Goal: Task Accomplishment & Management: Use online tool/utility

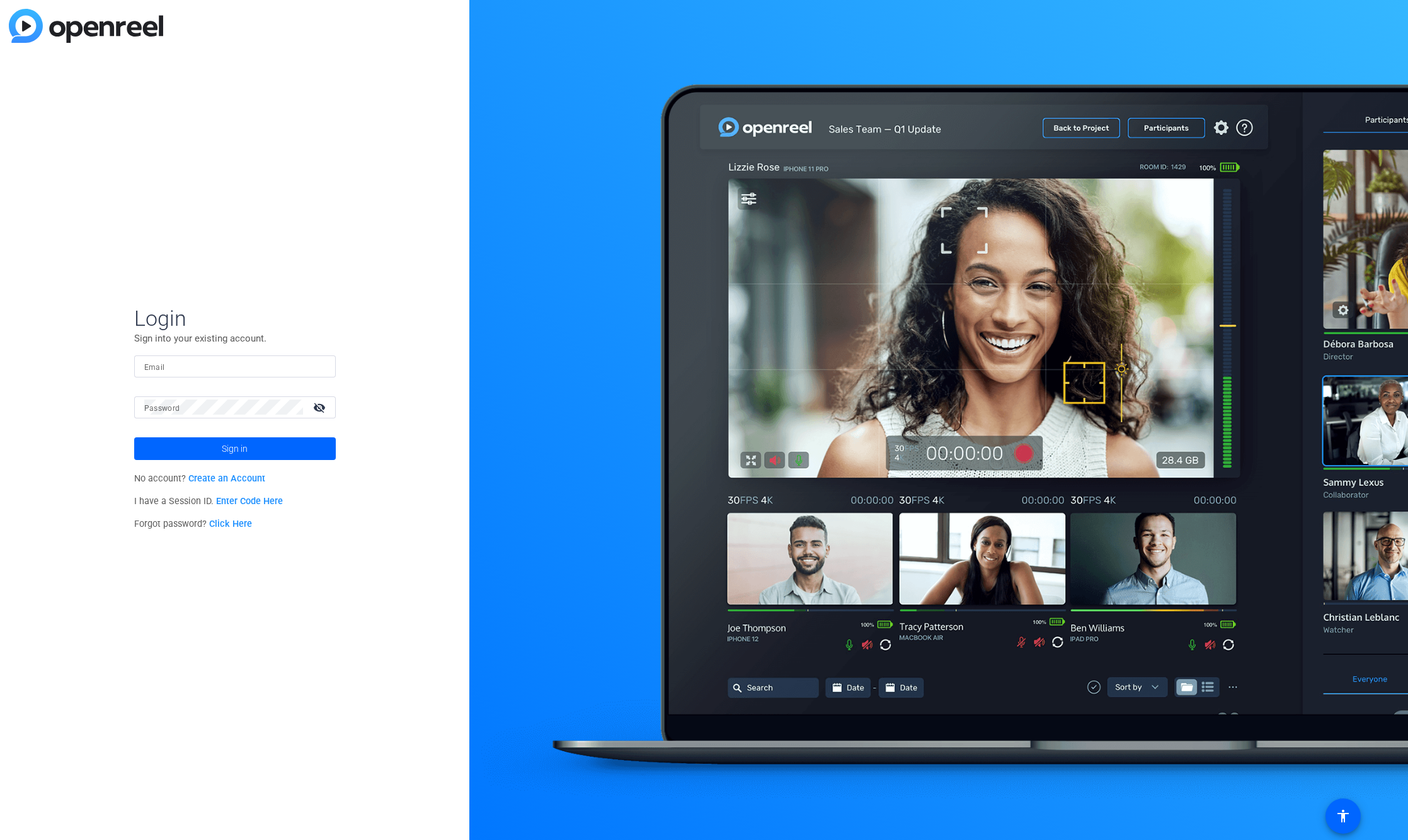
click at [190, 356] on div at bounding box center [235, 365] width 181 height 22
click at [188, 371] on input "Email" at bounding box center [235, 366] width 181 height 15
type input "james@alteredimage.com"
click at [251, 459] on span at bounding box center [235, 449] width 201 height 30
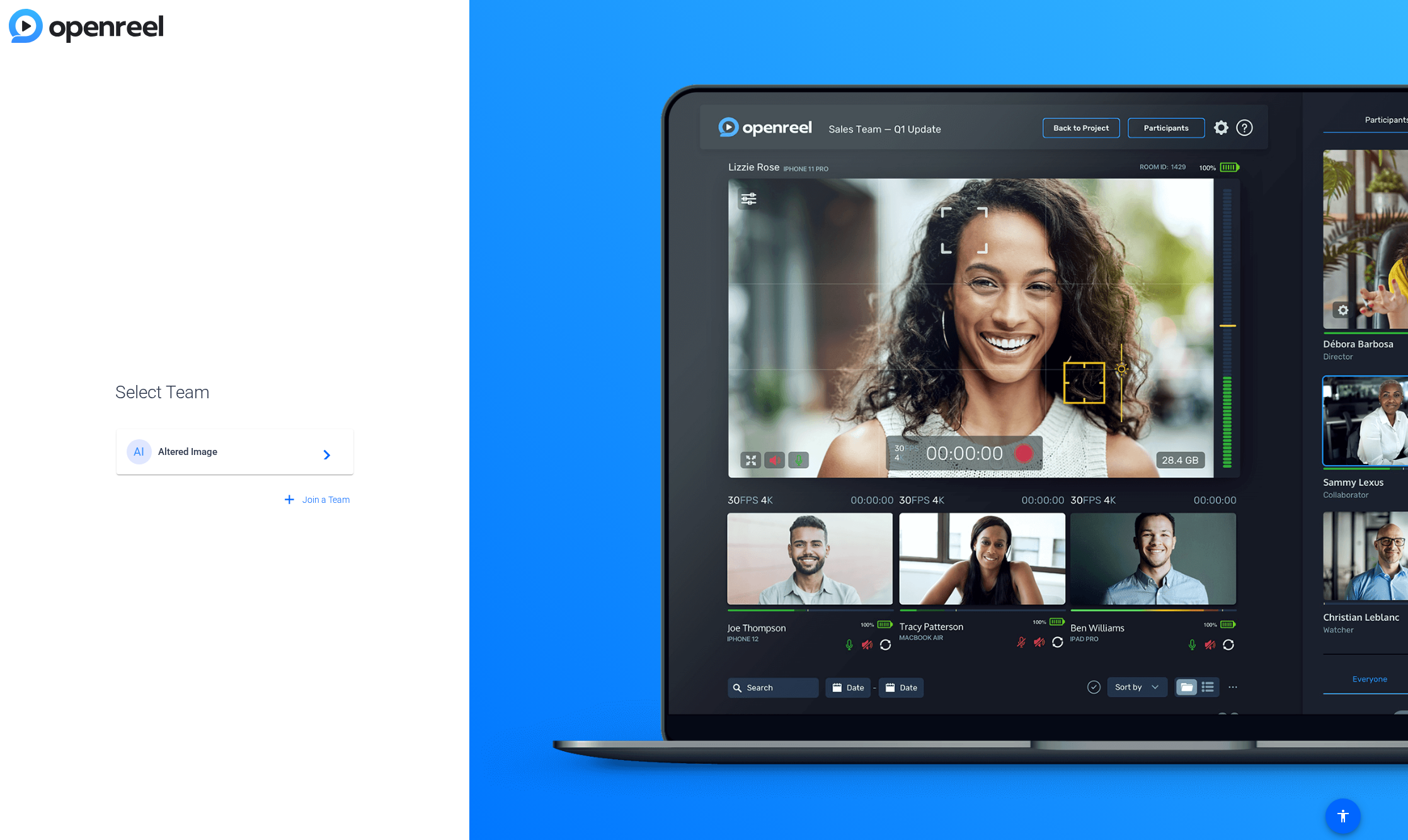
click at [232, 457] on div "AI Altered Image navigate_next" at bounding box center [235, 452] width 216 height 26
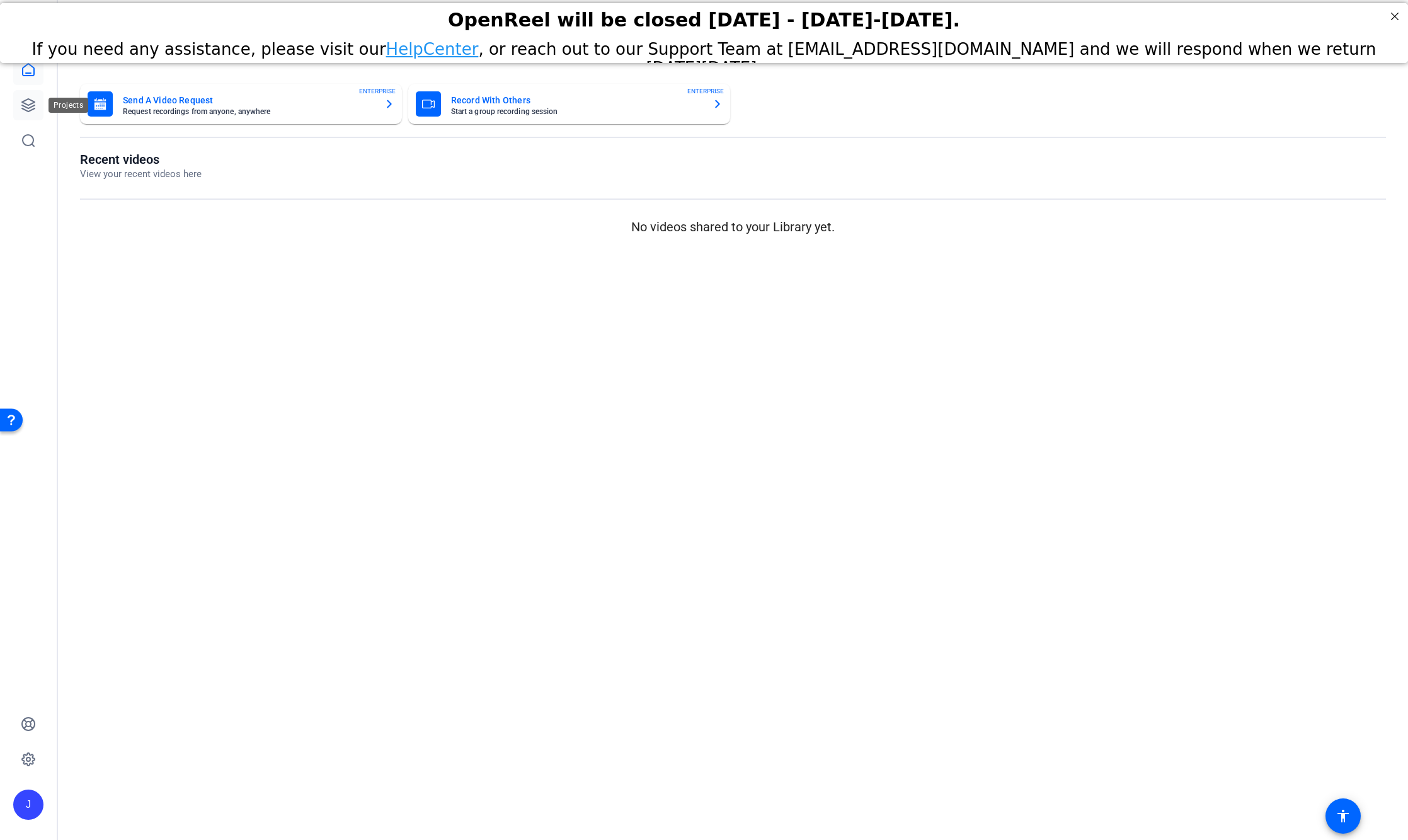
click at [25, 98] on icon at bounding box center [28, 105] width 15 height 15
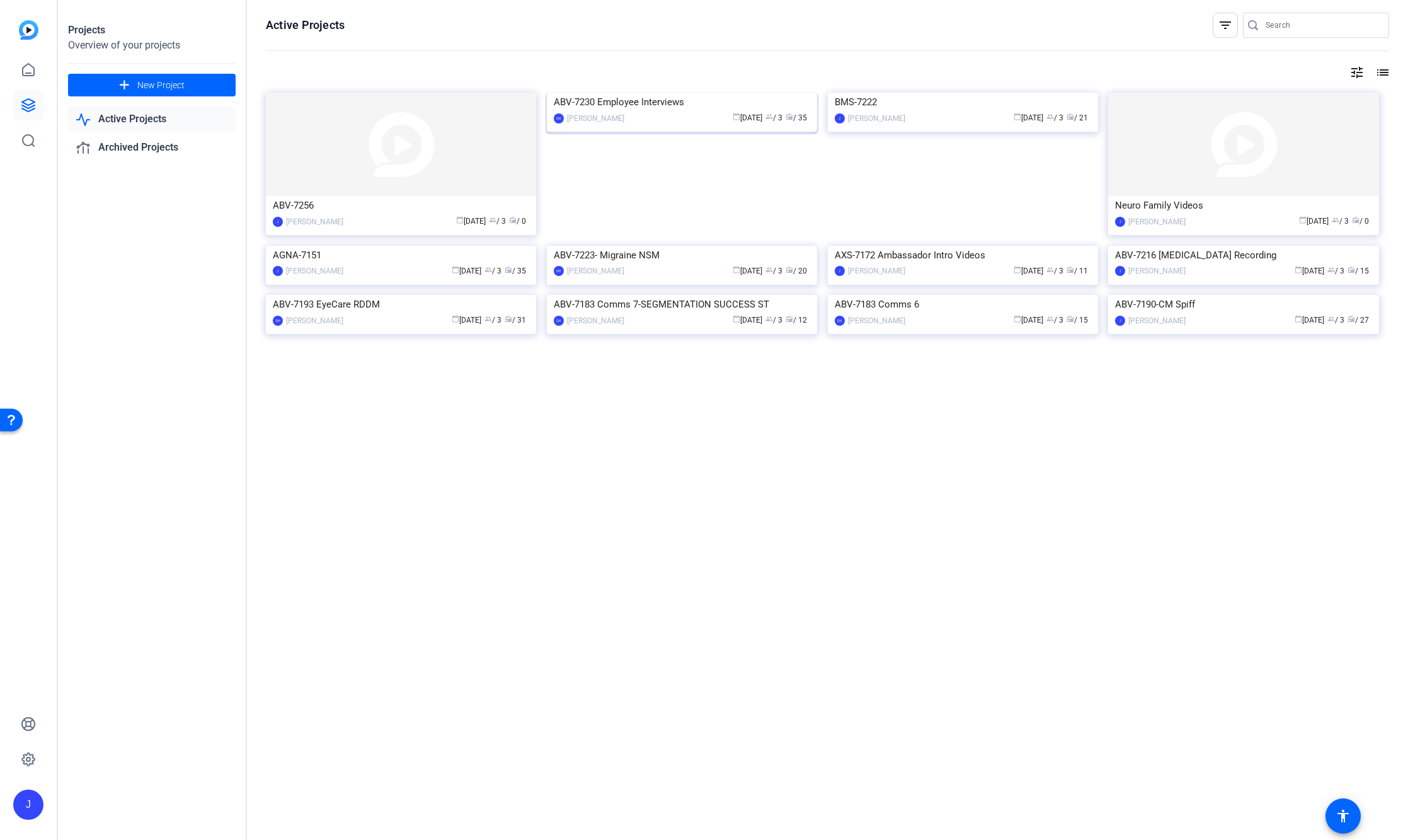
click at [630, 111] on div "ABV-7230 Employee Interviews" at bounding box center [682, 103] width 256 height 19
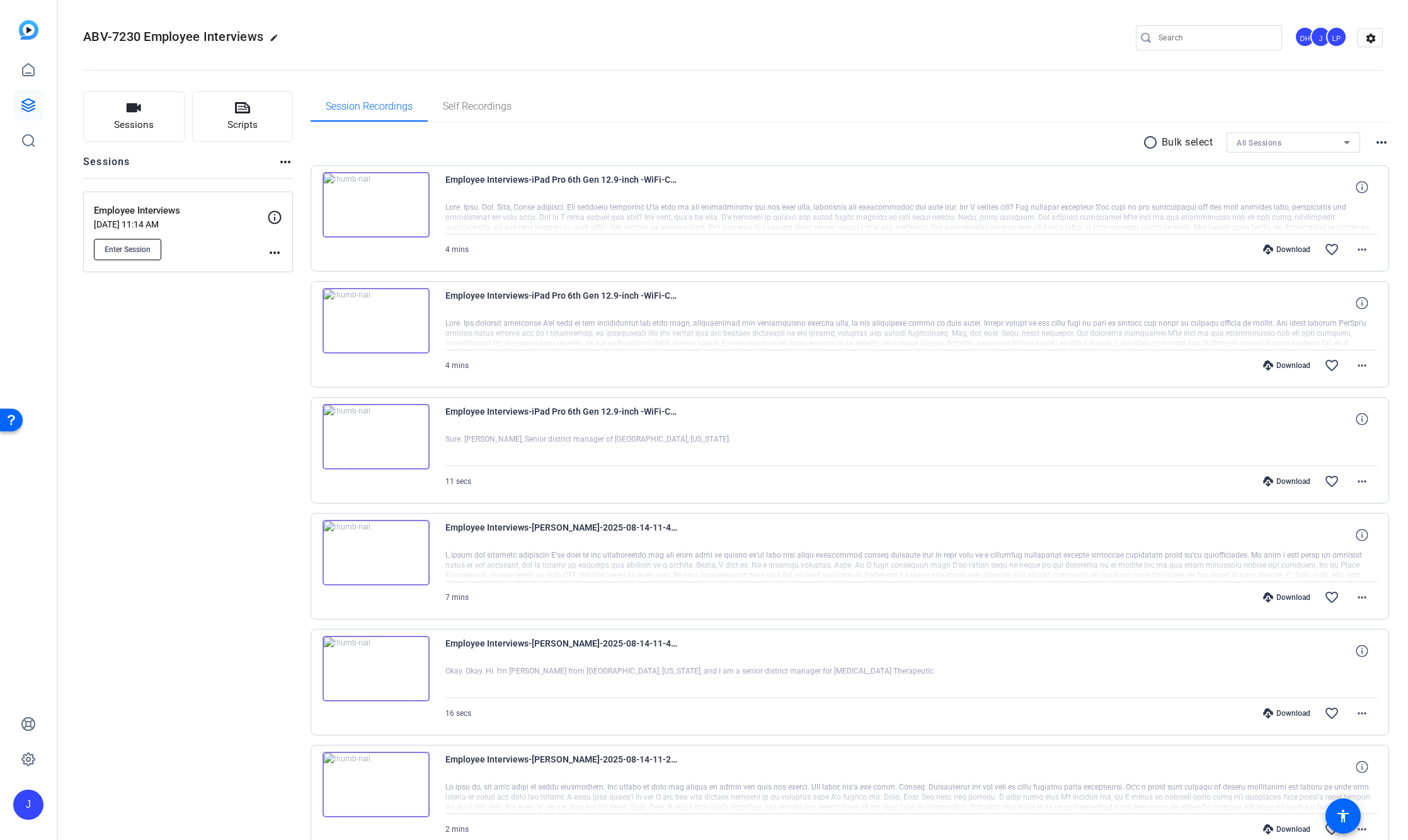
click at [130, 246] on span "Enter Session" at bounding box center [127, 249] width 46 height 10
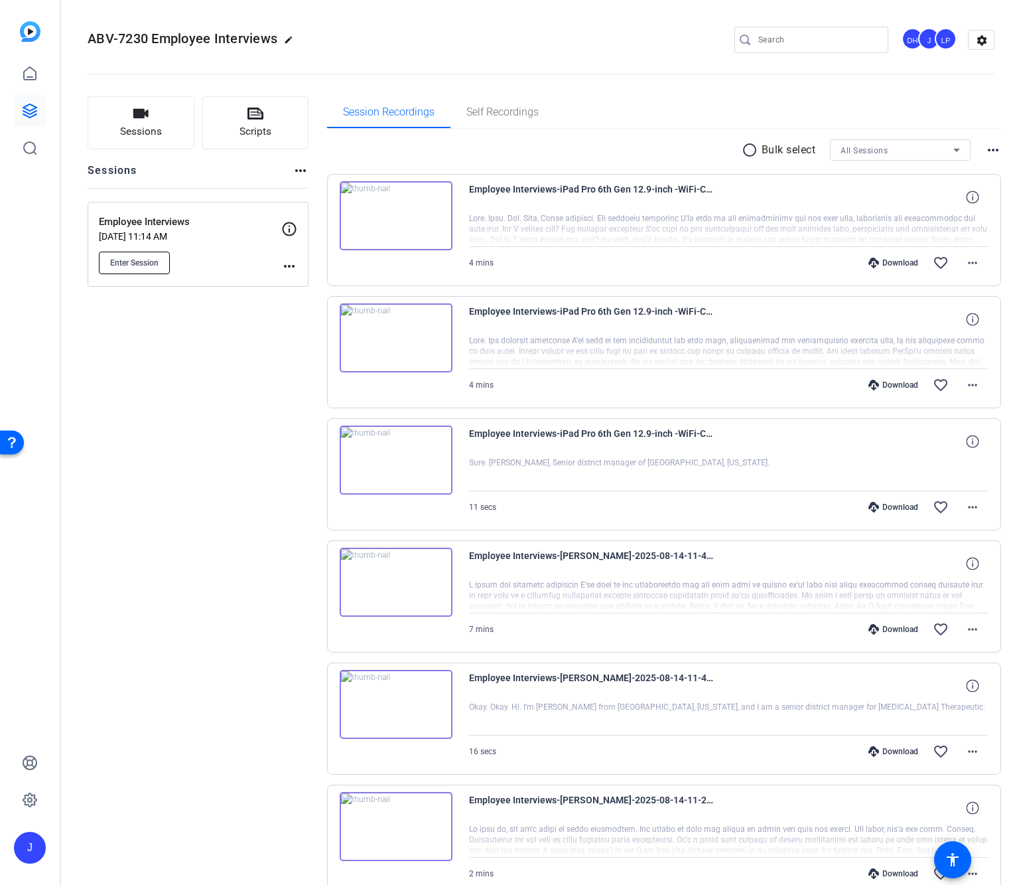
click at [120, 259] on span "Enter Session" at bounding box center [134, 262] width 48 height 11
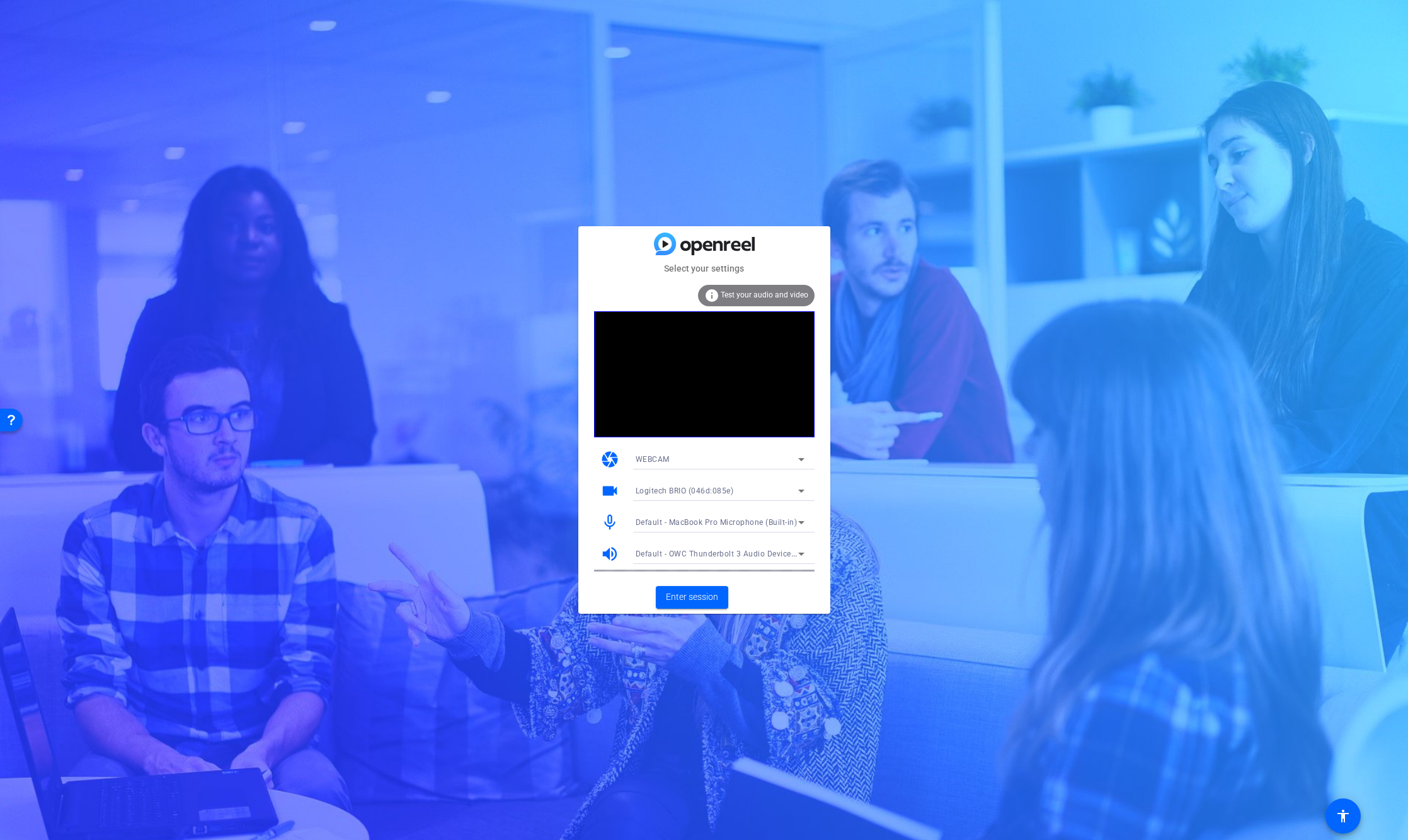
click at [769, 118] on div "Select your settings info Test your audio and video camera WEBCAM videocam Logi…" at bounding box center [704, 420] width 1408 height 840
click at [710, 523] on span "Default - MacBook Pro Microphone (Built-in)" at bounding box center [717, 522] width 162 height 9
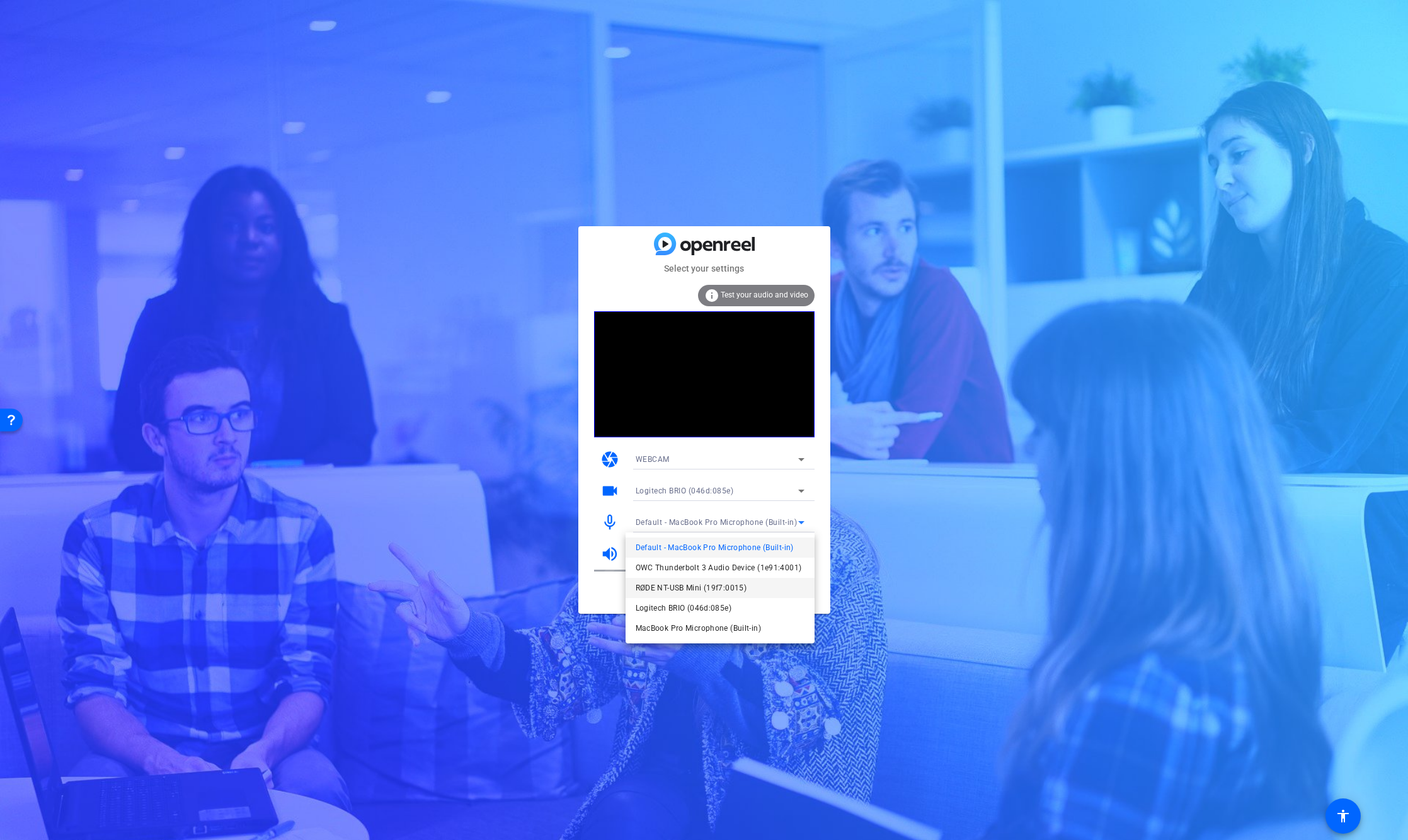
click at [694, 584] on span "RØDE NT-USB Mini (19f7:0015)" at bounding box center [691, 588] width 111 height 15
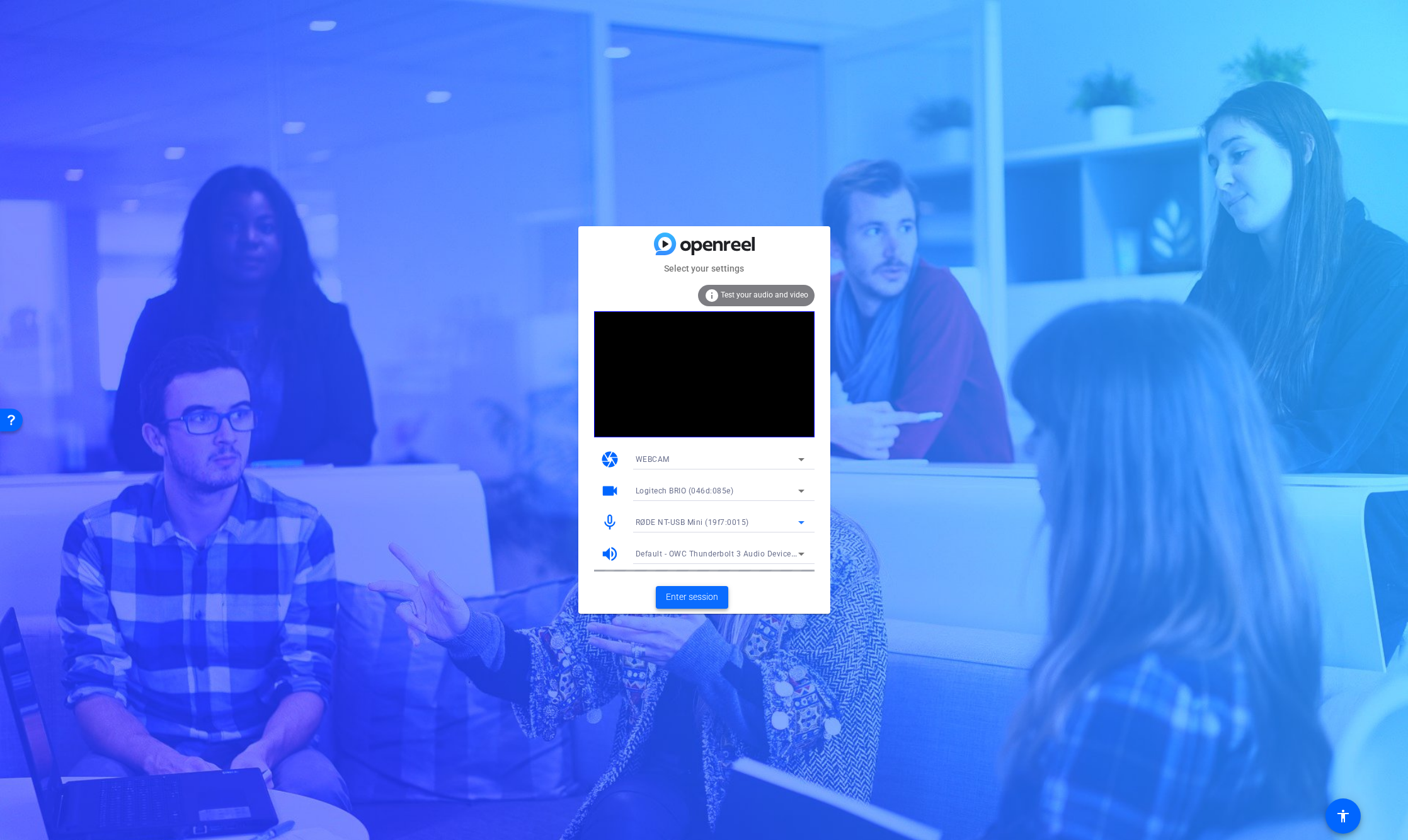
click at [690, 598] on span "Enter session" at bounding box center [691, 597] width 52 height 13
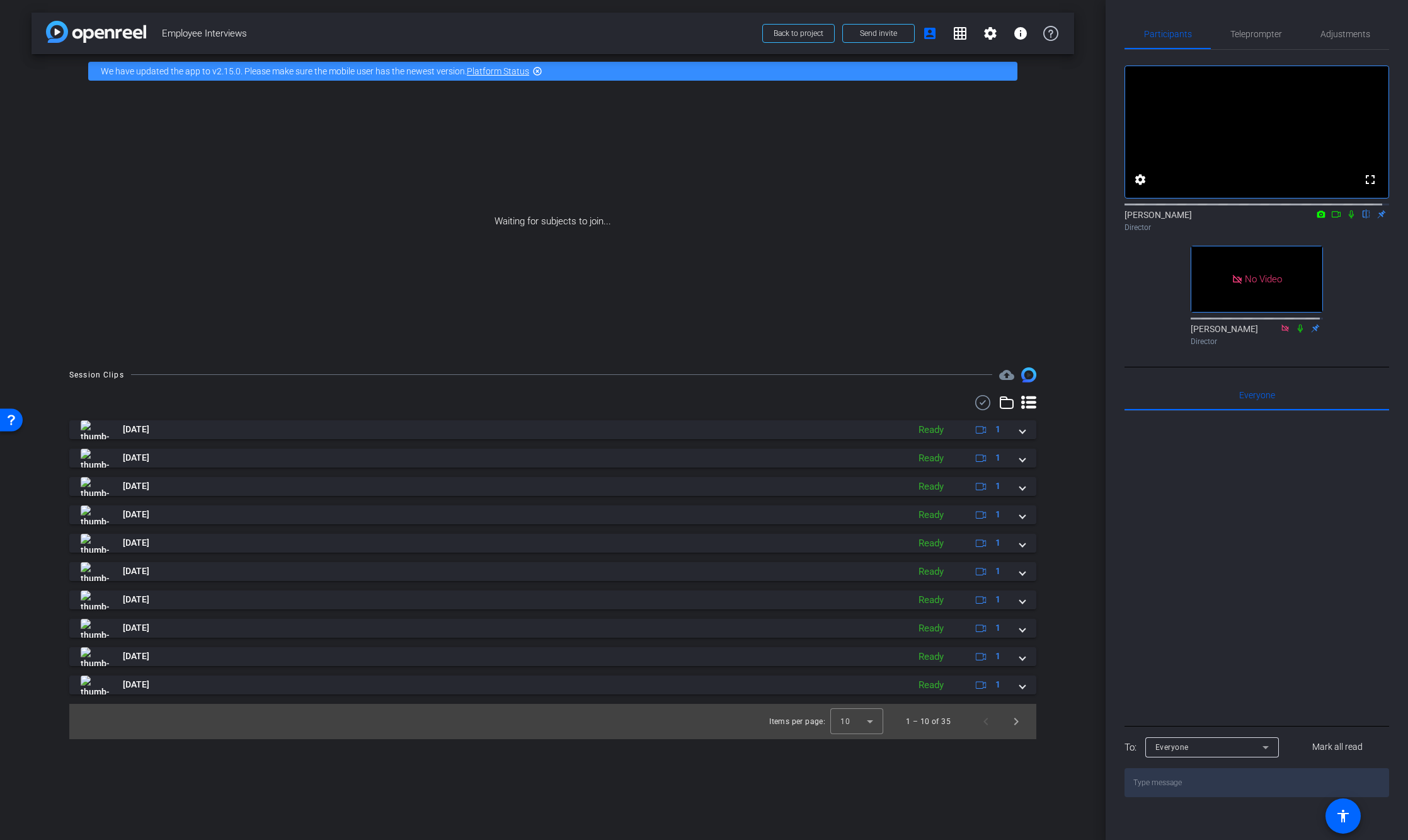
click at [1153, 316] on div "fullscreen settings James flip Director No Video Dan Hoffman Director" at bounding box center [1257, 199] width 265 height 301
click at [1291, 608] on div at bounding box center [1257, 567] width 265 height 312
click at [1187, 628] on div at bounding box center [1276, 567] width 265 height 312
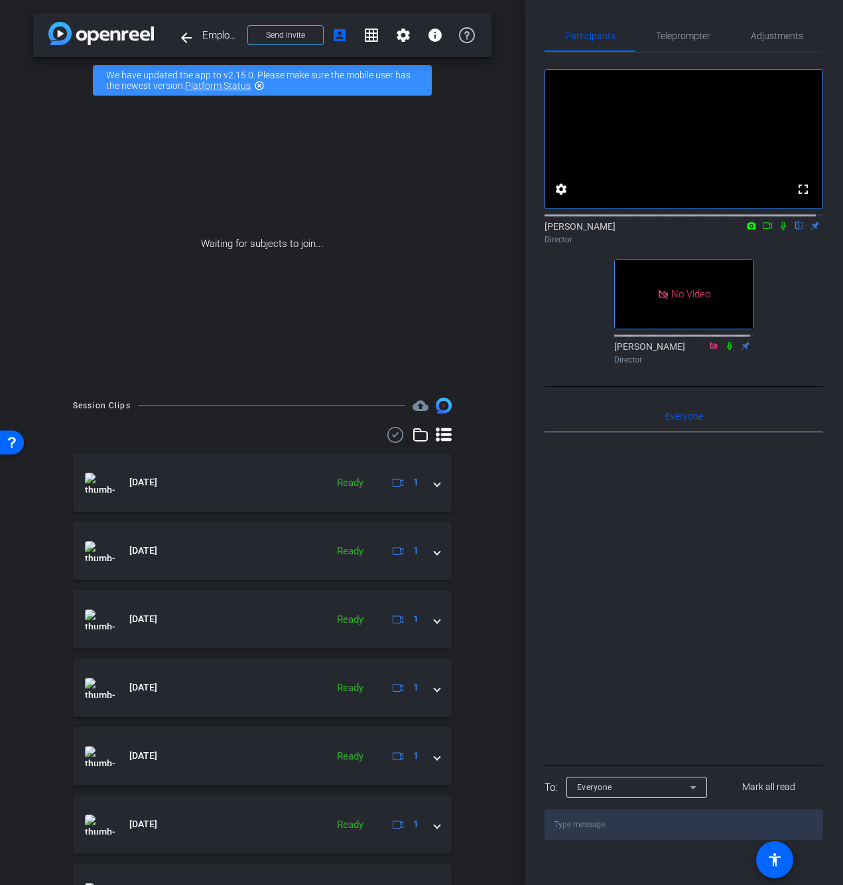
click at [831, 352] on div "Participants Teleprompter Adjustments fullscreen settings James flip Director N…" at bounding box center [684, 442] width 319 height 885
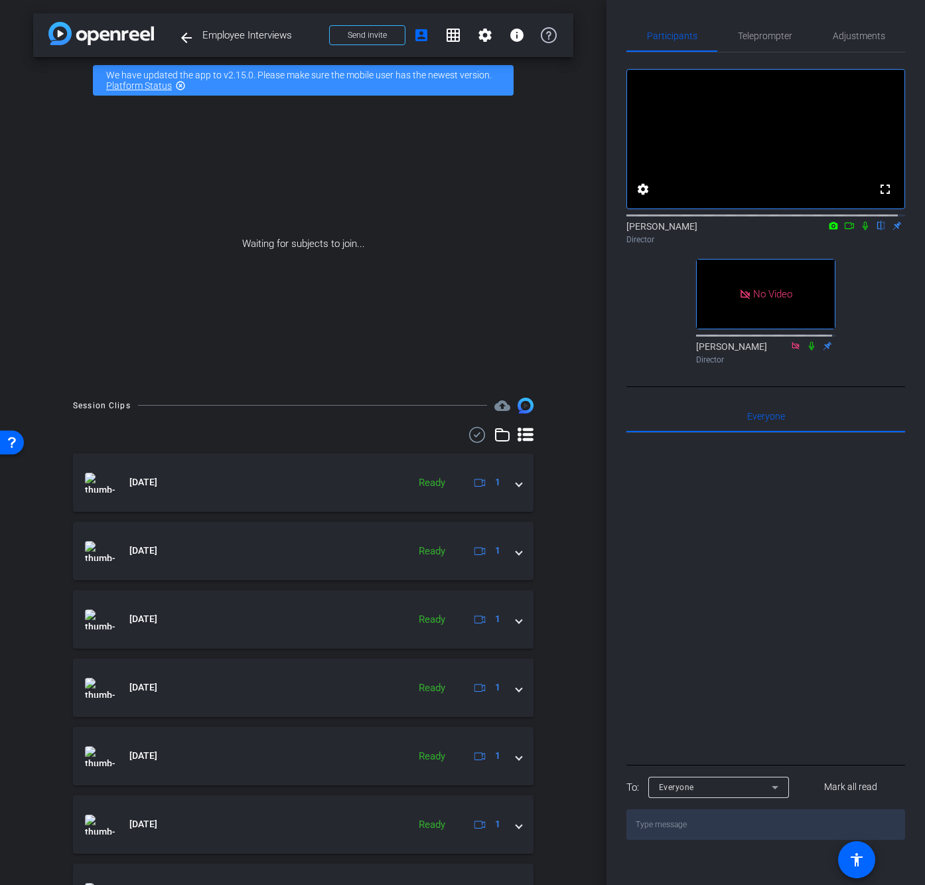
click at [646, 364] on div "fullscreen settings James flip Director No Video Dan Hoffman Director" at bounding box center [765, 210] width 279 height 317
click at [766, 628] on div at bounding box center [765, 597] width 279 height 329
click at [751, 692] on div at bounding box center [765, 597] width 279 height 329
click at [737, 609] on div at bounding box center [765, 597] width 279 height 329
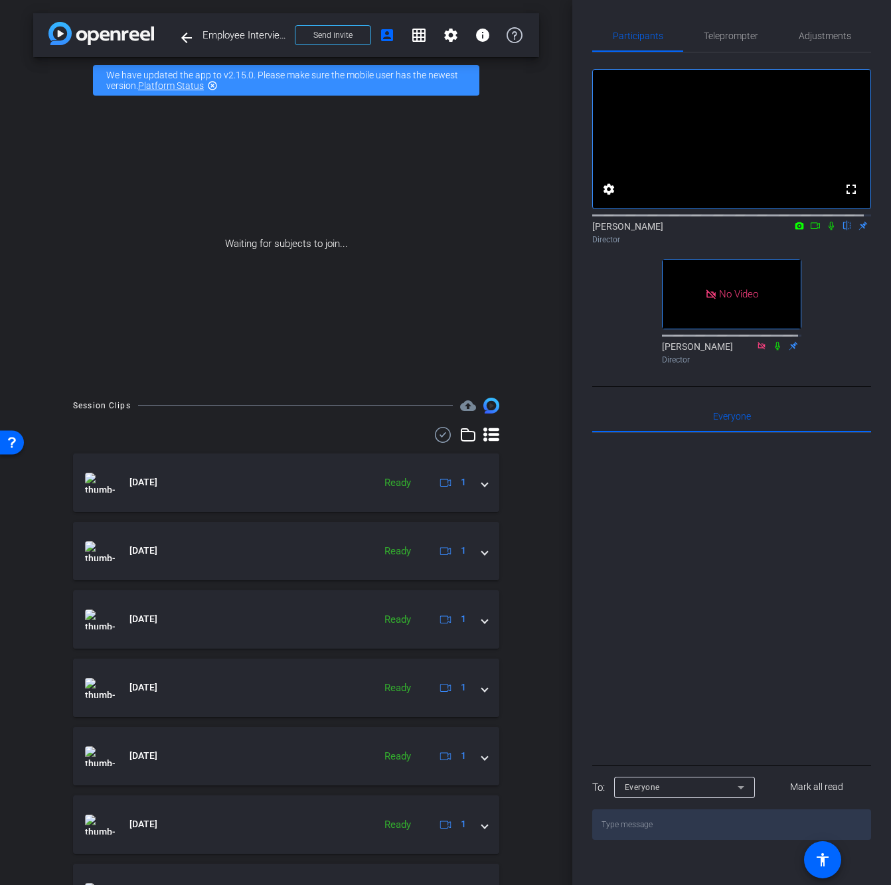
click at [771, 656] on div at bounding box center [731, 597] width 279 height 329
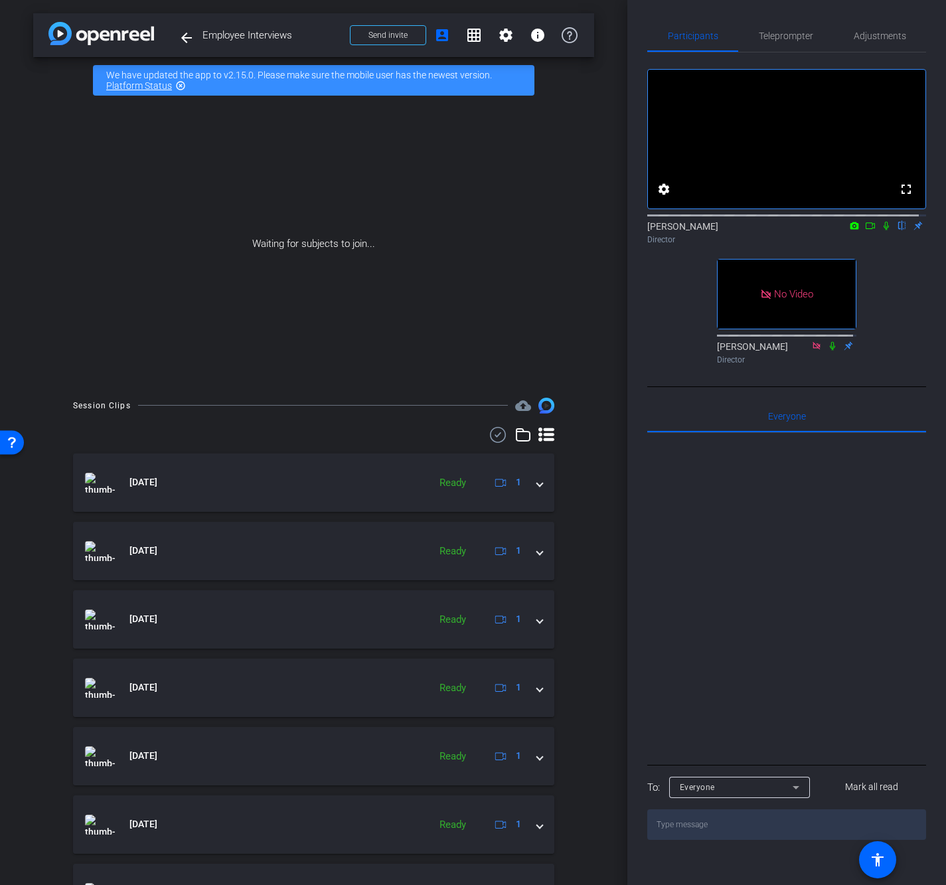
click at [893, 660] on div at bounding box center [786, 597] width 279 height 329
click at [808, 699] on div at bounding box center [786, 597] width 279 height 329
click at [807, 712] on div at bounding box center [786, 597] width 279 height 329
click at [809, 709] on div at bounding box center [786, 597] width 279 height 329
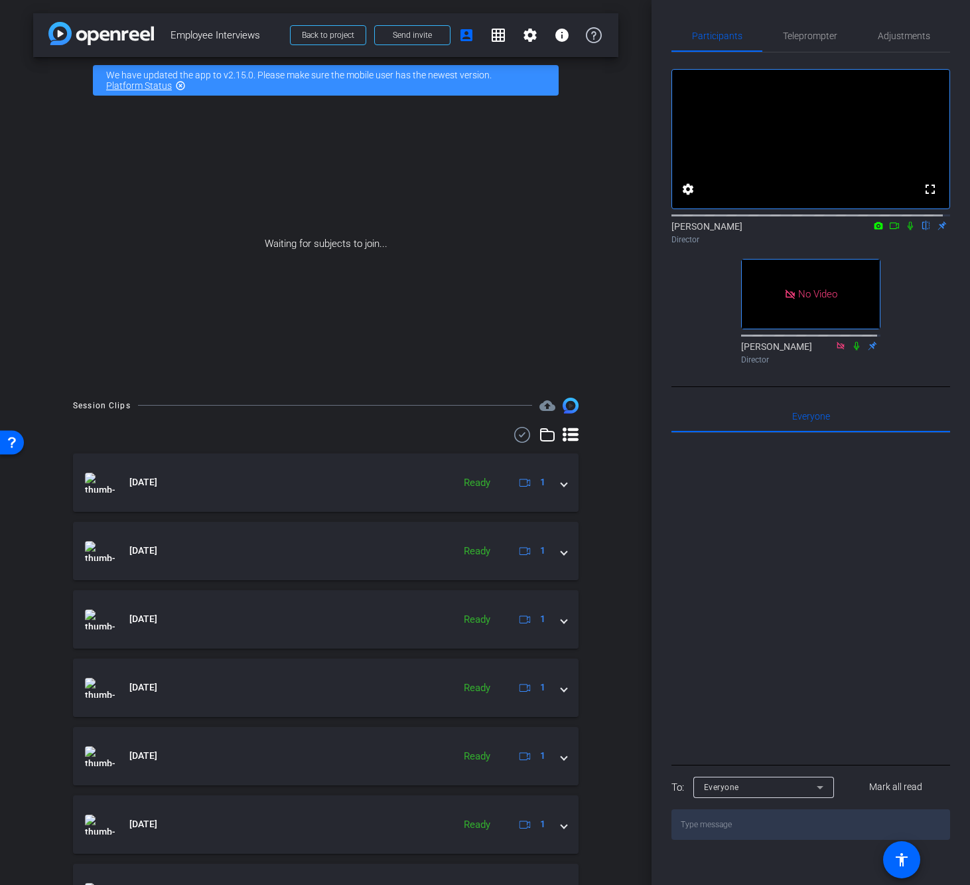
click at [893, 605] on div at bounding box center [811, 597] width 279 height 329
click at [873, 615] on div at bounding box center [811, 597] width 279 height 329
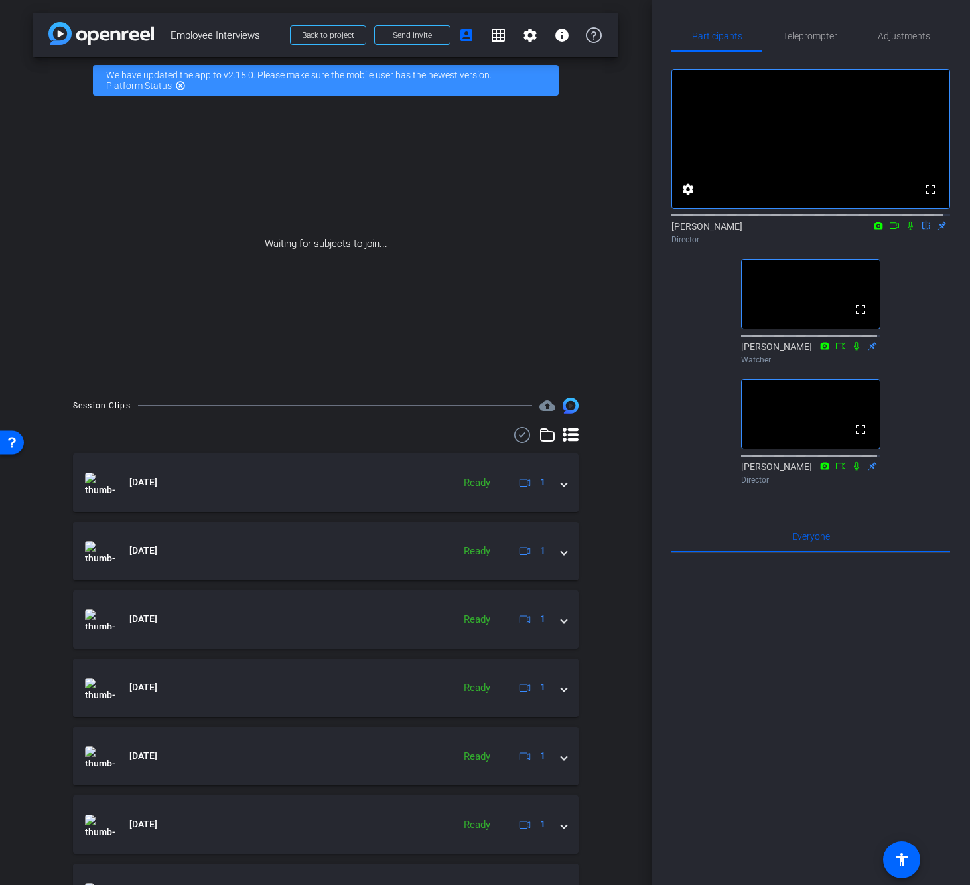
click at [774, 709] on div at bounding box center [811, 717] width 279 height 329
drag, startPoint x: 784, startPoint y: 731, endPoint x: 789, endPoint y: 722, distance: 9.8
click at [785, 731] on div at bounding box center [811, 717] width 279 height 329
click at [757, 765] on div at bounding box center [811, 717] width 279 height 329
click at [840, 658] on div at bounding box center [811, 717] width 279 height 329
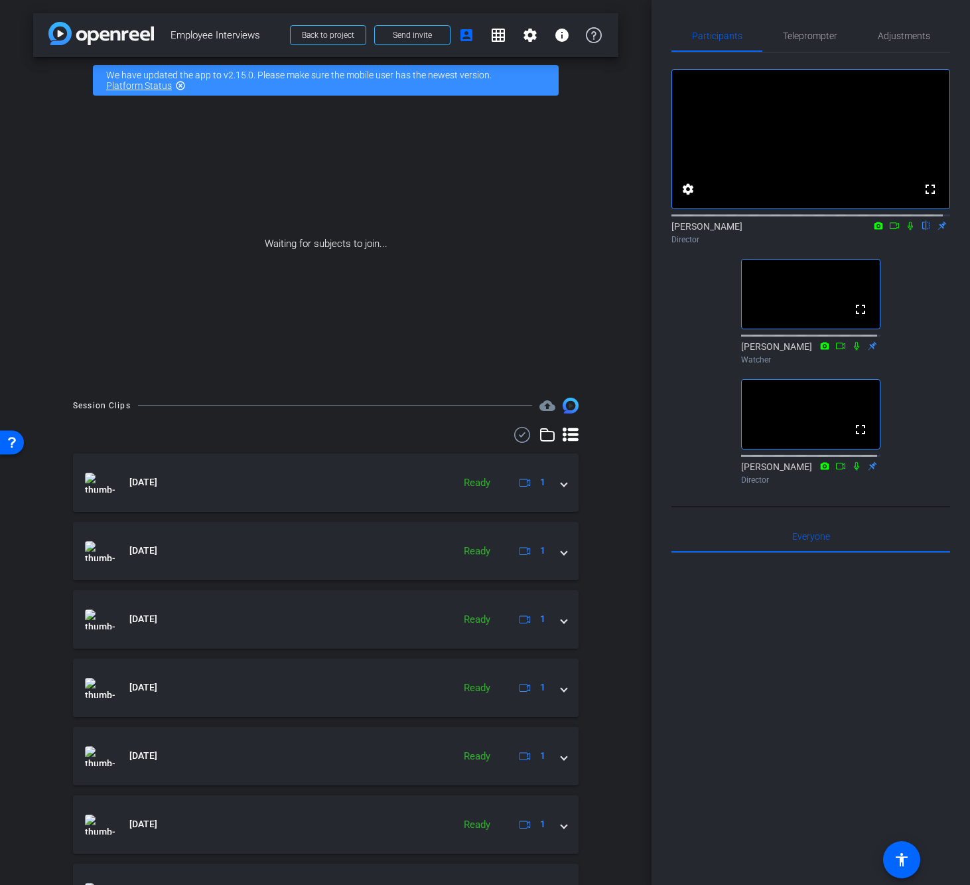
click at [790, 697] on div at bounding box center [811, 717] width 279 height 329
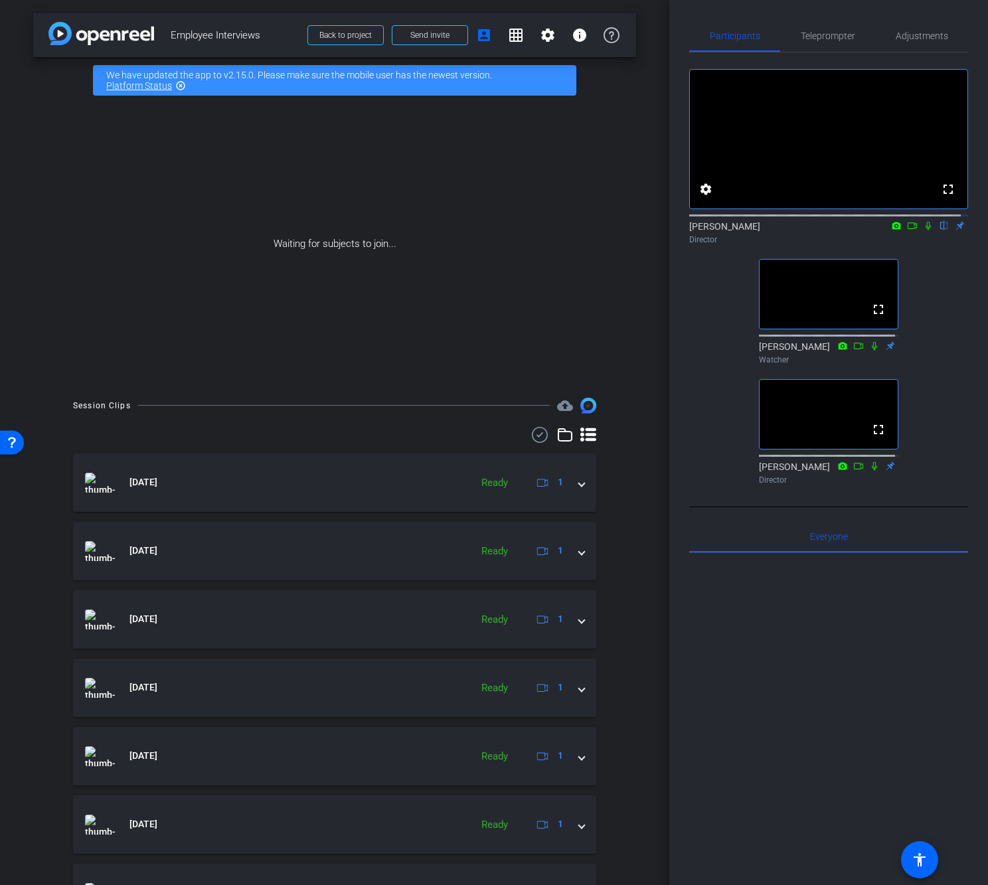
click at [907, 820] on div at bounding box center [828, 717] width 279 height 329
click at [694, 326] on div "fullscreen settings [PERSON_NAME] flip Director fullscreen [PERSON_NAME] Watche…" at bounding box center [828, 270] width 279 height 437
click at [33, 340] on div "Waiting for subjects to join..." at bounding box center [334, 244] width 603 height 281
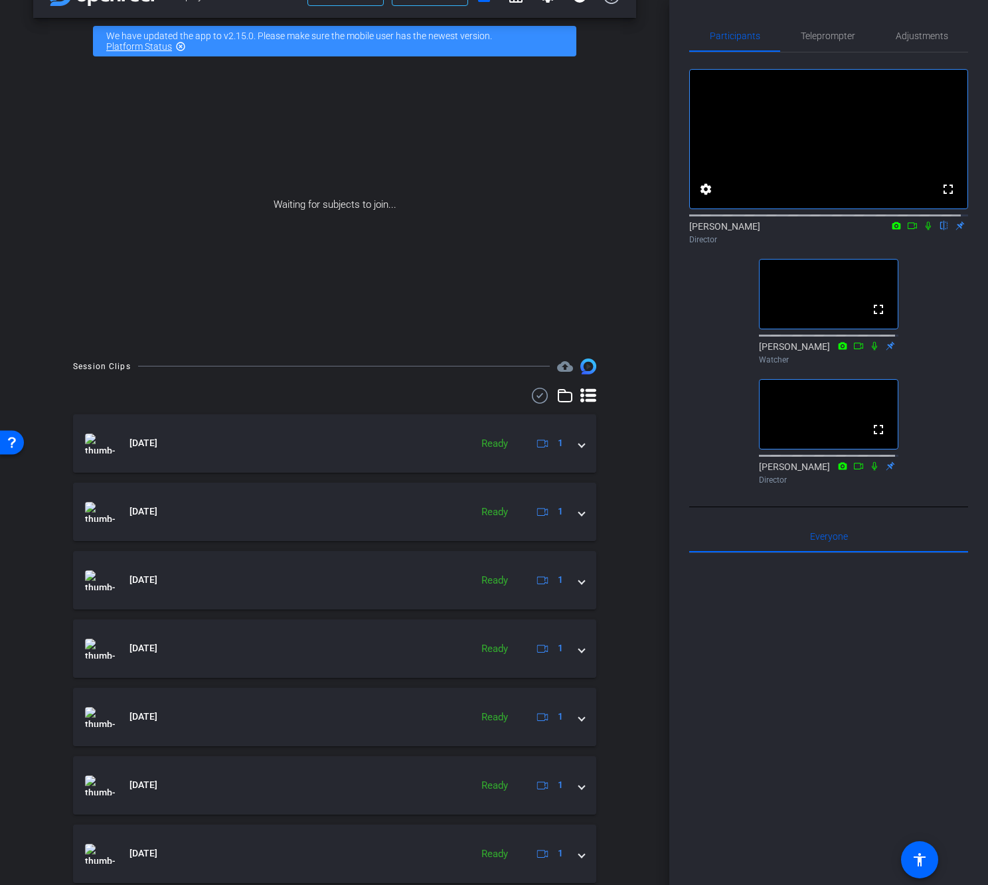
scroll to position [29, 0]
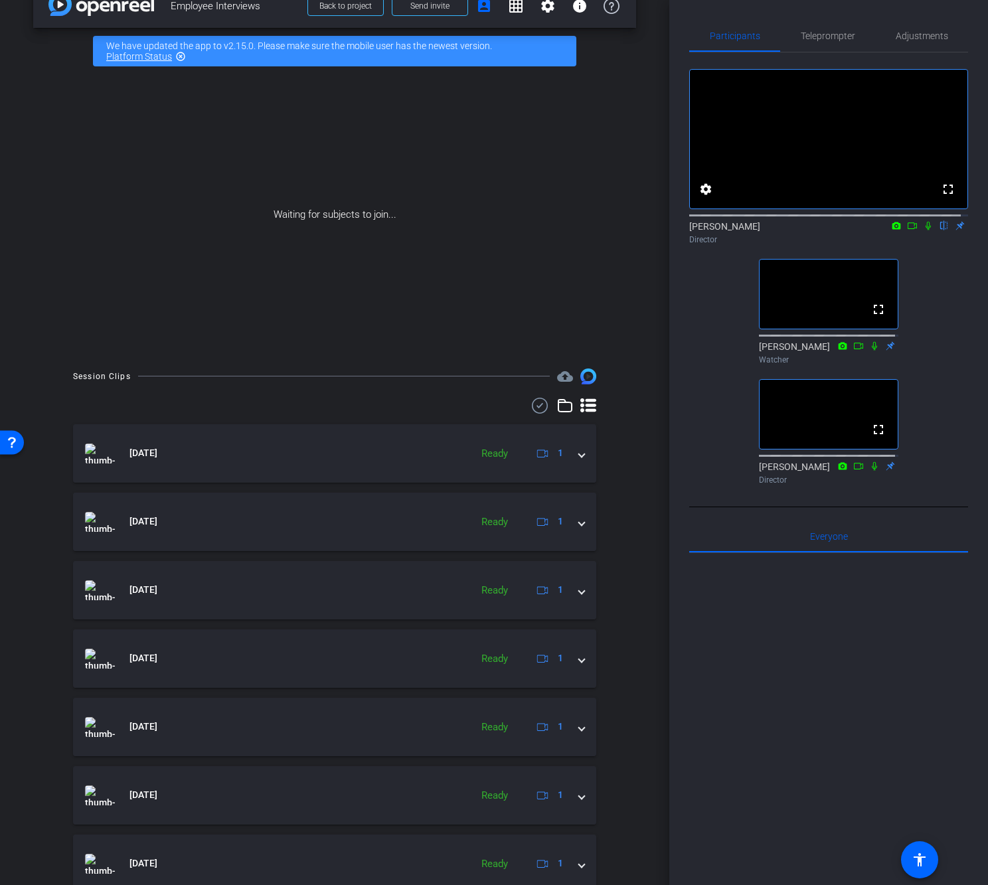
drag, startPoint x: 648, startPoint y: 212, endPoint x: 648, endPoint y: 204, distance: 8.0
click at [648, 210] on div "arrow_back Employee Interviews Back to project Send invite account_box grid_on …" at bounding box center [334, 413] width 669 height 885
drag, startPoint x: 656, startPoint y: 209, endPoint x: 662, endPoint y: 144, distance: 65.3
click at [662, 144] on div "arrow_back Employee Interviews Back to project Send invite account_box grid_on …" at bounding box center [334, 442] width 669 height 885
drag, startPoint x: 674, startPoint y: 158, endPoint x: 662, endPoint y: 73, distance: 85.8
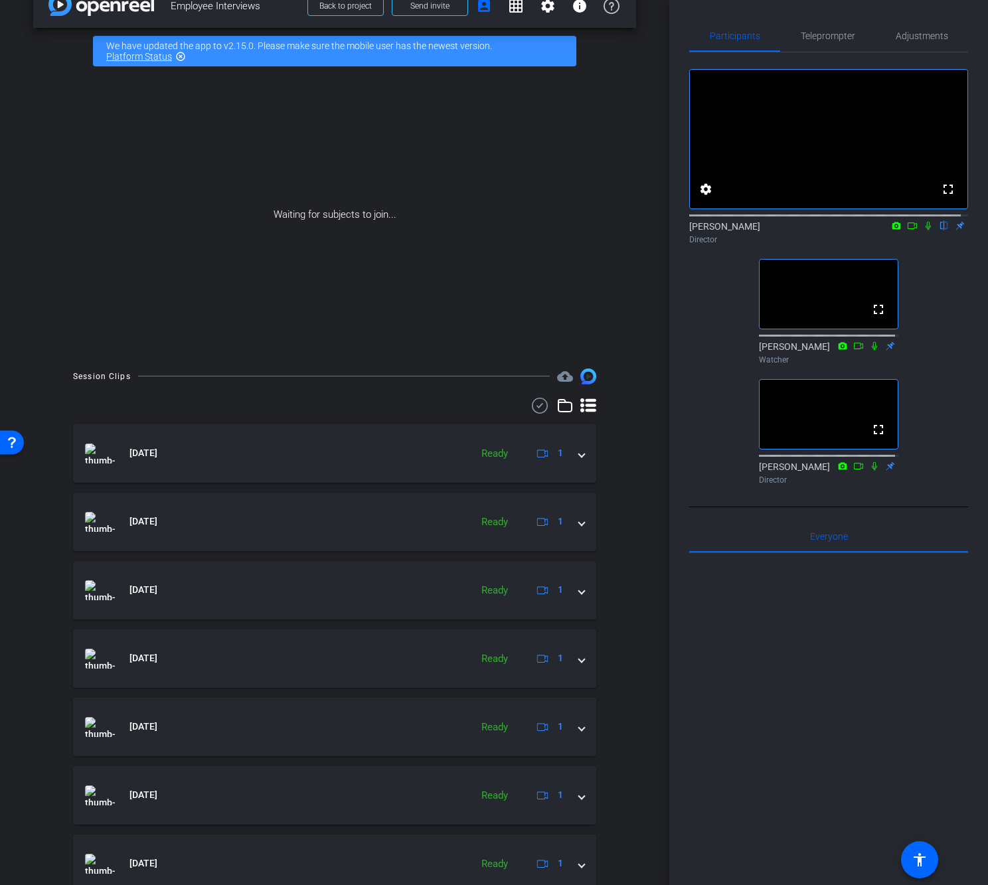
click at [660, 62] on div "arrow_back Employee Interviews Back to project Send invite account_box grid_on …" at bounding box center [494, 442] width 988 height 885
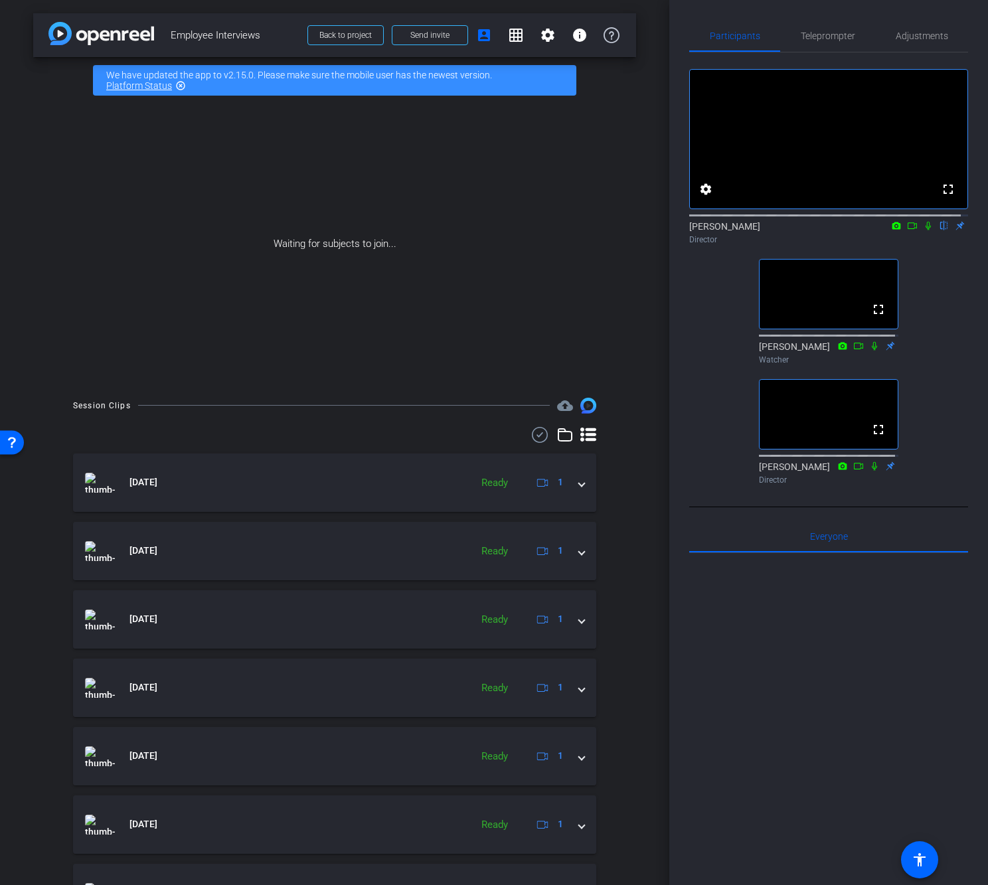
drag, startPoint x: 629, startPoint y: 116, endPoint x: 627, endPoint y: 133, distance: 16.7
click at [629, 115] on div "arrow_back Employee Interviews Back to project Send invite account_box grid_on …" at bounding box center [334, 442] width 669 height 885
click at [647, 291] on div "arrow_back Employee Interviews Back to project Send invite account_box grid_on …" at bounding box center [334, 442] width 669 height 885
click at [711, 303] on div "fullscreen settings [PERSON_NAME] flip Director fullscreen [PERSON_NAME] Watche…" at bounding box center [828, 270] width 279 height 437
click at [873, 317] on mat-icon "fullscreen" at bounding box center [878, 309] width 16 height 16
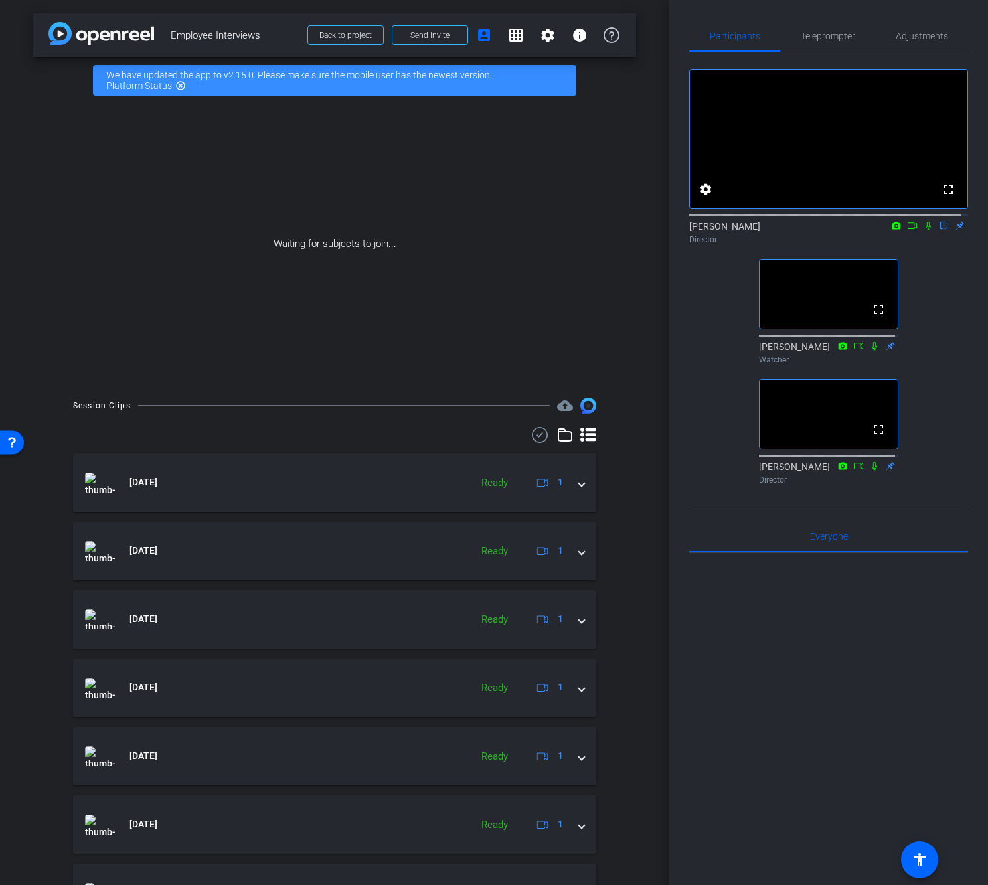
click at [711, 317] on div "fullscreen settings [PERSON_NAME] flip Director fullscreen [PERSON_NAME] Watche…" at bounding box center [828, 270] width 279 height 437
click at [924, 230] on icon at bounding box center [927, 225] width 11 height 9
click at [922, 230] on icon at bounding box center [927, 225] width 11 height 9
click at [612, 153] on div "Waiting for subjects to join..." at bounding box center [334, 244] width 603 height 281
drag, startPoint x: 321, startPoint y: 244, endPoint x: 515, endPoint y: 257, distance: 194.3
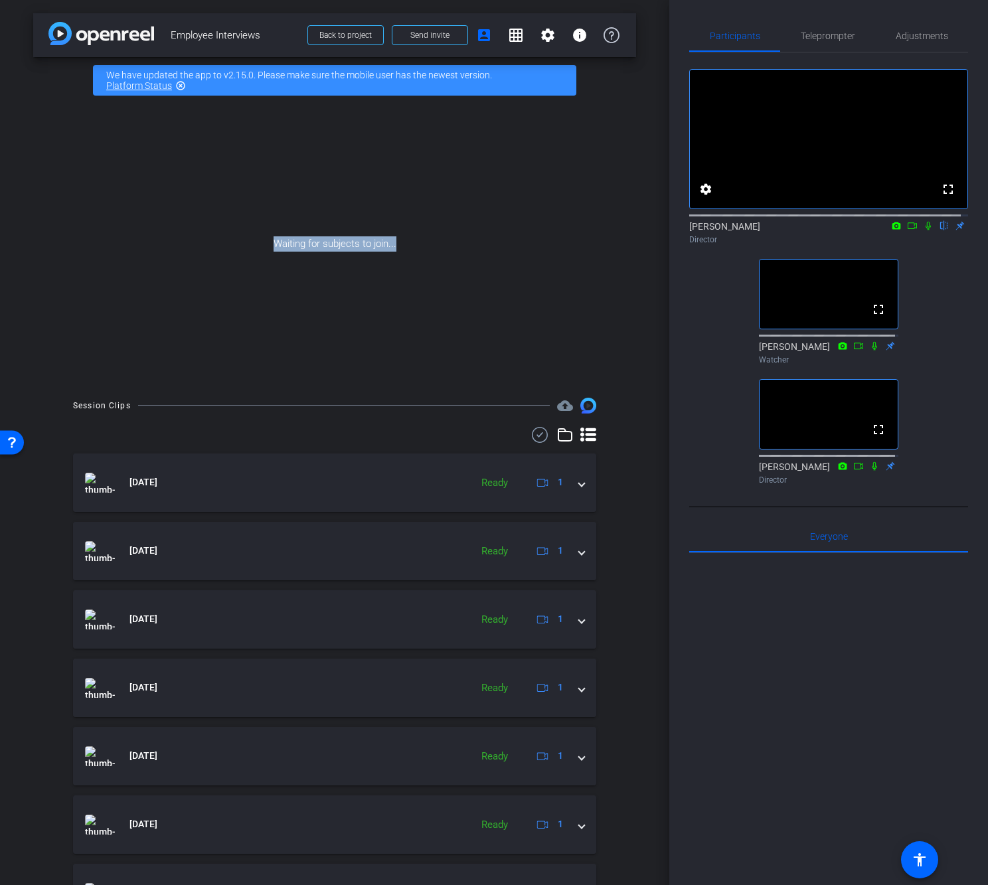
click at [515, 257] on div "Waiting for subjects to join..." at bounding box center [334, 244] width 603 height 281
click at [135, 257] on div "Waiting for subjects to join..." at bounding box center [334, 244] width 603 height 281
click at [696, 443] on div "fullscreen settings [PERSON_NAME] flip Director fullscreen [PERSON_NAME] Watche…" at bounding box center [828, 270] width 279 height 437
click at [692, 341] on div "fullscreen settings [PERSON_NAME] flip Director fullscreen [PERSON_NAME] Watche…" at bounding box center [828, 270] width 279 height 437
drag, startPoint x: 668, startPoint y: 307, endPoint x: 666, endPoint y: 501, distance: 193.8
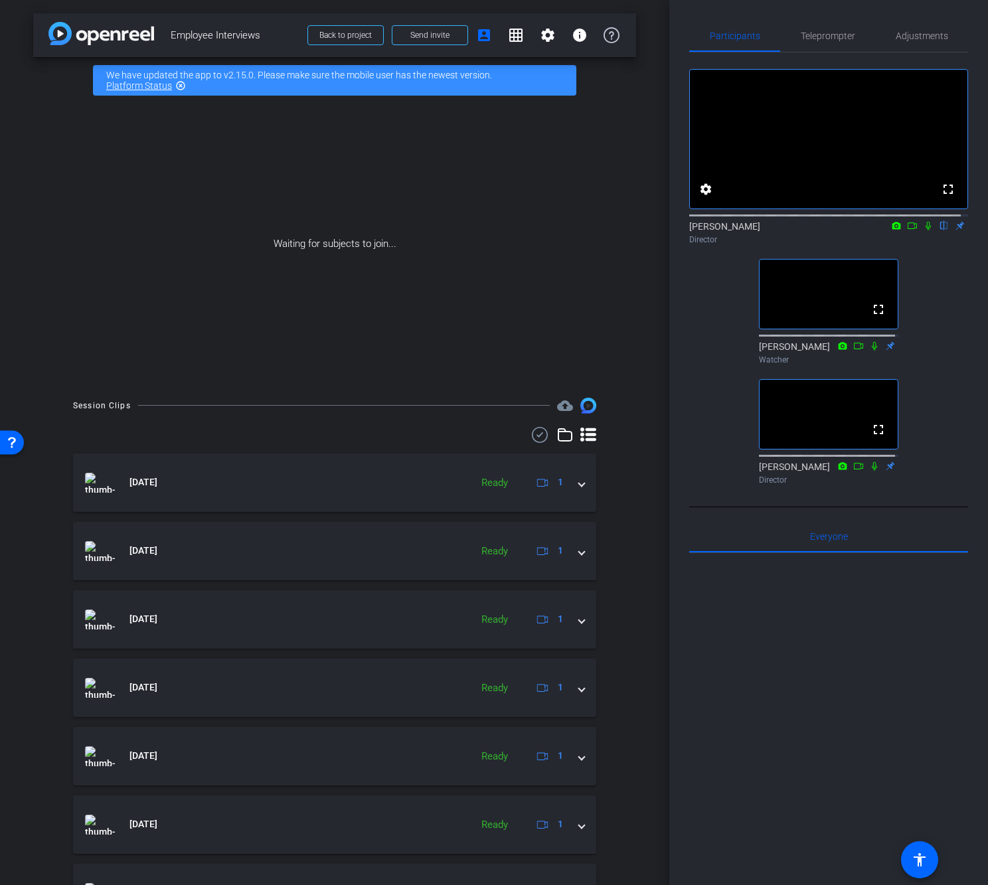
click at [644, 571] on div "arrow_back Employee Interviews Back to project Send invite account_box grid_on …" at bounding box center [494, 442] width 988 height 885
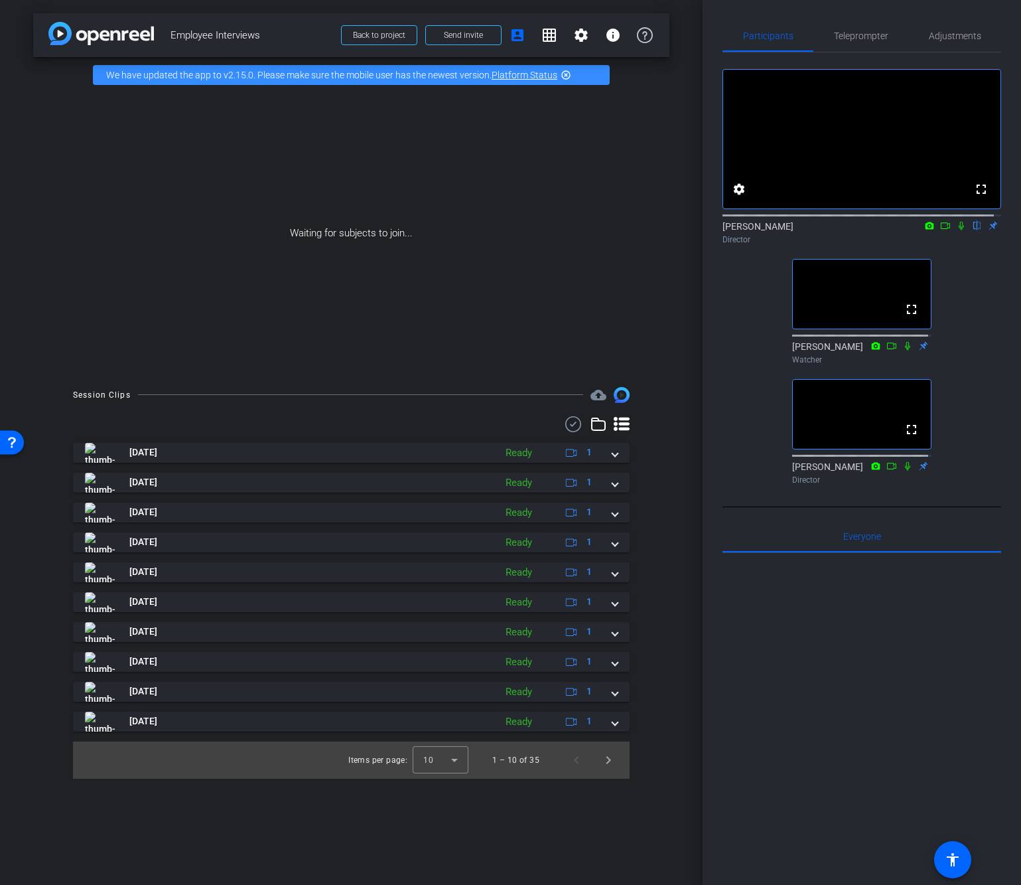
click at [745, 324] on div "fullscreen settings [PERSON_NAME] flip Director fullscreen [PERSON_NAME] Watche…" at bounding box center [862, 270] width 279 height 437
click at [745, 326] on div "fullscreen settings [PERSON_NAME] flip Director fullscreen [PERSON_NAME] Watche…" at bounding box center [862, 270] width 279 height 437
click at [978, 344] on div "fullscreen settings [PERSON_NAME] flip Director fullscreen [PERSON_NAME] Watche…" at bounding box center [862, 270] width 279 height 437
click at [956, 230] on icon at bounding box center [961, 225] width 11 height 9
click at [958, 230] on icon at bounding box center [961, 226] width 7 height 9
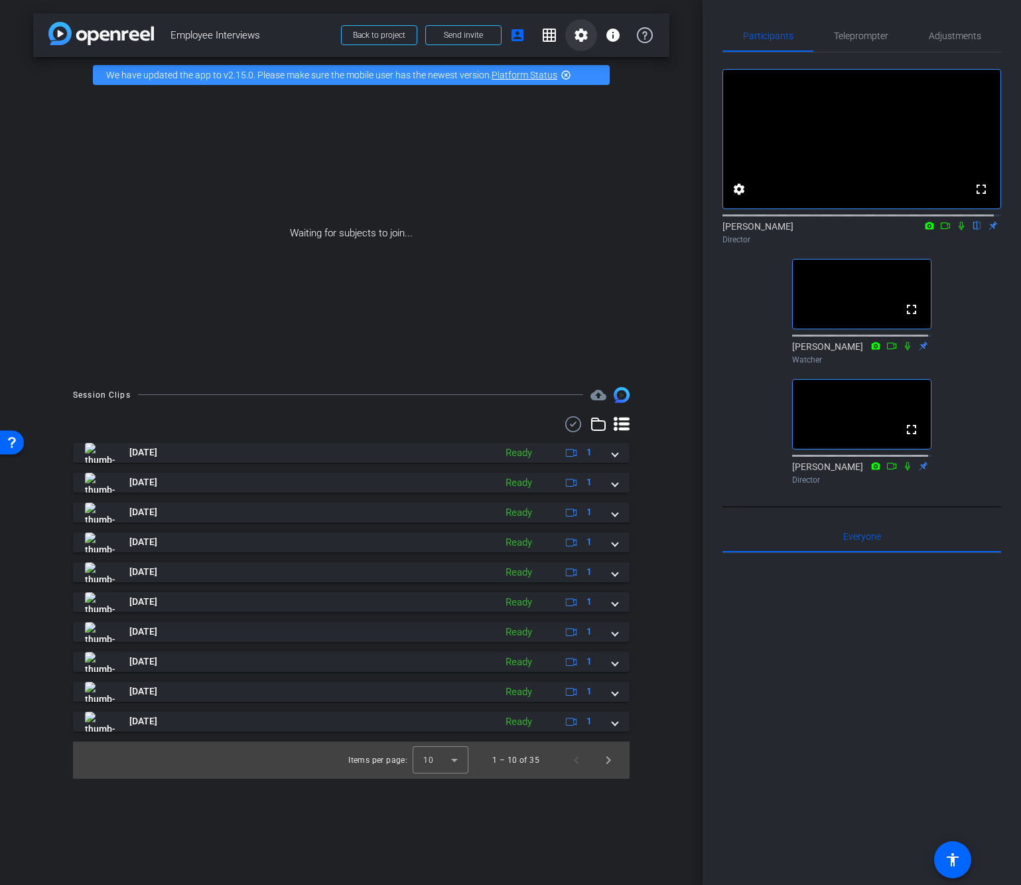
click at [583, 37] on mat-icon "settings" at bounding box center [581, 35] width 16 height 16
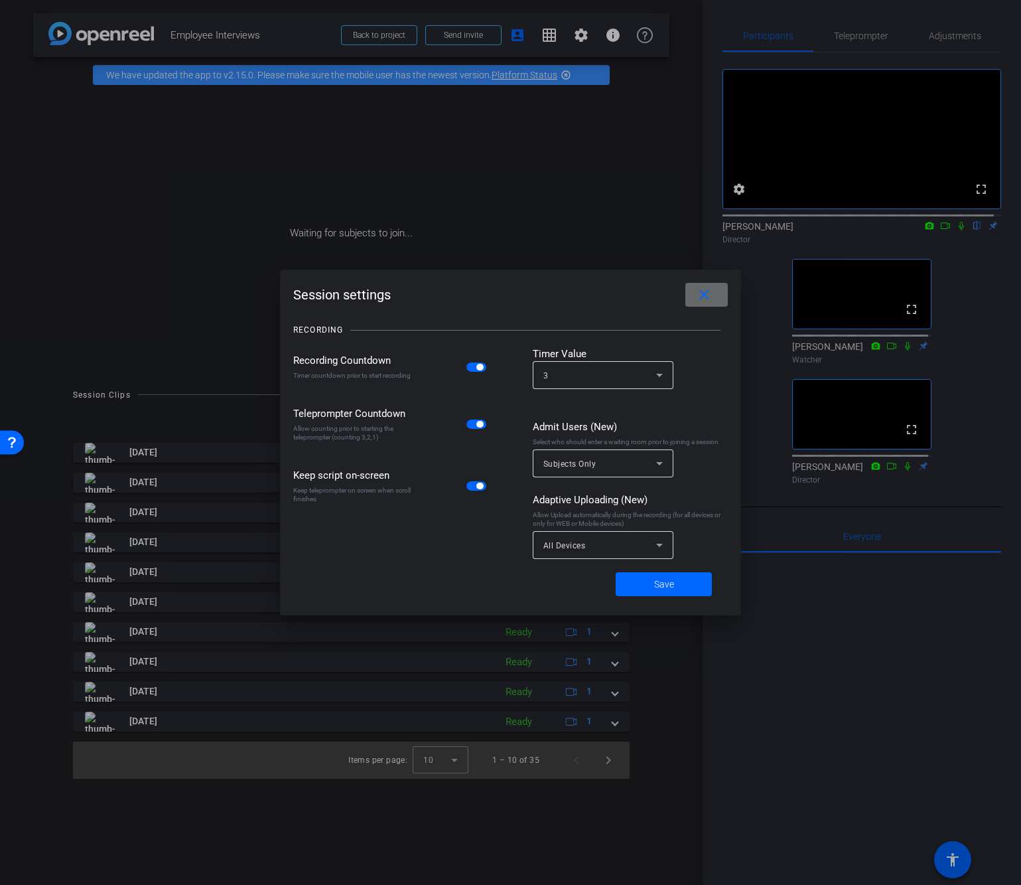
click at [702, 302] on mat-icon "close" at bounding box center [704, 295] width 17 height 17
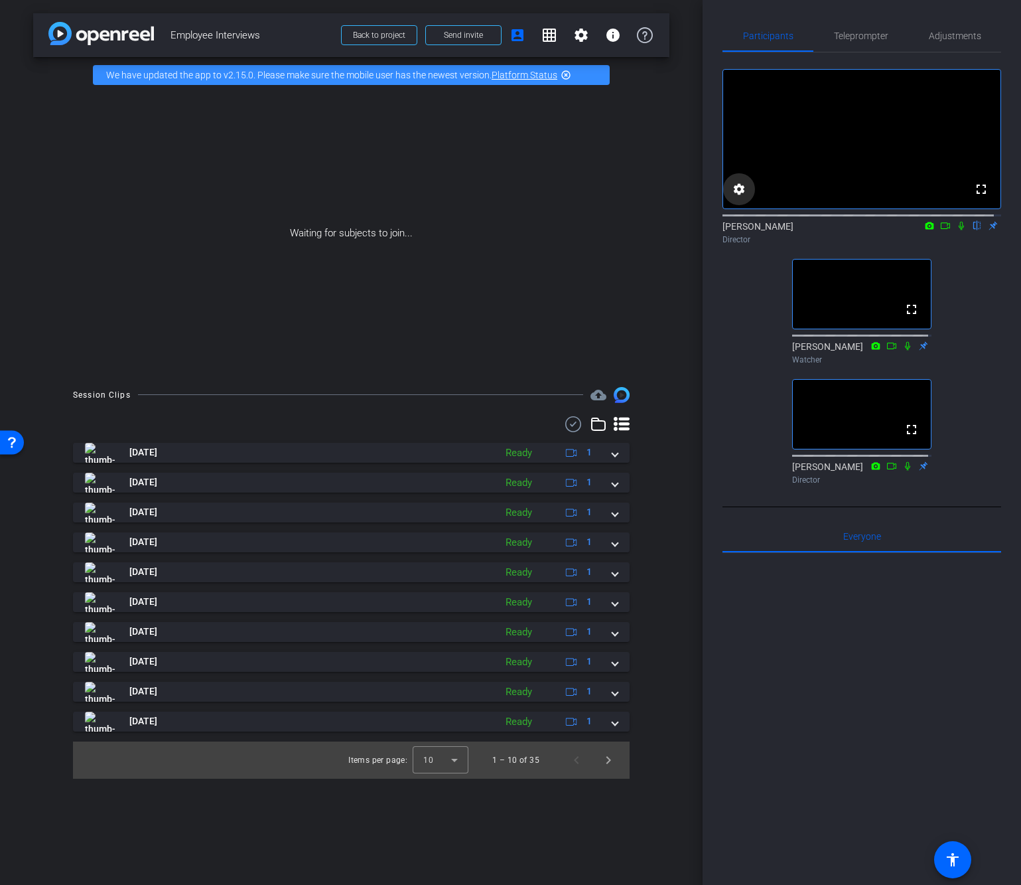
click at [745, 197] on mat-icon "settings" at bounding box center [739, 189] width 16 height 16
click at [756, 344] on div at bounding box center [510, 442] width 1021 height 885
drag, startPoint x: 970, startPoint y: 240, endPoint x: 946, endPoint y: 271, distance: 38.8
click at [936, 271] on div "fullscreen settings [PERSON_NAME] flip Director fullscreen [PERSON_NAME] Watche…" at bounding box center [862, 270] width 279 height 437
click at [953, 28] on span "Adjustments" at bounding box center [955, 36] width 52 height 32
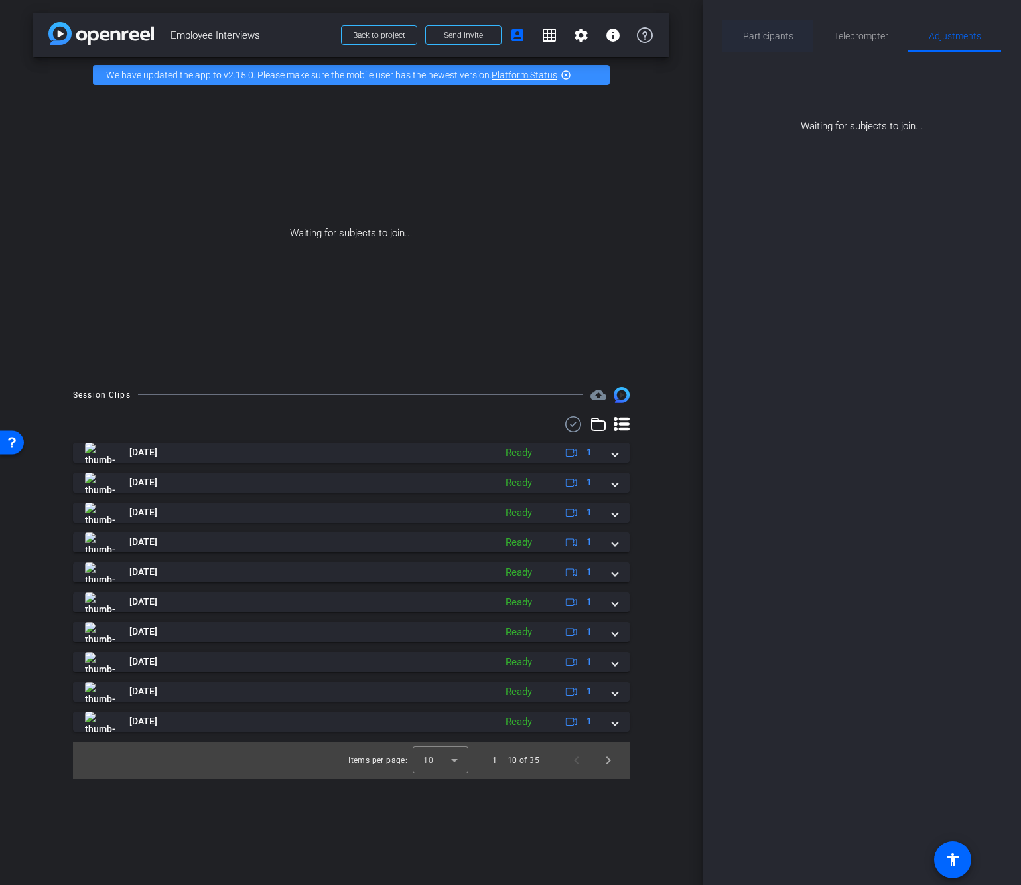
click at [761, 32] on span "Participants" at bounding box center [768, 35] width 50 height 9
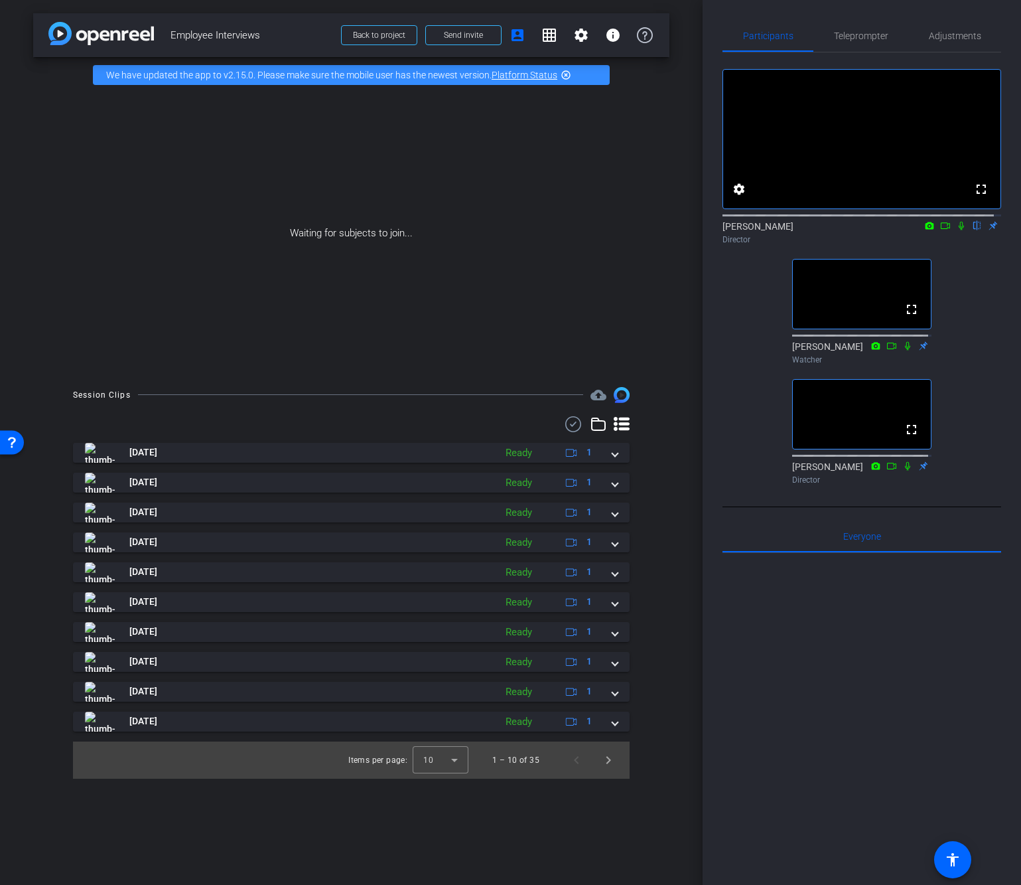
click at [731, 367] on div "fullscreen settings [PERSON_NAME] flip Director fullscreen [PERSON_NAME] Watche…" at bounding box center [862, 270] width 279 height 437
click at [860, 688] on div at bounding box center [862, 717] width 279 height 329
click at [804, 722] on div at bounding box center [862, 717] width 279 height 329
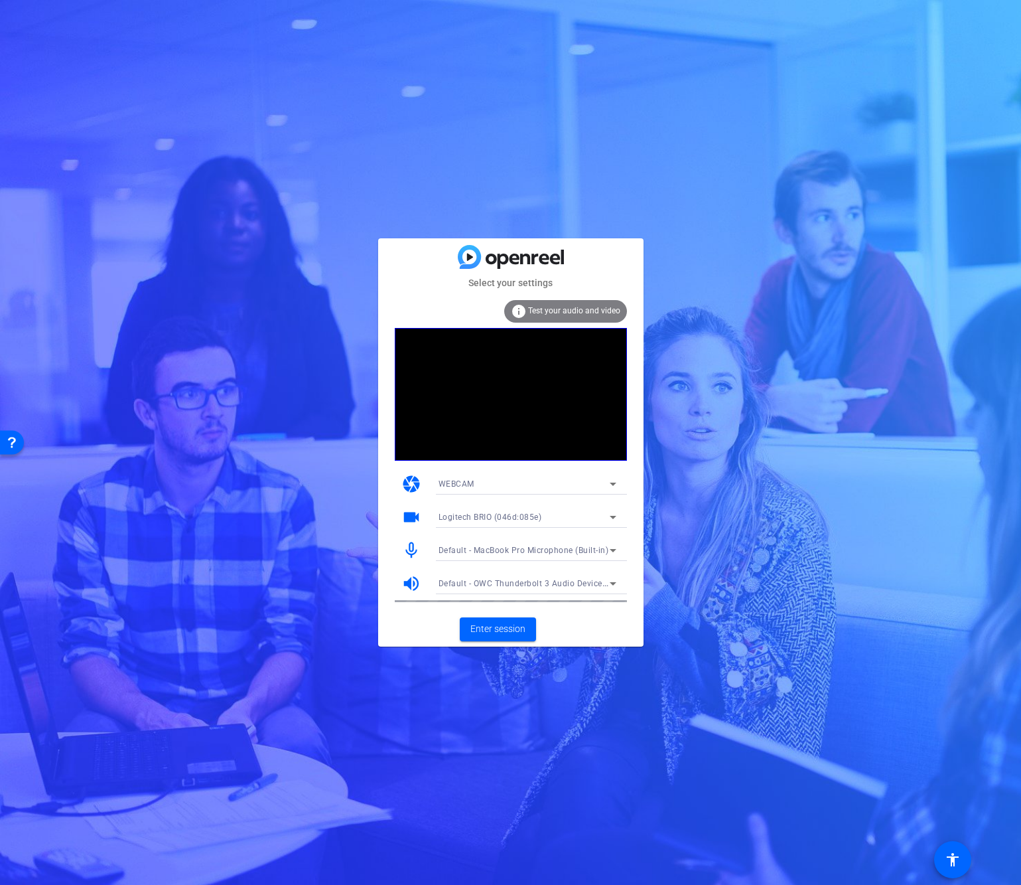
click at [596, 548] on span "Default - MacBook Pro Microphone (Built-in)" at bounding box center [524, 550] width 171 height 9
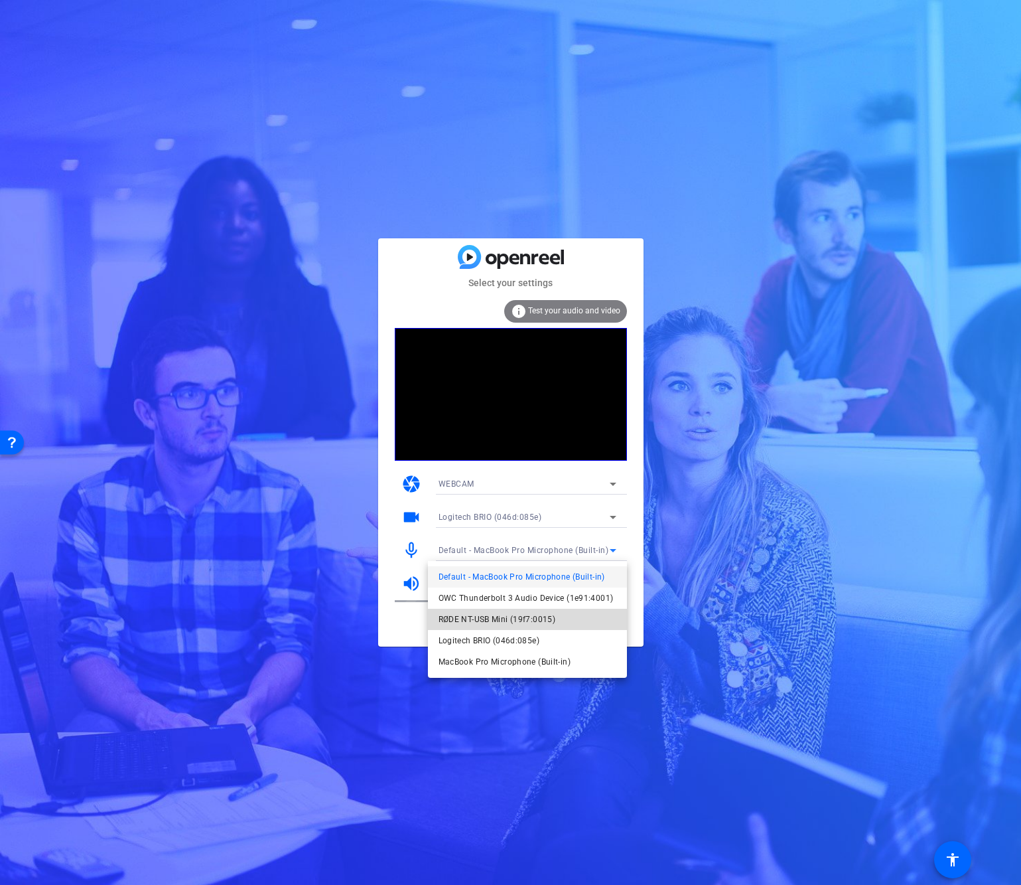
click at [531, 618] on span "RØDE NT-USB Mini (19f7:0015)" at bounding box center [497, 619] width 117 height 16
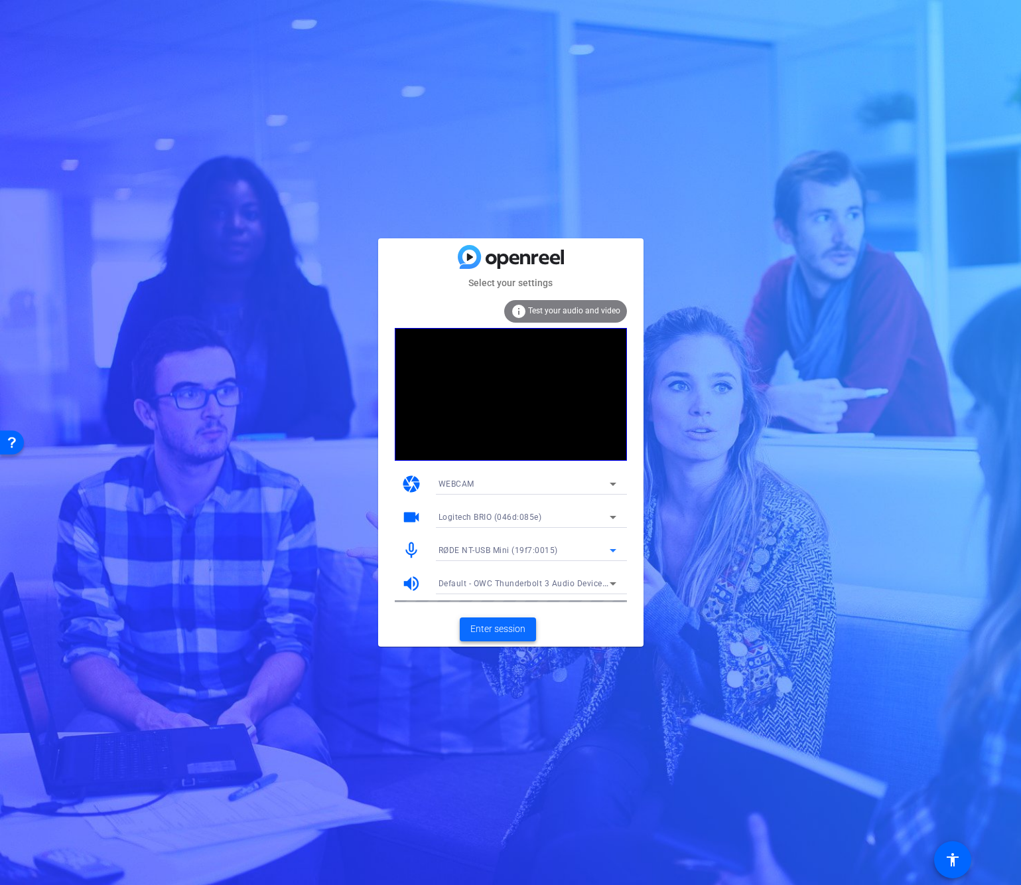
click at [517, 627] on span "Enter session" at bounding box center [498, 629] width 55 height 14
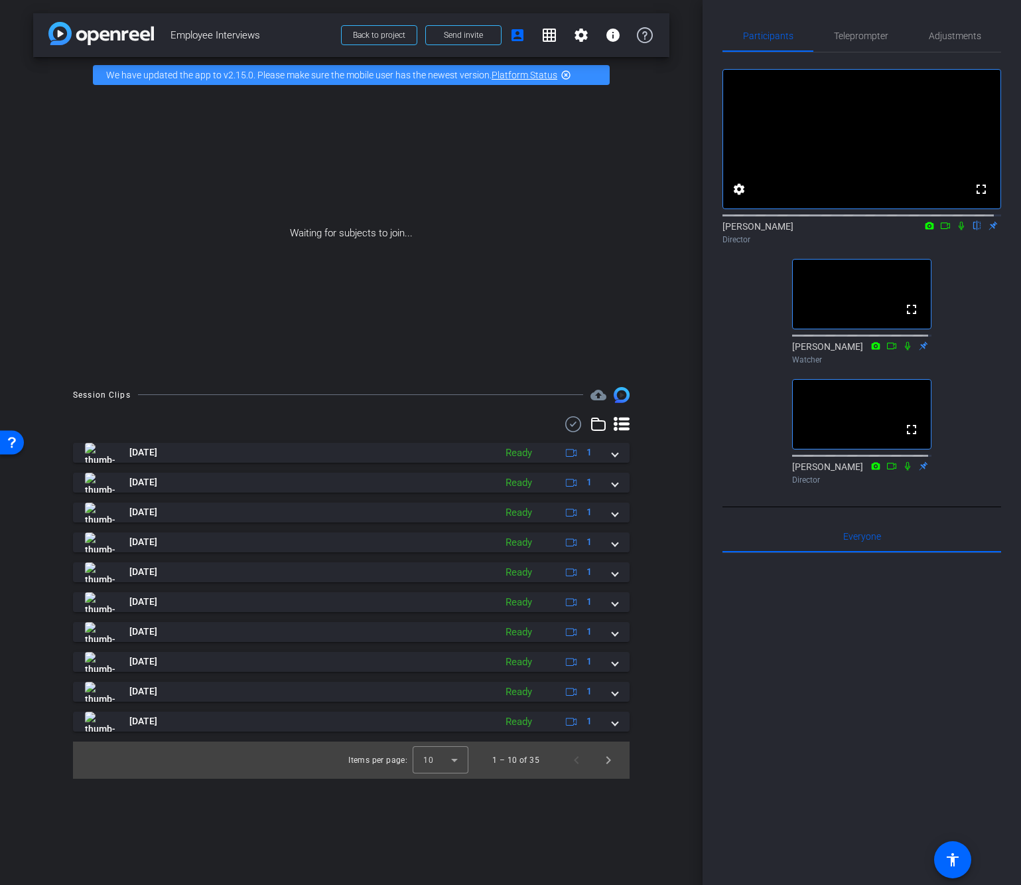
click at [728, 344] on div "fullscreen settings [PERSON_NAME] flip Director fullscreen [PERSON_NAME] Watche…" at bounding box center [862, 270] width 279 height 437
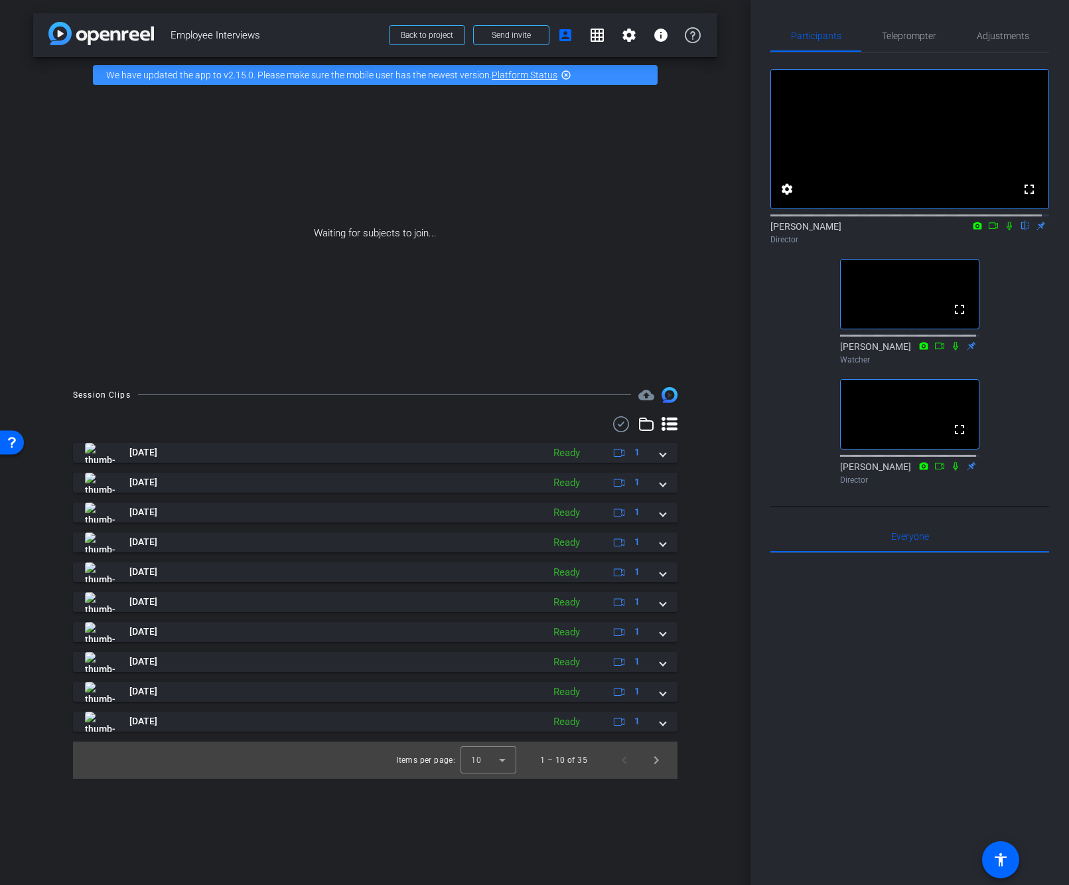
click at [962, 661] on div at bounding box center [909, 717] width 279 height 329
drag, startPoint x: 916, startPoint y: 655, endPoint x: 915, endPoint y: 688, distance: 32.5
click at [916, 655] on div at bounding box center [909, 717] width 279 height 329
click at [1021, 275] on div "fullscreen settings [PERSON_NAME] flip Director fullscreen [PERSON_NAME] Watche…" at bounding box center [909, 270] width 279 height 437
click at [786, 287] on div "fullscreen settings [PERSON_NAME] flip Director fullscreen [PERSON_NAME] Watche…" at bounding box center [909, 270] width 279 height 437
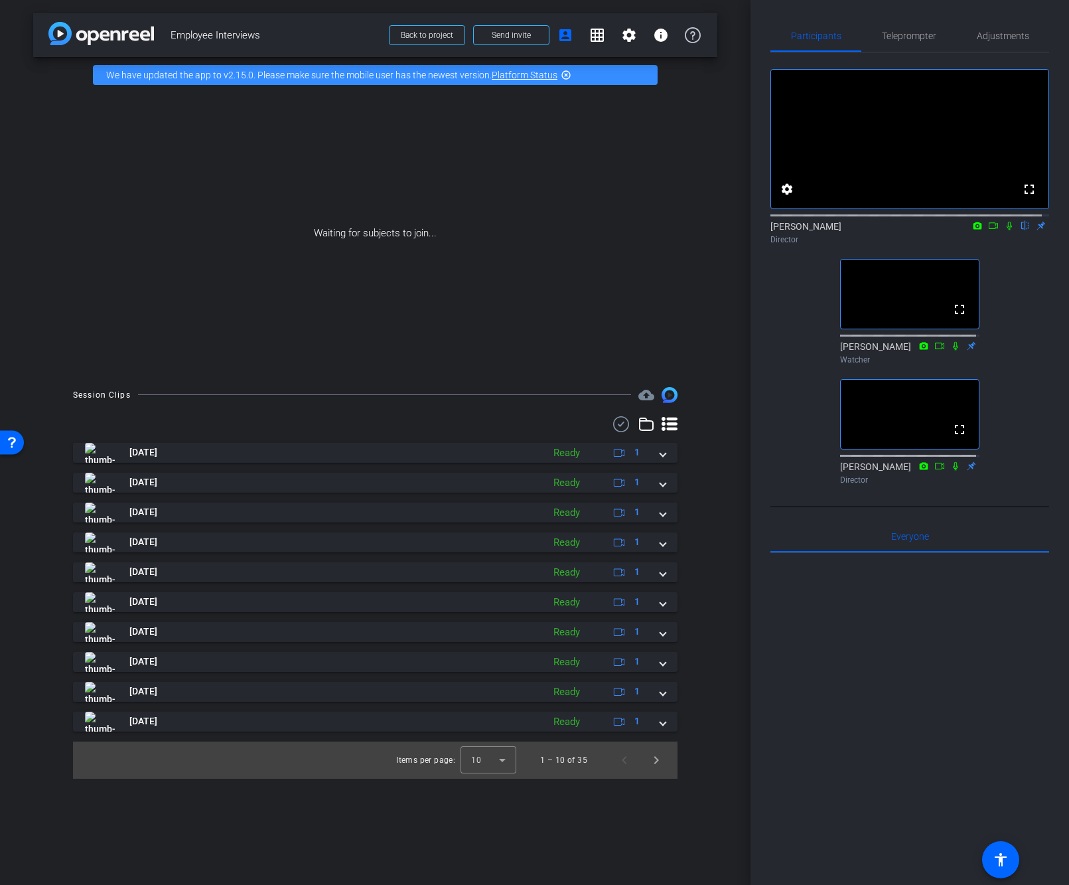
click at [1007, 230] on icon at bounding box center [1009, 226] width 5 height 9
click at [1004, 230] on icon at bounding box center [1009, 225] width 11 height 9
click at [777, 332] on div "fullscreen settings [PERSON_NAME] flip Director fullscreen [PERSON_NAME] Watche…" at bounding box center [909, 270] width 279 height 437
click at [890, 727] on div at bounding box center [909, 717] width 279 height 329
click at [865, 750] on div at bounding box center [909, 717] width 279 height 329
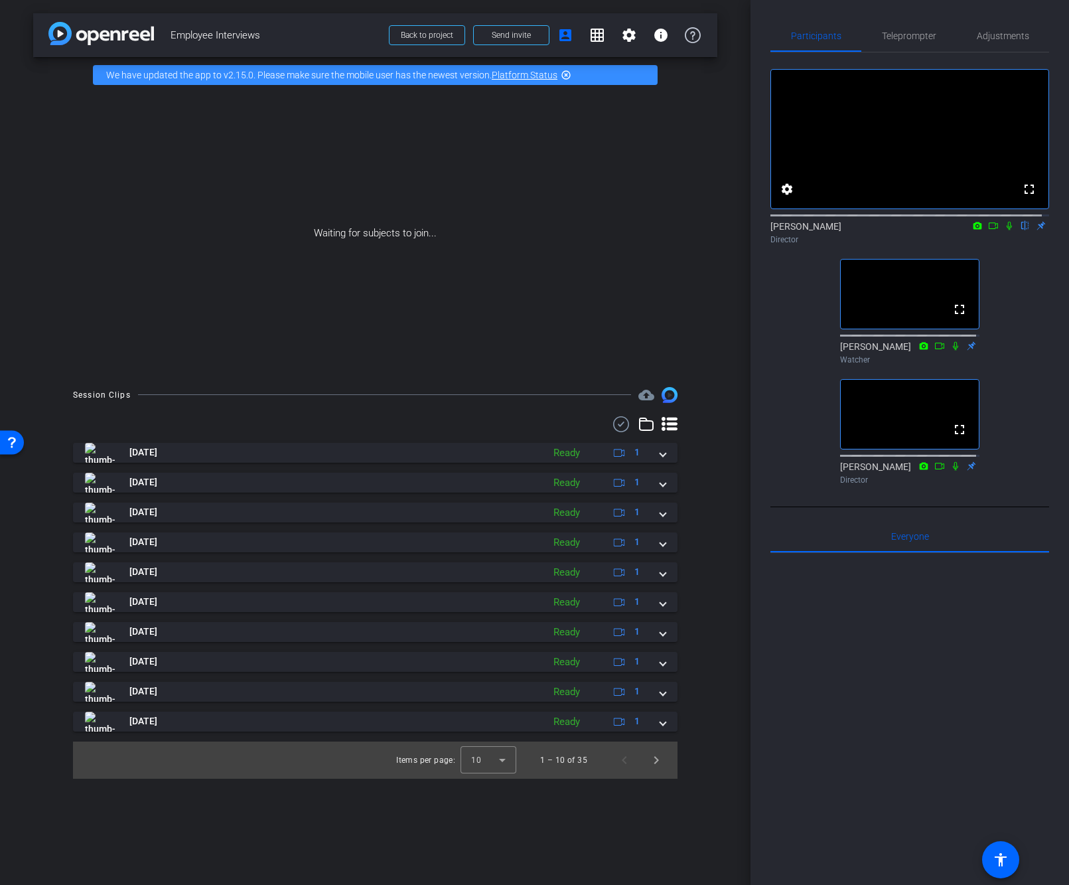
click at [877, 772] on div at bounding box center [909, 717] width 279 height 329
click at [881, 770] on div at bounding box center [909, 717] width 279 height 329
click at [883, 772] on div at bounding box center [909, 717] width 279 height 329
click at [893, 778] on div at bounding box center [909, 717] width 279 height 329
click at [945, 705] on div at bounding box center [909, 717] width 279 height 329
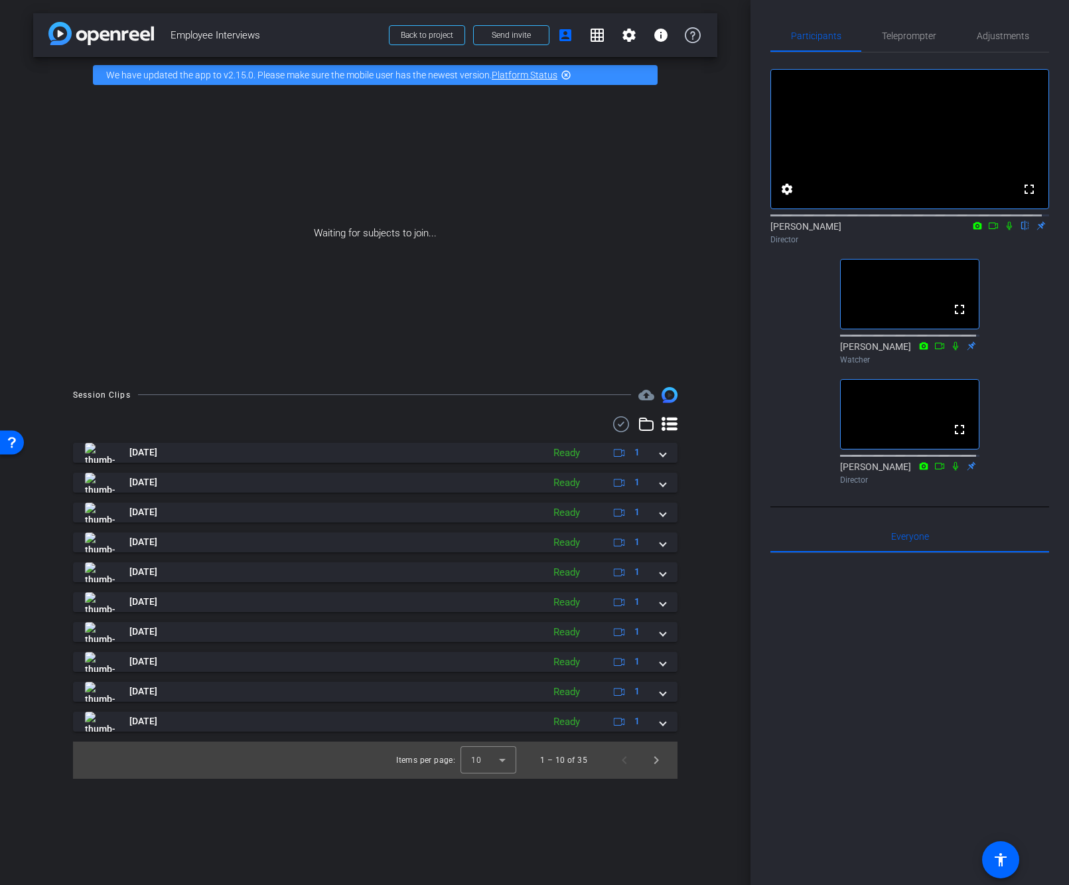
click at [945, 721] on div at bounding box center [909, 717] width 279 height 329
click at [920, 780] on div at bounding box center [909, 717] width 279 height 329
click at [65, 818] on div "arrow_back Employee Interviews Back to project Send invite account_box grid_on …" at bounding box center [375, 442] width 751 height 885
click at [73, 808] on div "arrow_back Employee Interviews Back to project Send invite account_box grid_on …" at bounding box center [375, 442] width 751 height 885
click at [926, 733] on div at bounding box center [909, 717] width 279 height 329
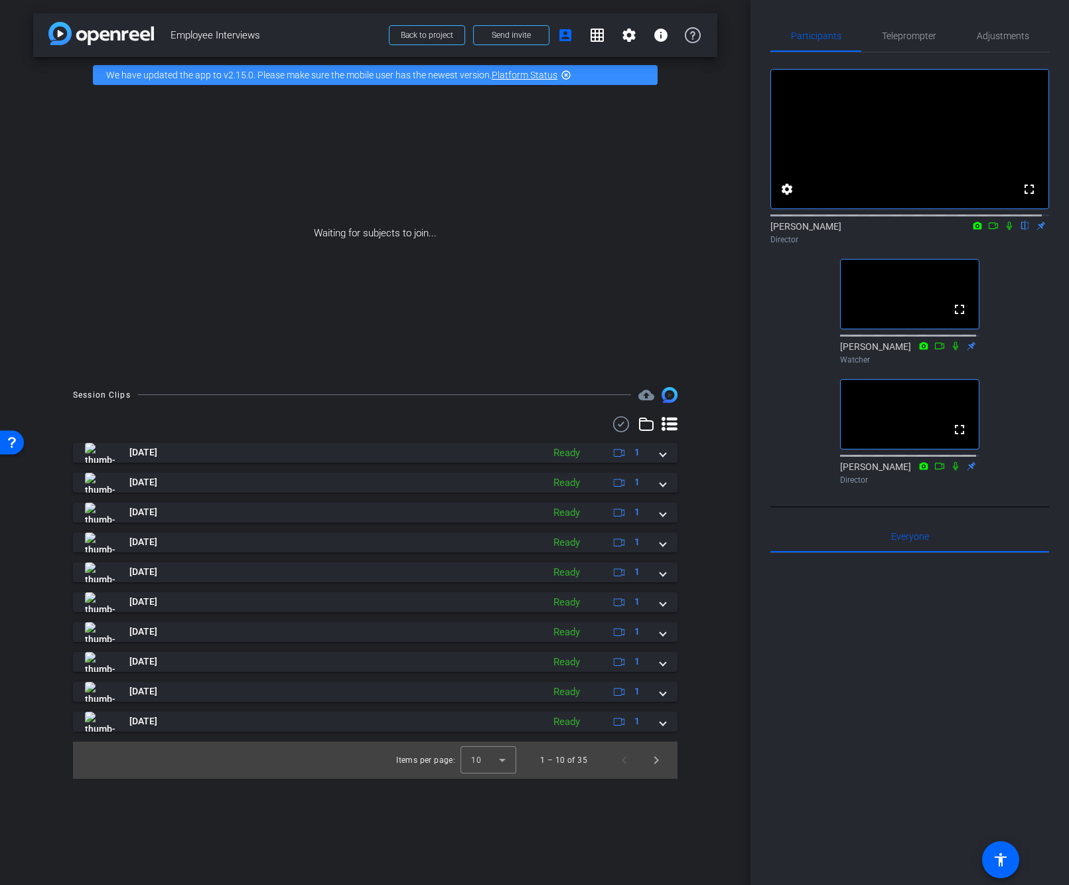
click at [845, 725] on div at bounding box center [909, 717] width 279 height 329
click at [846, 724] on div at bounding box center [909, 717] width 279 height 329
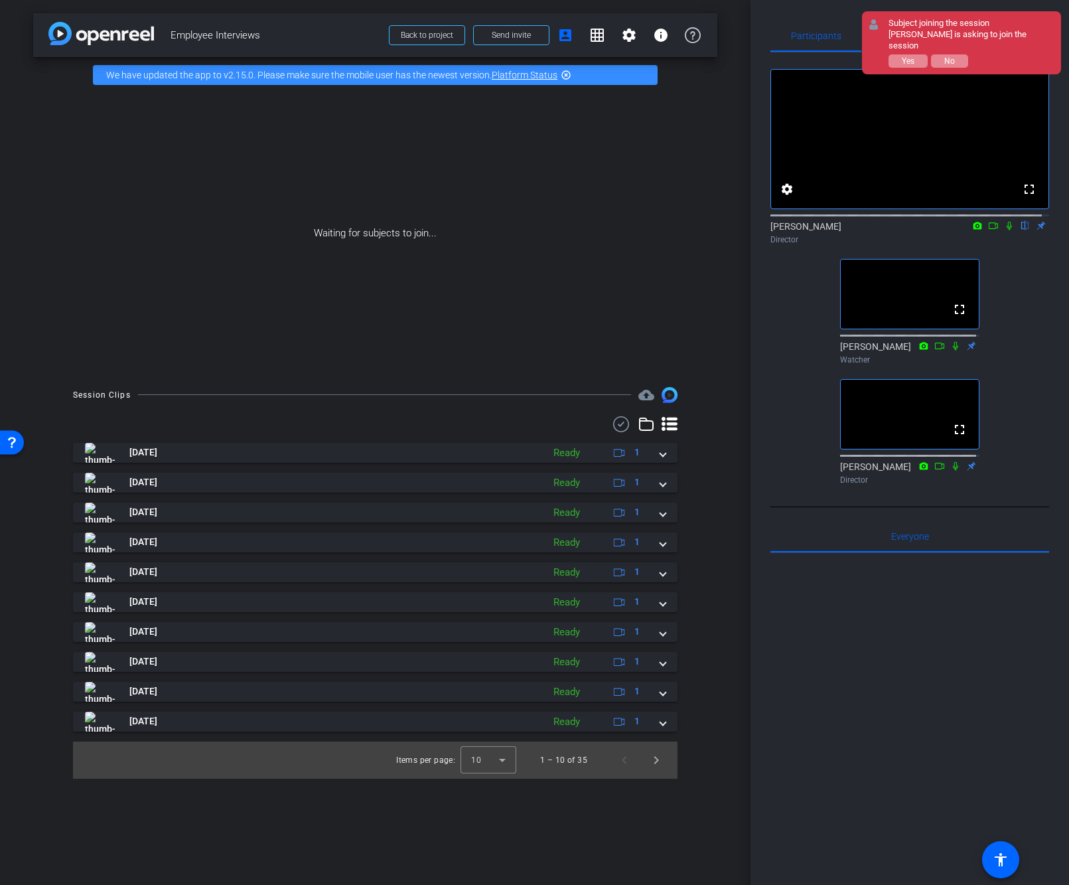
click at [853, 713] on div at bounding box center [909, 717] width 279 height 329
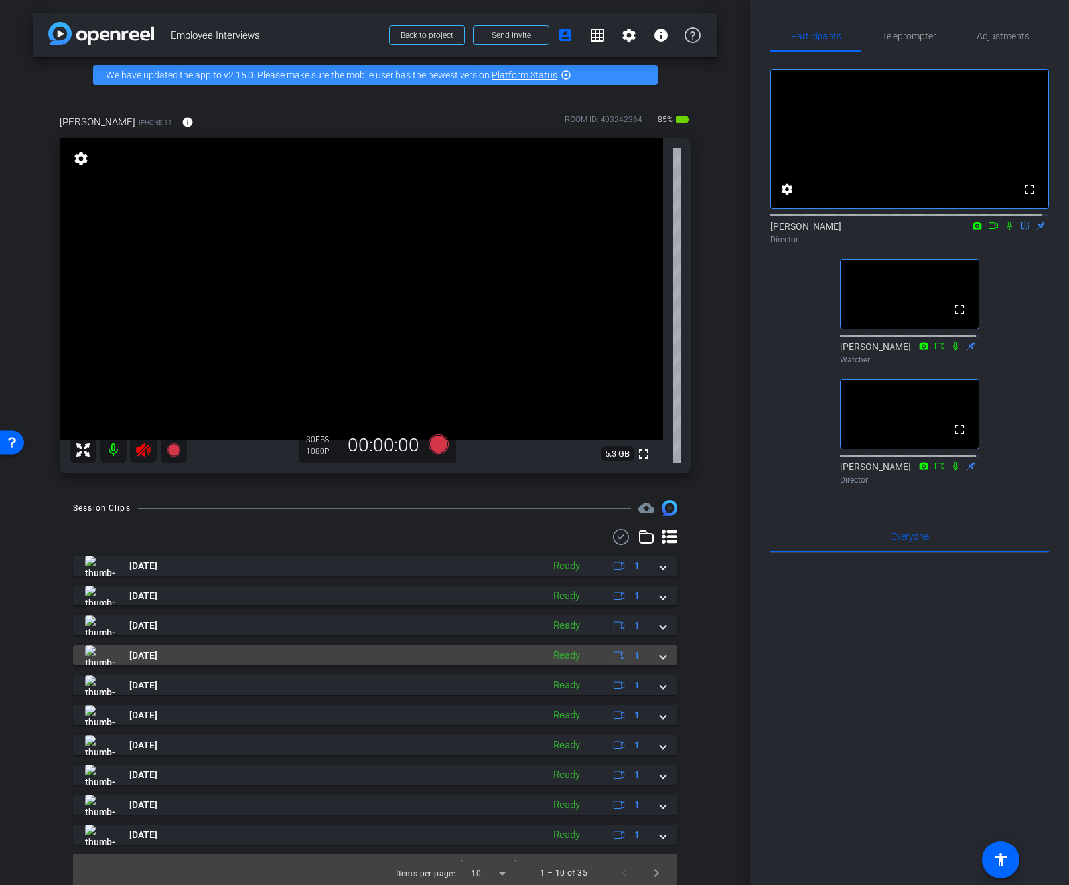
drag, startPoint x: 139, startPoint y: 443, endPoint x: 153, endPoint y: 645, distance: 202.2
click at [139, 443] on icon at bounding box center [143, 450] width 16 height 16
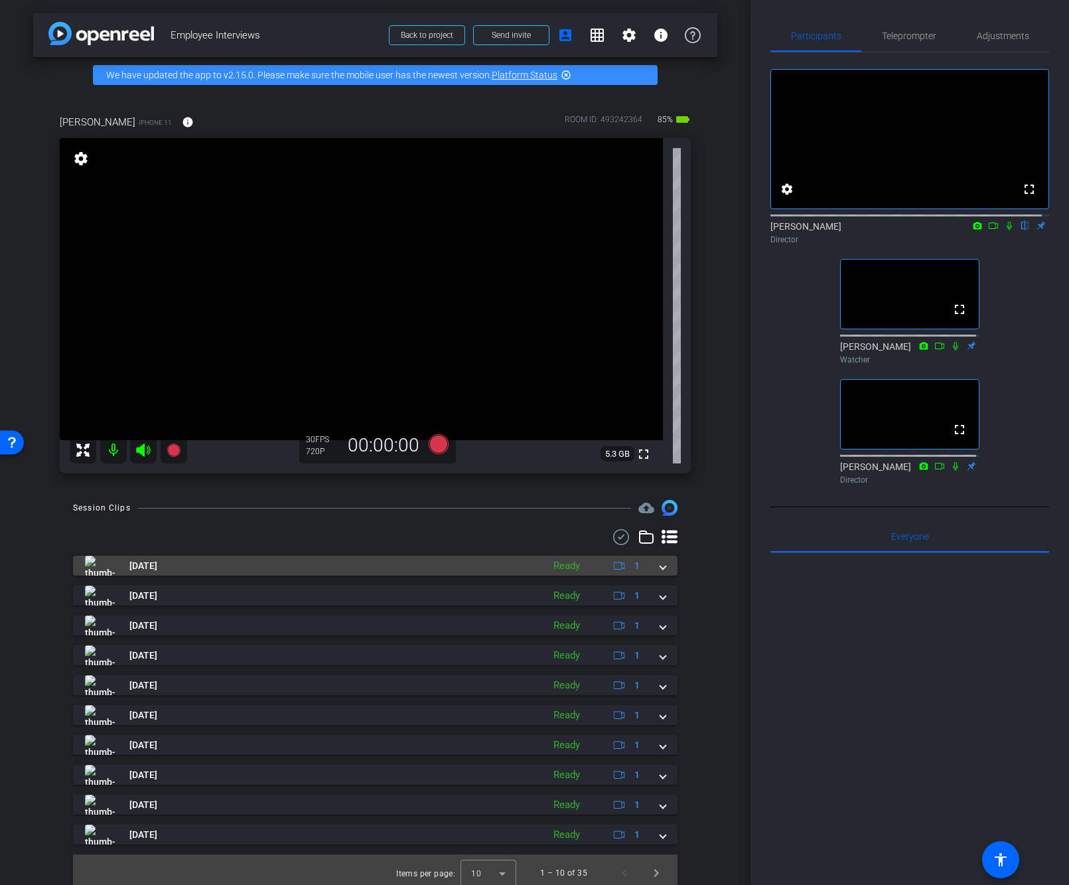
drag, startPoint x: 22, startPoint y: 527, endPoint x: 149, endPoint y: 568, distance: 133.9
click at [22, 527] on div "arrow_back Employee Interviews Back to project Send invite account_box grid_on …" at bounding box center [375, 442] width 751 height 885
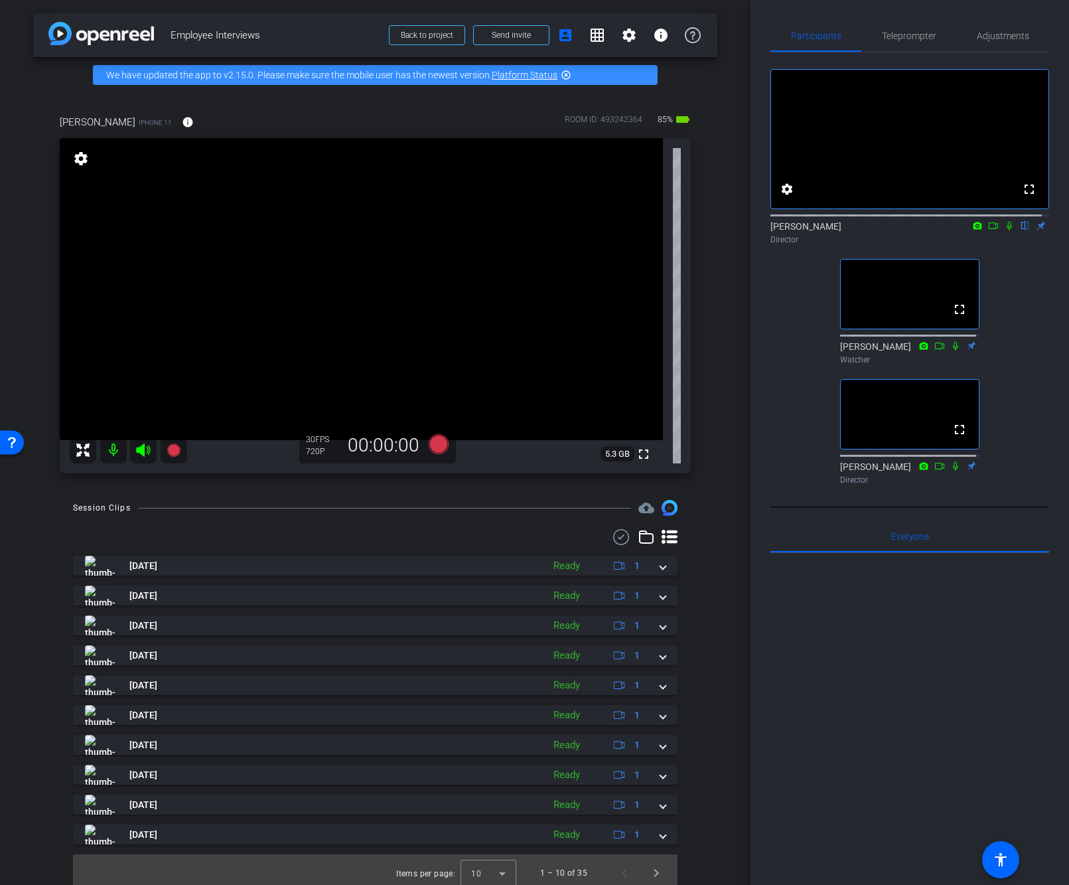
click at [408, 534] on div at bounding box center [375, 537] width 605 height 16
click at [991, 31] on span "Adjustments" at bounding box center [1003, 35] width 52 height 9
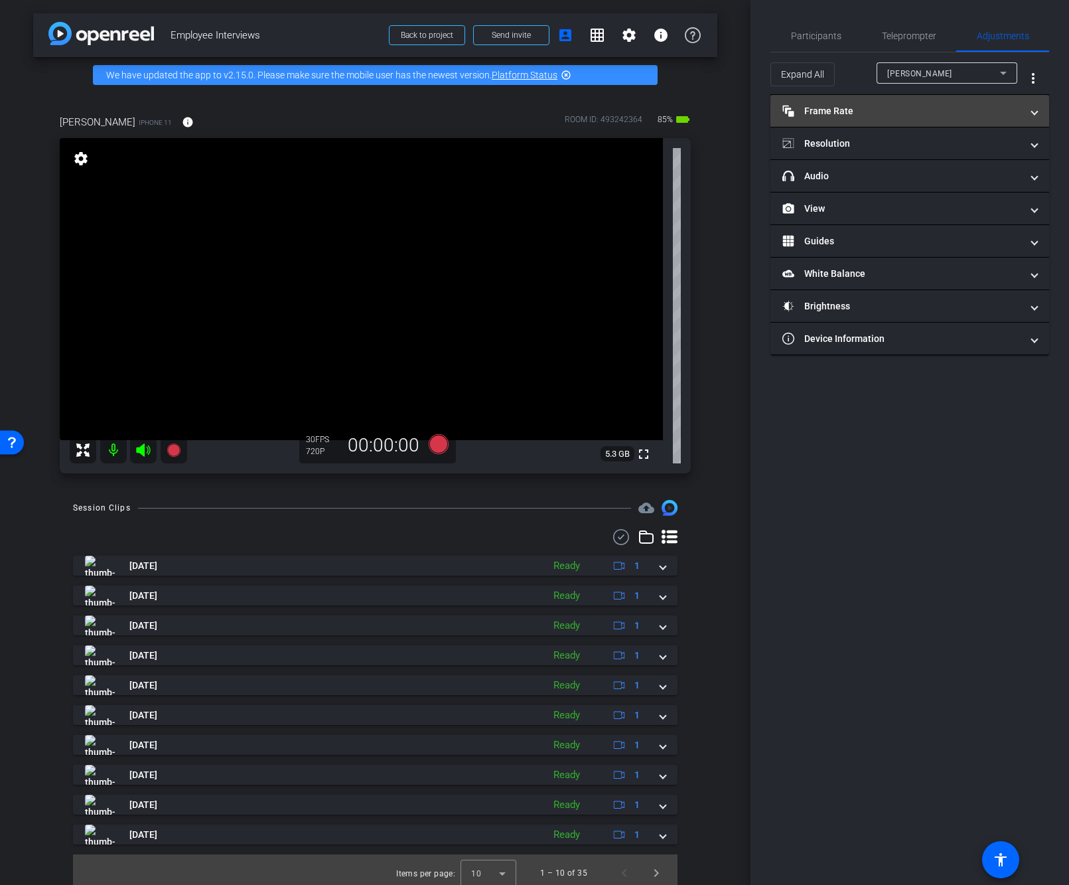
click at [912, 114] on mat-panel-title "Frame Rate Frame Rate" at bounding box center [901, 111] width 239 height 14
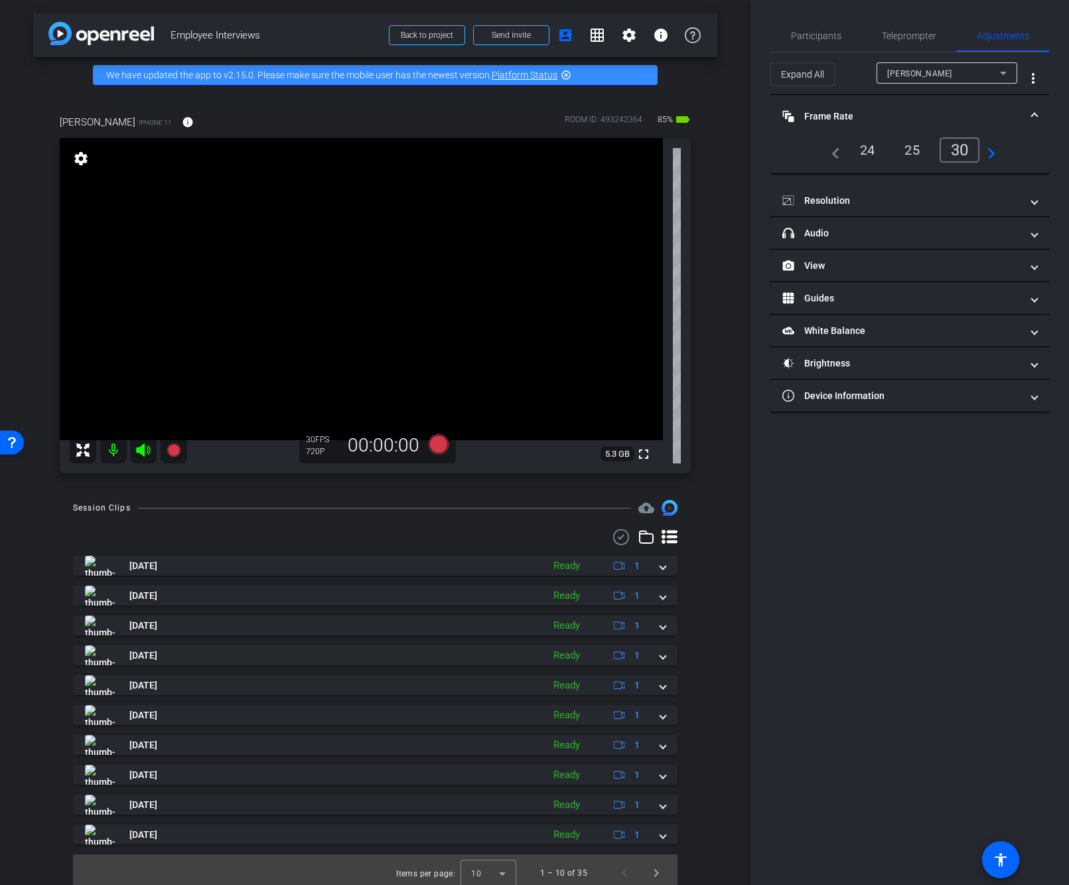
click at [872, 150] on div "24" at bounding box center [867, 150] width 35 height 23
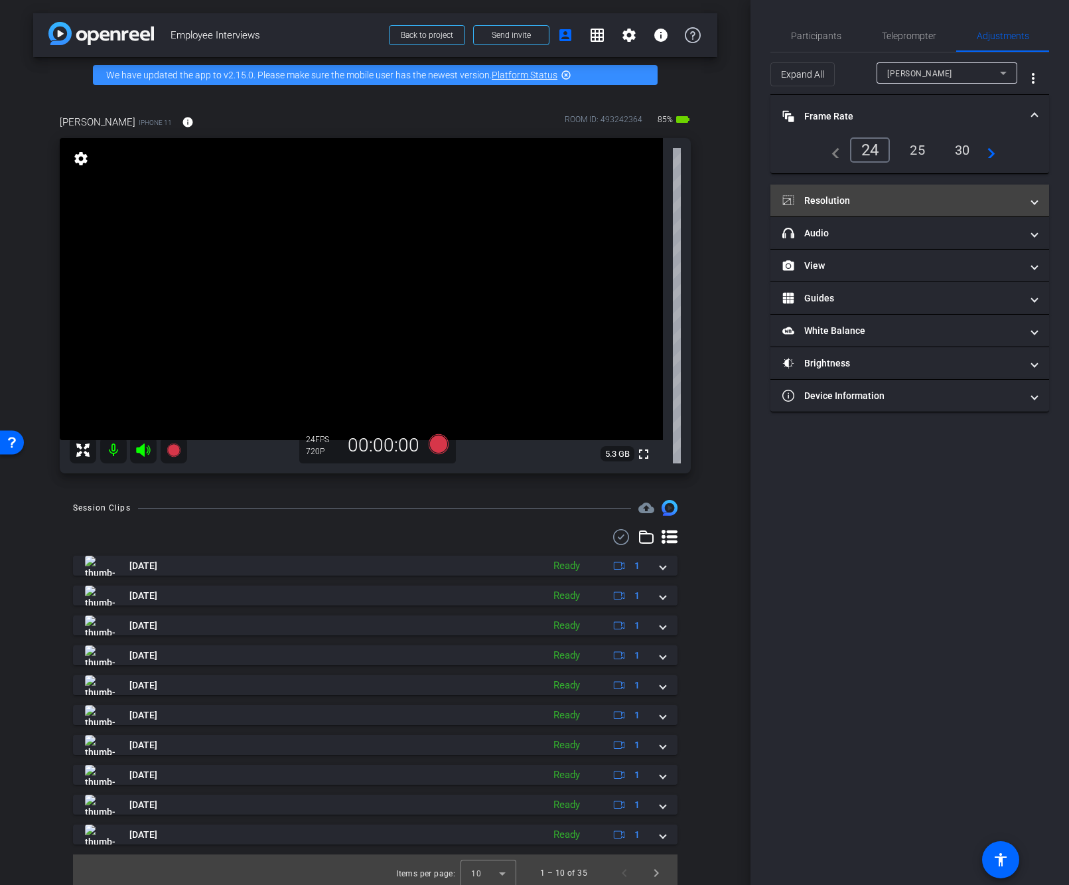
click at [883, 204] on mat-panel-title "Resolution" at bounding box center [901, 201] width 239 height 14
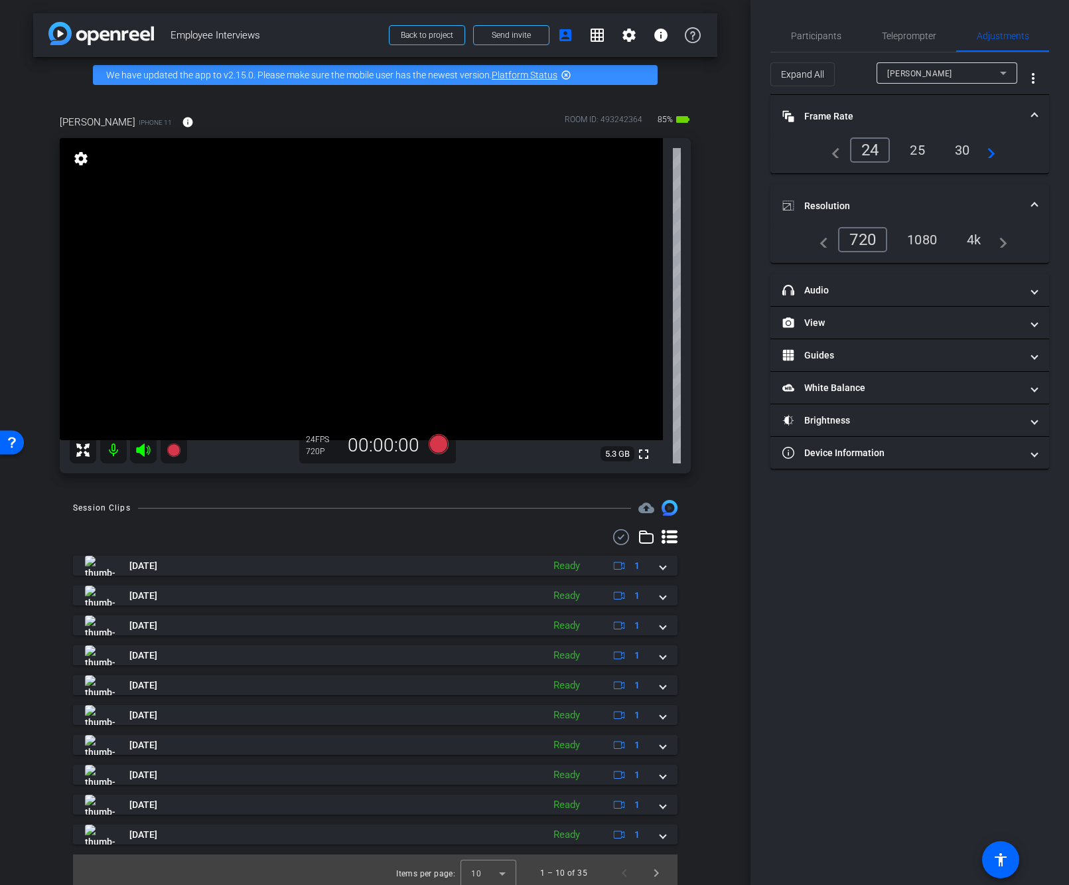
click at [968, 240] on div "4k" at bounding box center [974, 239] width 35 height 23
click at [182, 125] on mat-icon "info" at bounding box center [188, 122] width 12 height 12
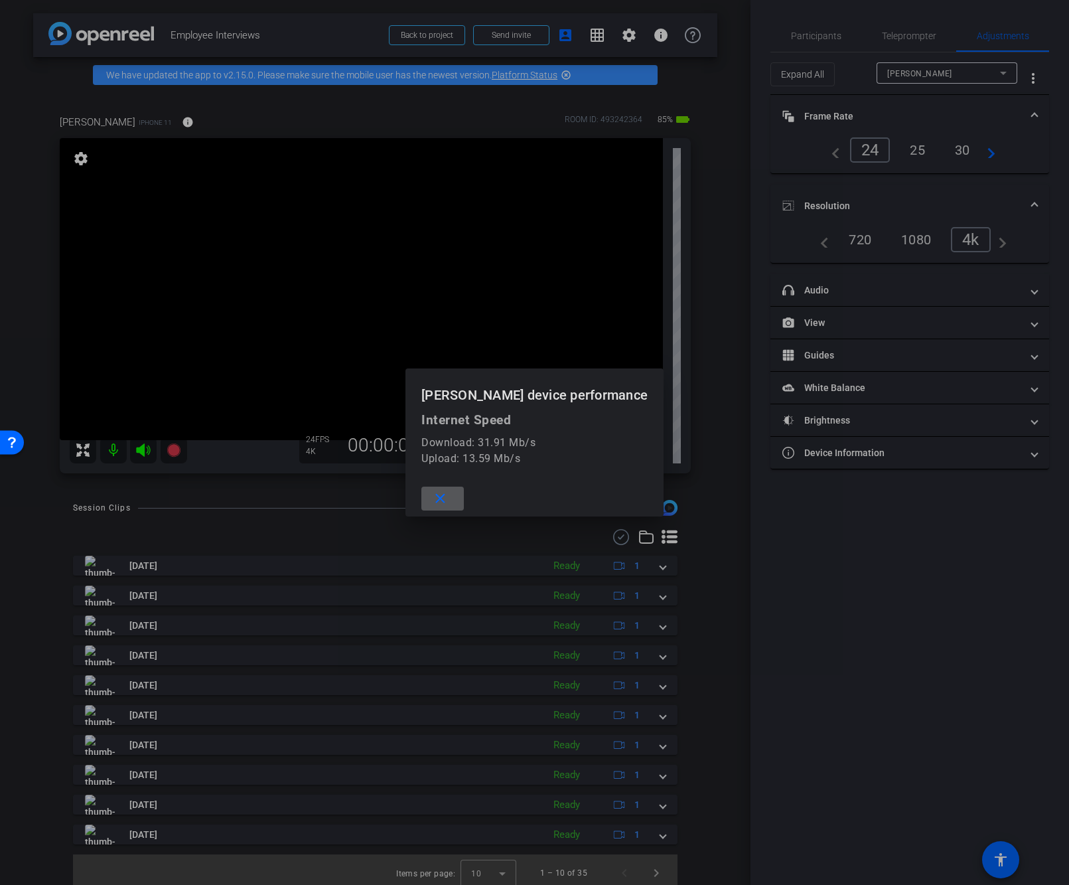
click at [449, 498] on mat-icon "close" at bounding box center [440, 498] width 17 height 17
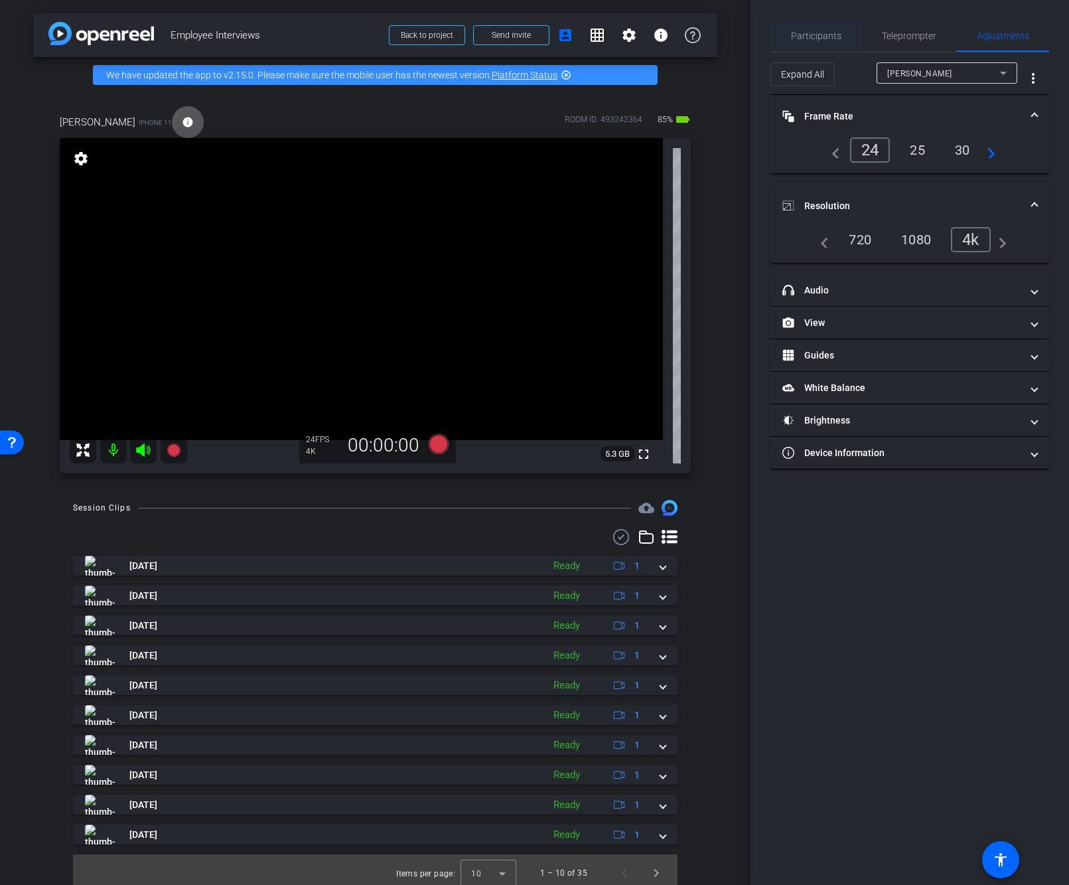
click at [806, 35] on span "Participants" at bounding box center [816, 35] width 50 height 9
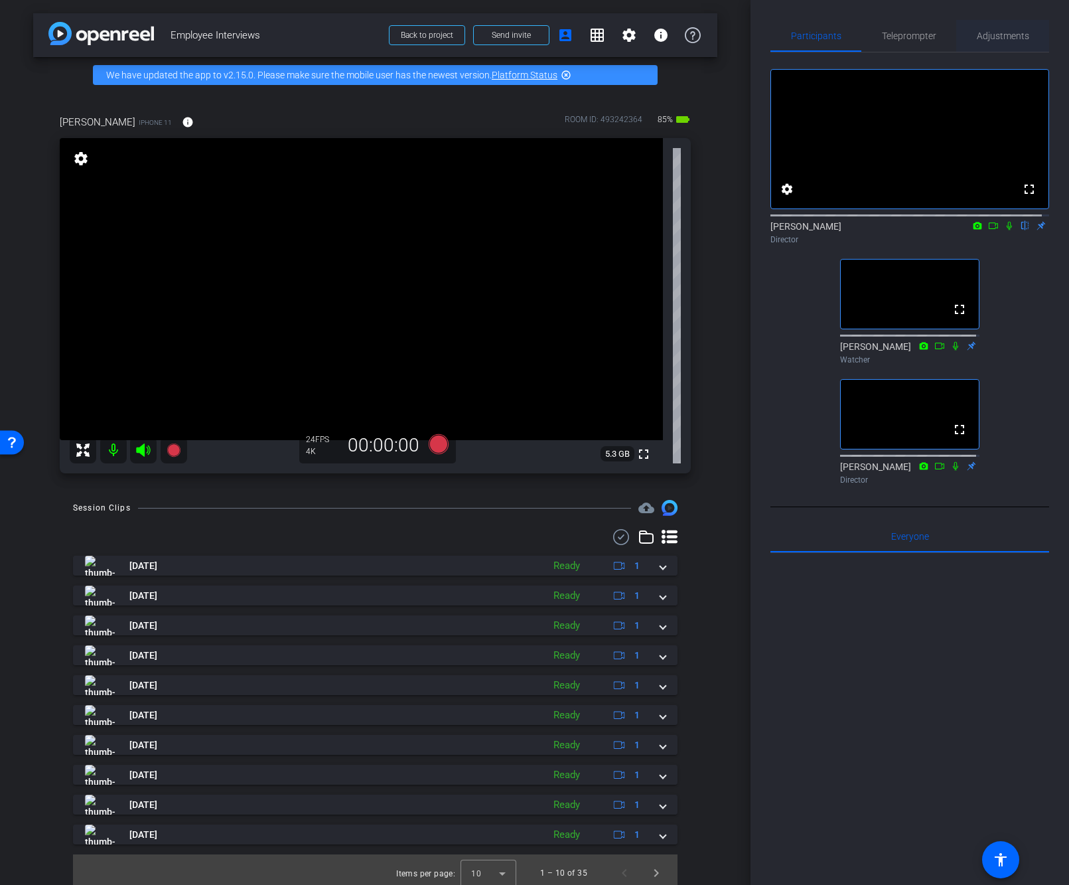
click at [995, 33] on span "Adjustments" at bounding box center [1003, 35] width 52 height 9
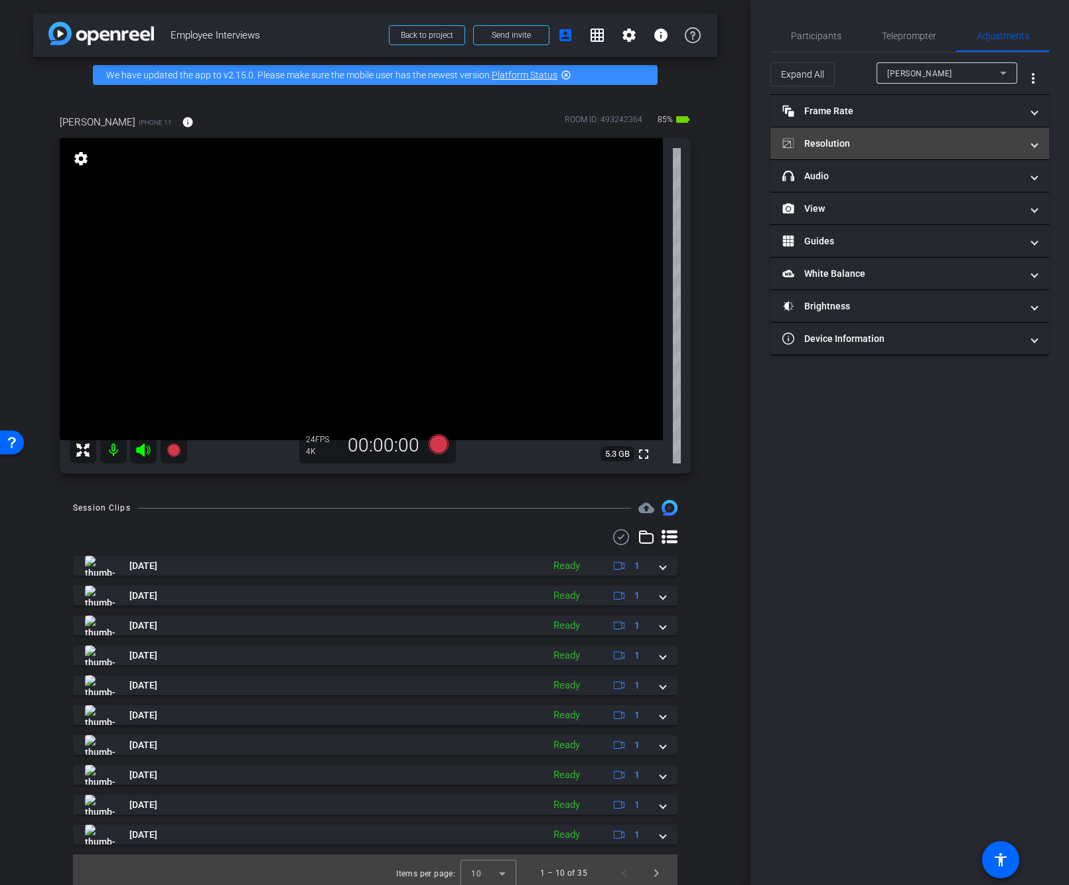
click at [844, 138] on mat-panel-title "Resolution" at bounding box center [901, 144] width 239 height 14
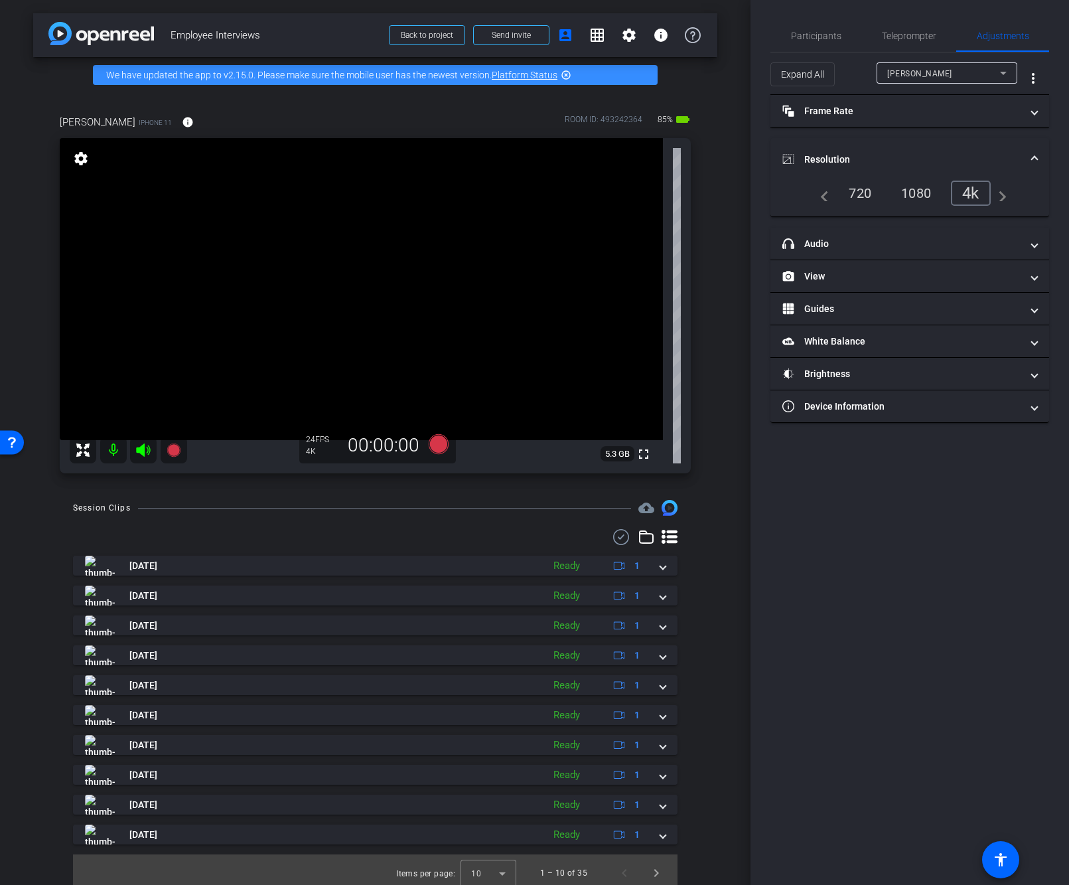
click at [936, 195] on div "1080" at bounding box center [916, 193] width 50 height 23
click at [922, 200] on div "1080" at bounding box center [916, 193] width 50 height 23
click at [844, 42] on div "Participants" at bounding box center [815, 36] width 91 height 32
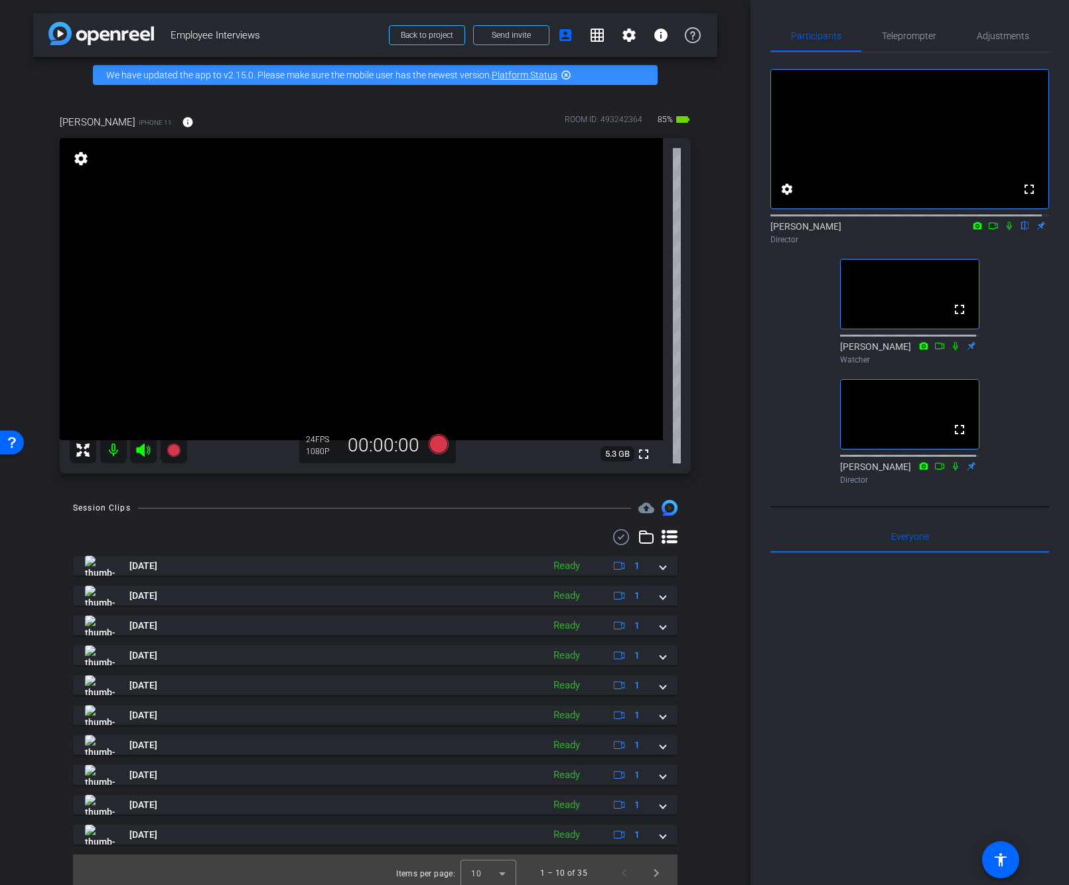
click at [936, 658] on div at bounding box center [909, 717] width 279 height 329
drag, startPoint x: 913, startPoint y: 734, endPoint x: 900, endPoint y: 741, distance: 14.6
click at [913, 733] on div at bounding box center [909, 717] width 279 height 329
click at [857, 796] on div at bounding box center [909, 717] width 279 height 329
click at [946, 737] on div at bounding box center [909, 717] width 279 height 329
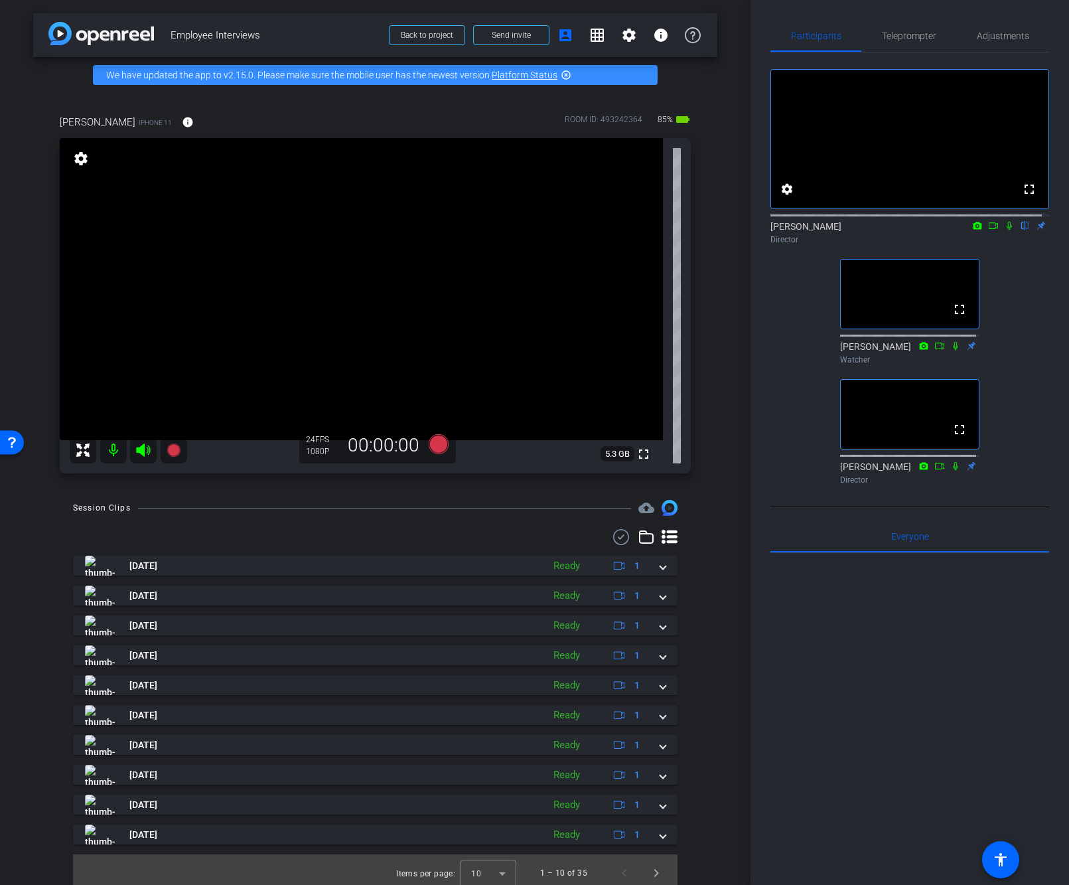
click at [942, 798] on div at bounding box center [909, 717] width 279 height 329
click at [899, 760] on div at bounding box center [909, 717] width 279 height 329
click at [861, 627] on div at bounding box center [909, 717] width 279 height 329
click at [869, 634] on div at bounding box center [909, 717] width 279 height 329
click at [873, 641] on div at bounding box center [909, 717] width 279 height 329
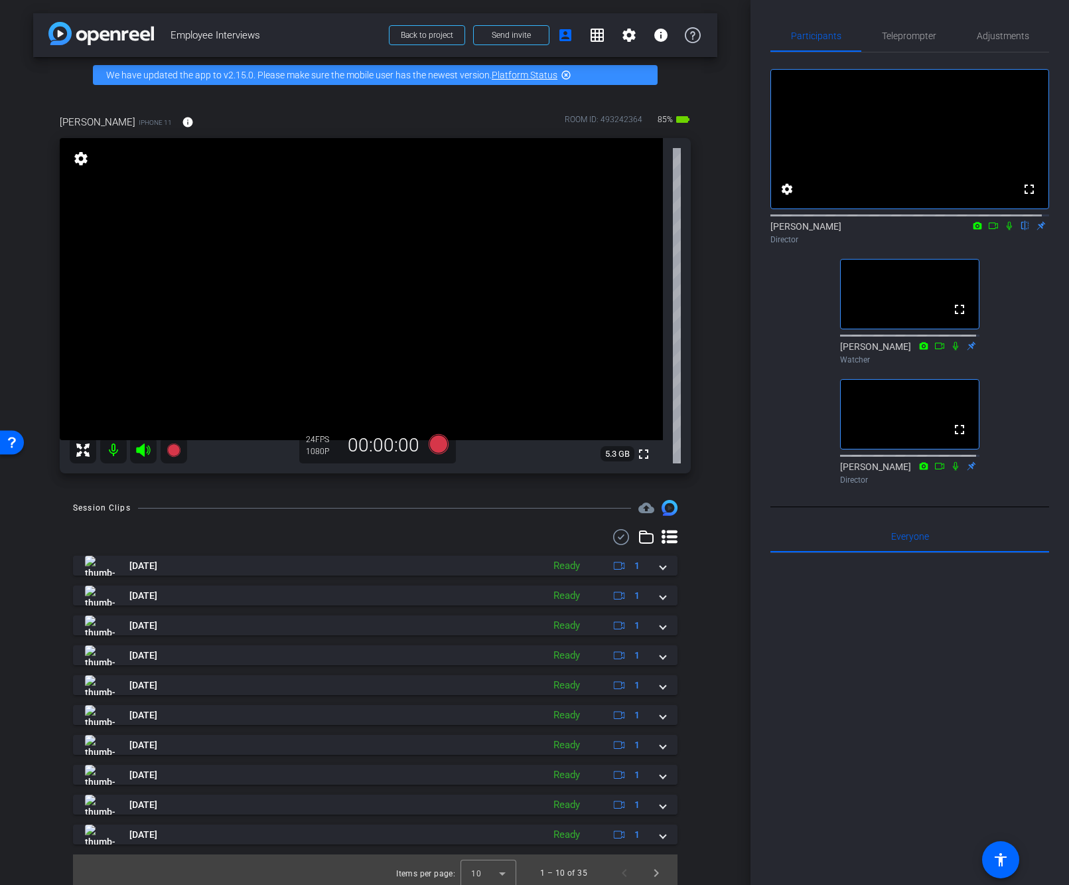
click at [867, 759] on div at bounding box center [909, 717] width 279 height 329
click at [889, 667] on div at bounding box center [909, 717] width 279 height 329
click at [885, 684] on div at bounding box center [909, 717] width 279 height 329
click at [897, 650] on div at bounding box center [909, 717] width 279 height 329
click at [895, 665] on div at bounding box center [909, 717] width 279 height 329
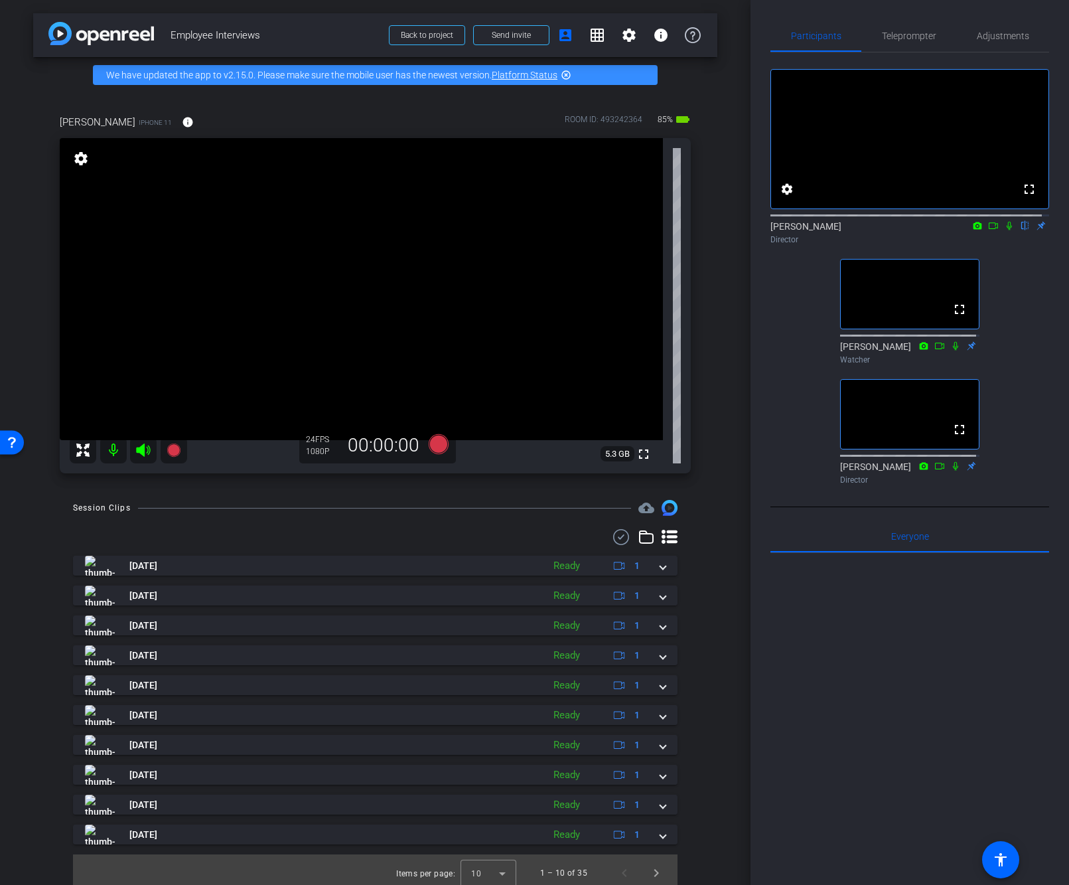
click at [899, 641] on div at bounding box center [909, 717] width 279 height 329
drag, startPoint x: 114, startPoint y: 318, endPoint x: 122, endPoint y: 313, distance: 9.6
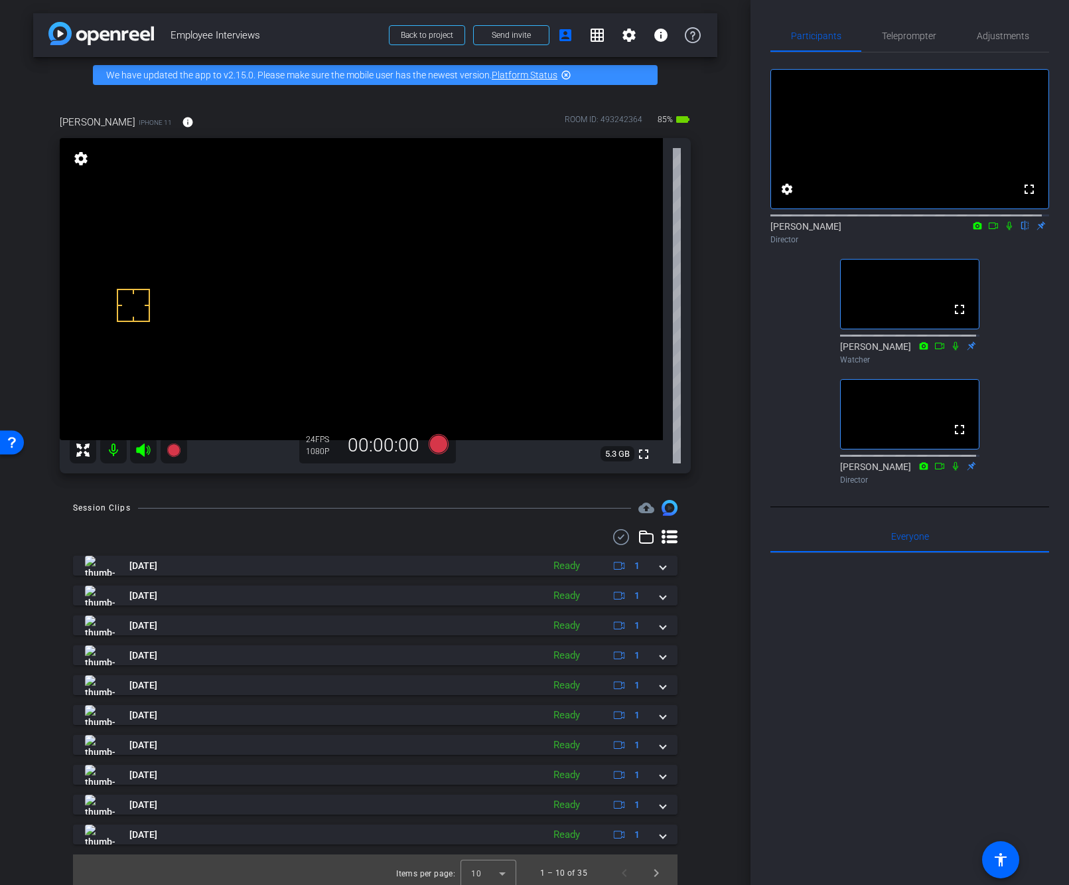
click at [891, 674] on div at bounding box center [909, 717] width 279 height 329
click at [872, 668] on div at bounding box center [909, 717] width 279 height 329
click at [910, 640] on div at bounding box center [909, 717] width 279 height 329
click at [615, 455] on span "5.3 GB" at bounding box center [618, 454] width 34 height 16
click at [883, 755] on div at bounding box center [909, 717] width 279 height 329
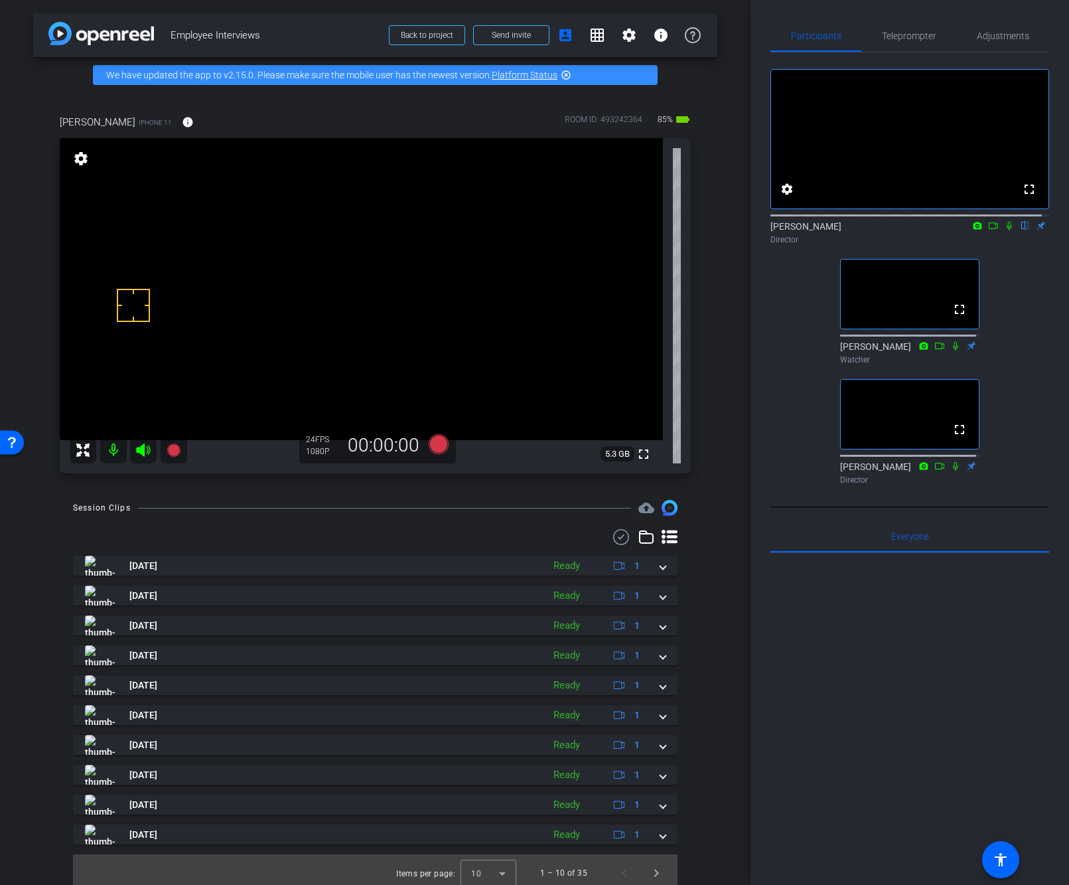
click at [878, 753] on div at bounding box center [909, 717] width 279 height 329
click at [877, 751] on div at bounding box center [909, 717] width 279 height 329
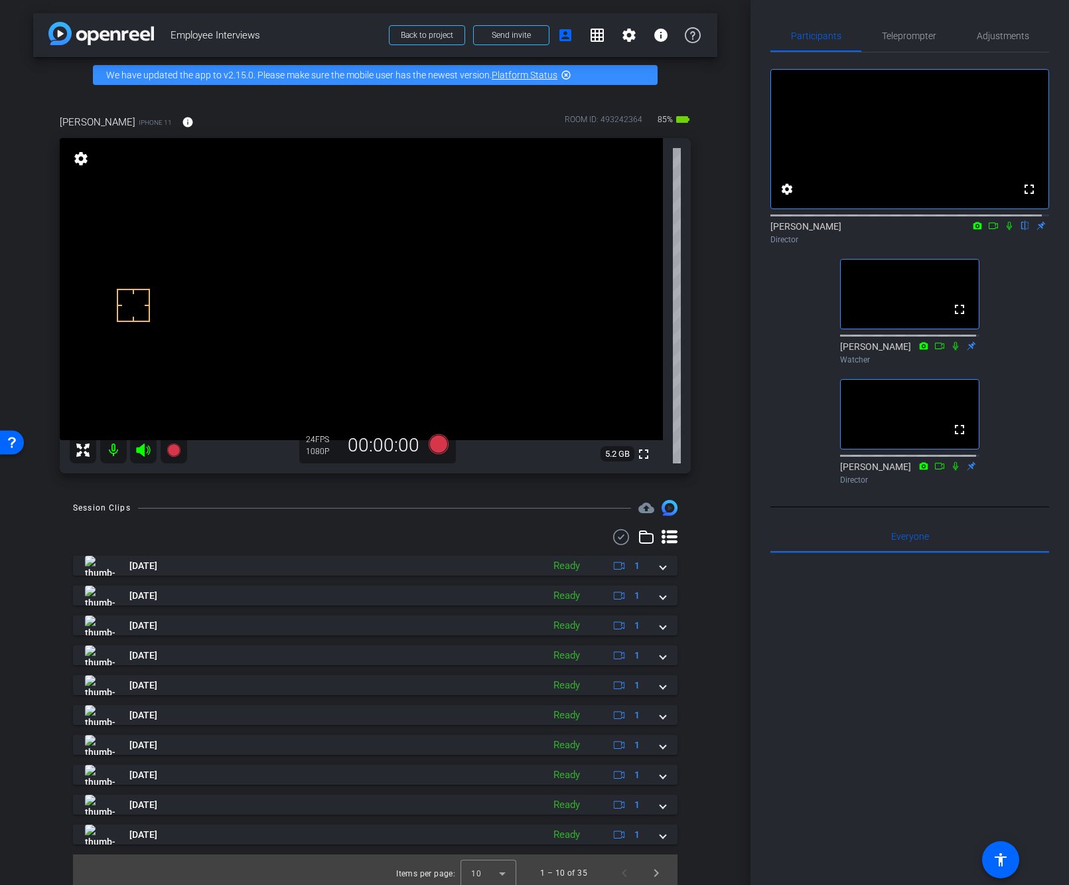
click at [19, 527] on div "arrow_back Employee Interviews Back to project Send invite account_box grid_on …" at bounding box center [375, 442] width 751 height 885
click at [1017, 490] on div "fullscreen settings [PERSON_NAME] flip Director fullscreen [PERSON_NAME] Watche…" at bounding box center [909, 270] width 279 height 437
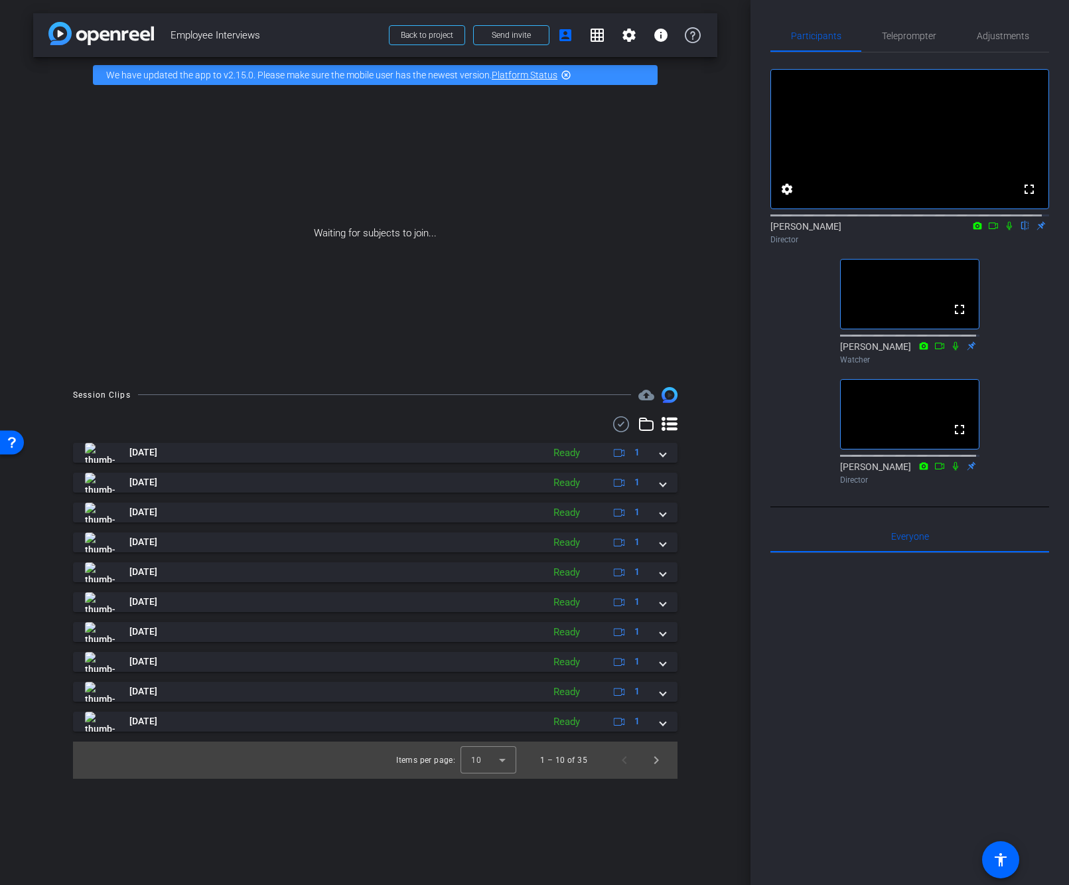
click at [794, 309] on div "fullscreen settings [PERSON_NAME] flip Director fullscreen [PERSON_NAME] Watche…" at bounding box center [909, 270] width 279 height 437
click at [834, 613] on div at bounding box center [909, 717] width 279 height 329
click at [803, 472] on div "fullscreen settings [PERSON_NAME] flip Director fullscreen [PERSON_NAME] Watche…" at bounding box center [909, 270] width 279 height 437
click at [798, 487] on div "fullscreen settings [PERSON_NAME] flip Director fullscreen [PERSON_NAME] Watche…" at bounding box center [909, 270] width 279 height 437
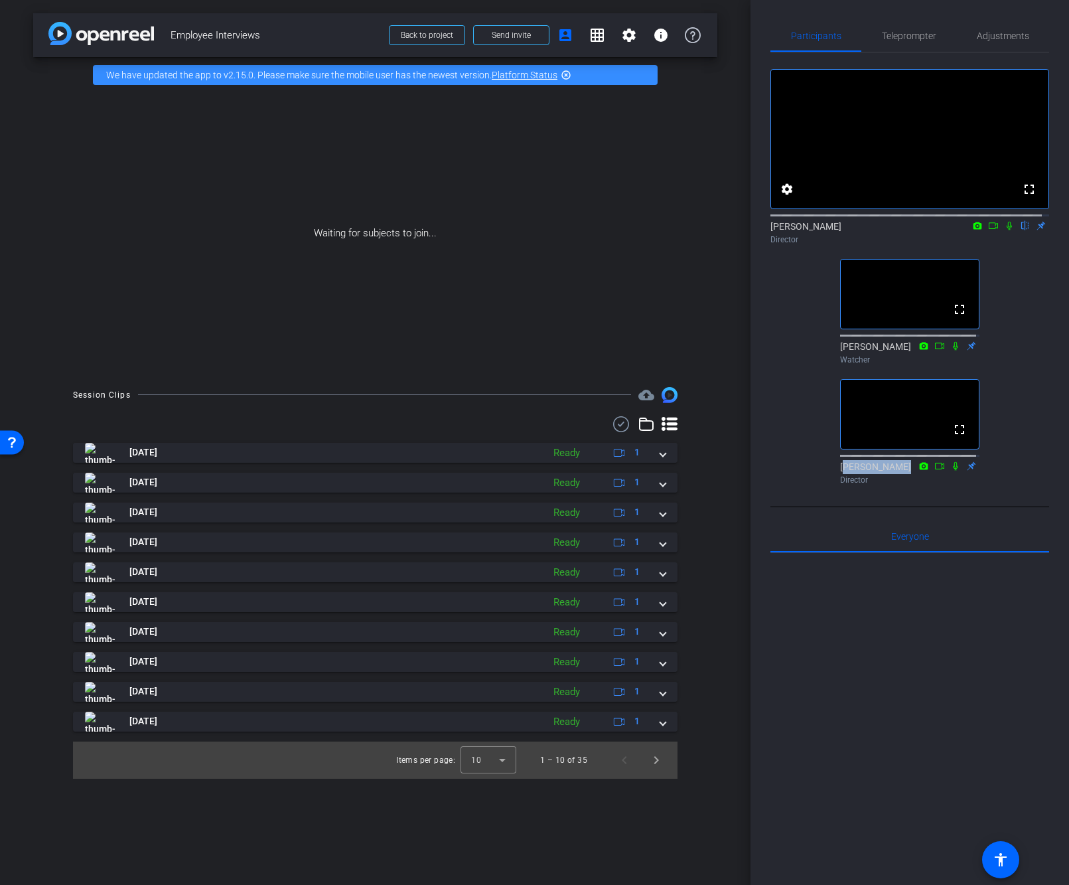
click at [798, 487] on div "fullscreen settings [PERSON_NAME] flip Director fullscreen [PERSON_NAME] Watche…" at bounding box center [909, 270] width 279 height 437
click at [864, 672] on div at bounding box center [909, 717] width 279 height 329
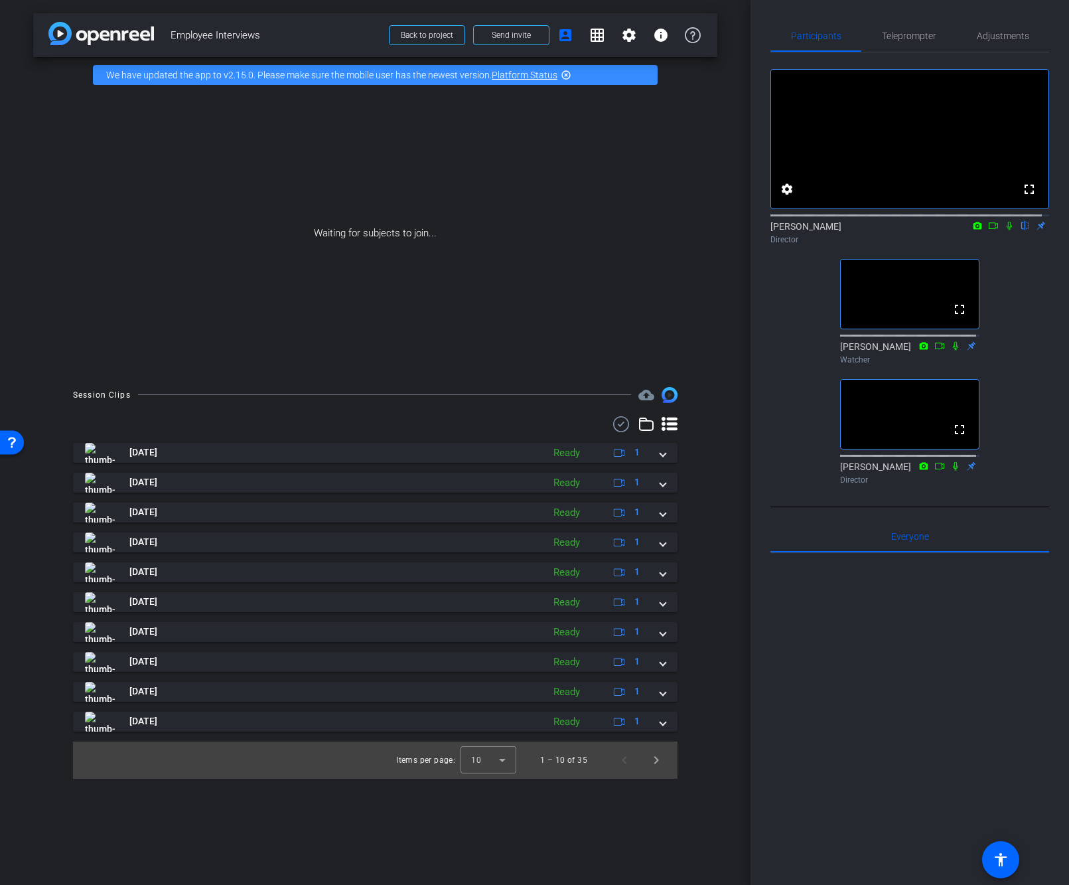
click at [1021, 457] on div "Participants Teleprompter Adjustments fullscreen settings [PERSON_NAME] flip Di…" at bounding box center [910, 442] width 319 height 885
click at [928, 668] on div at bounding box center [909, 717] width 279 height 329
click at [891, 714] on div at bounding box center [909, 717] width 279 height 329
click at [967, 691] on div at bounding box center [909, 717] width 279 height 329
click at [968, 690] on div at bounding box center [909, 717] width 279 height 329
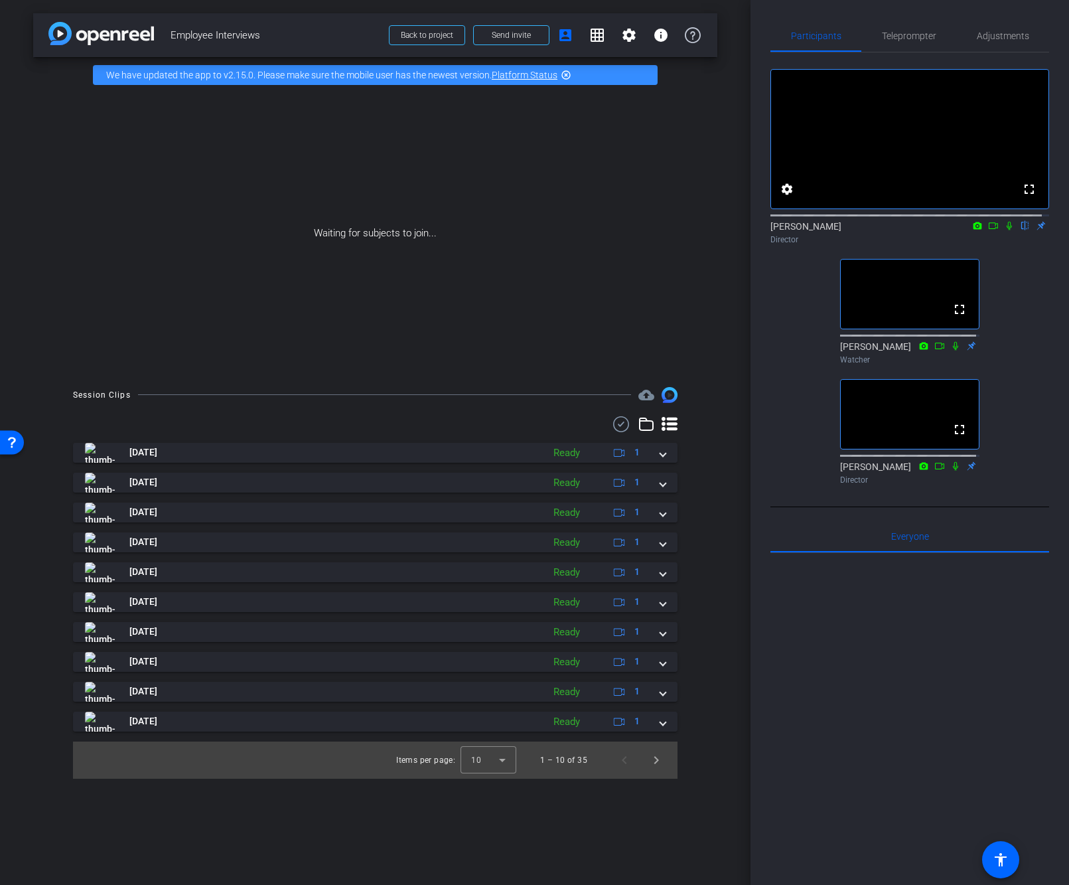
click at [941, 721] on div at bounding box center [909, 717] width 279 height 329
click at [924, 715] on div at bounding box center [909, 717] width 279 height 329
click at [924, 716] on div at bounding box center [909, 717] width 279 height 329
click at [990, 644] on div at bounding box center [909, 717] width 279 height 329
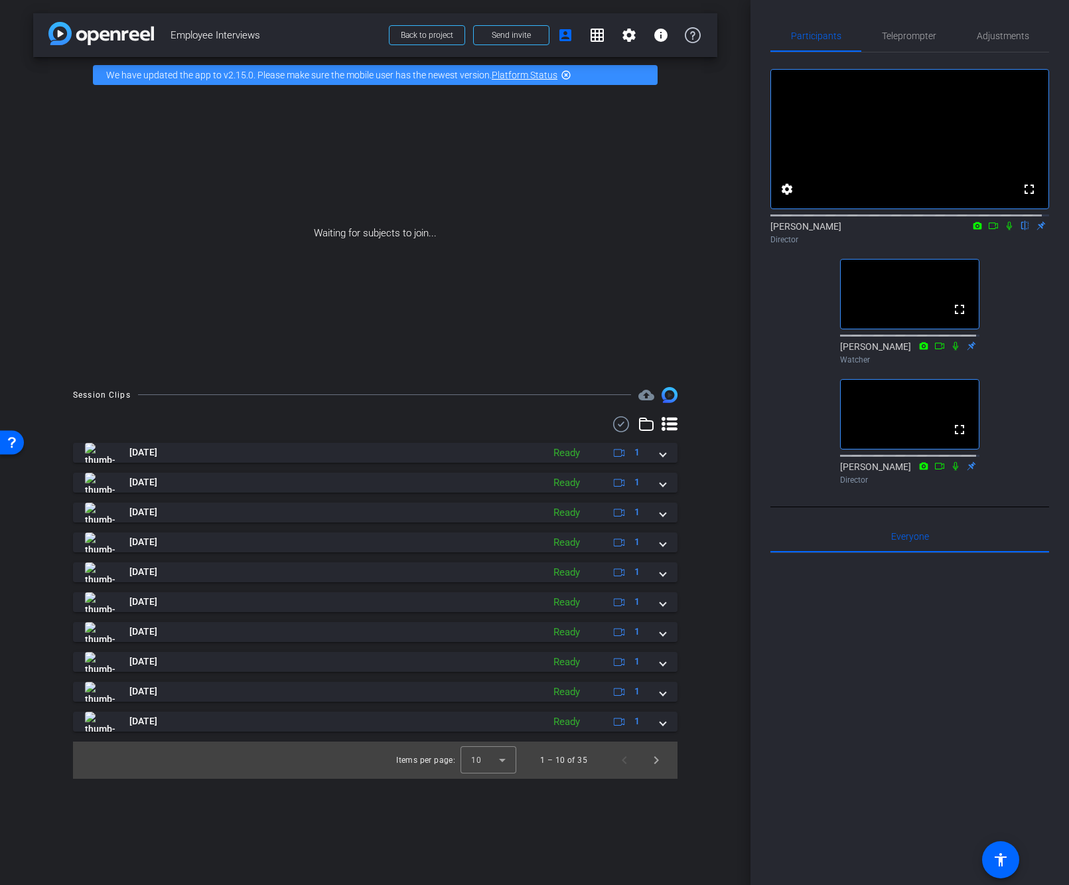
click at [979, 662] on div at bounding box center [909, 717] width 279 height 329
click at [919, 722] on div at bounding box center [909, 717] width 279 height 329
click at [926, 742] on div at bounding box center [909, 717] width 279 height 329
click at [929, 687] on div at bounding box center [909, 717] width 279 height 329
click at [915, 701] on div at bounding box center [909, 717] width 279 height 329
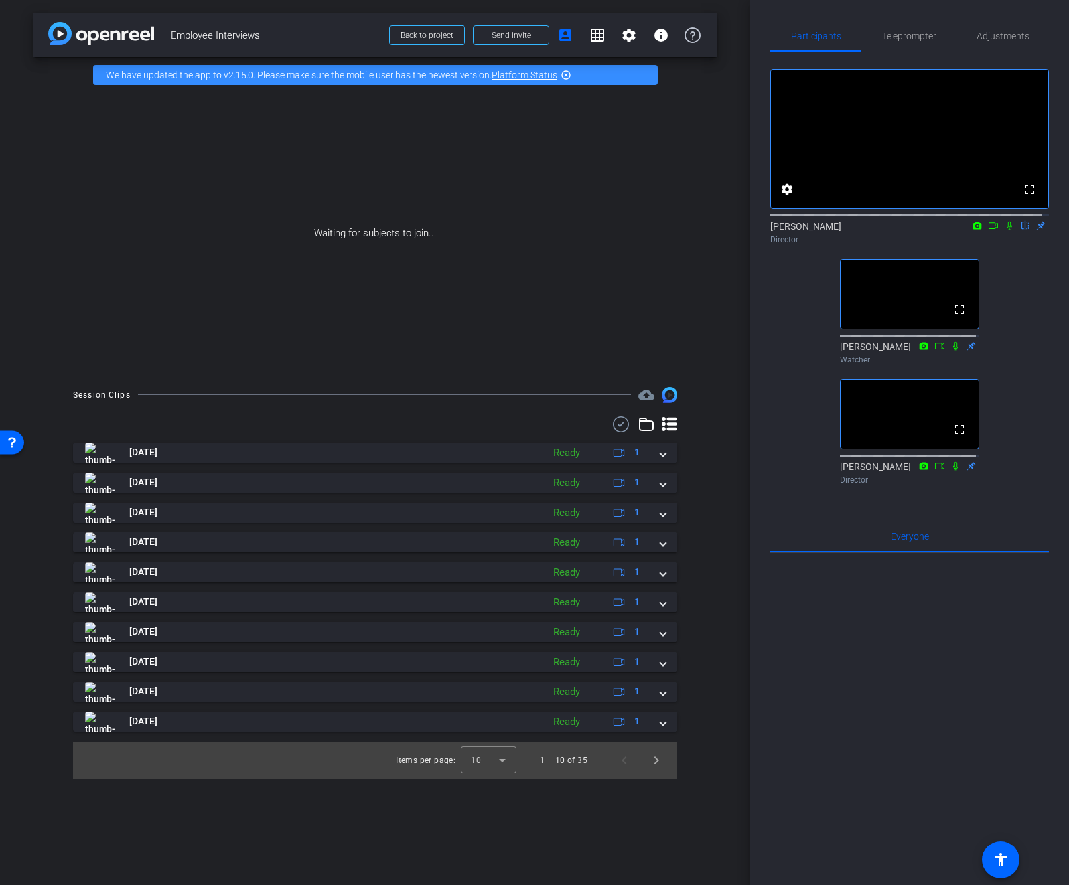
click at [916, 705] on div at bounding box center [909, 717] width 279 height 329
click at [852, 668] on div at bounding box center [909, 717] width 279 height 329
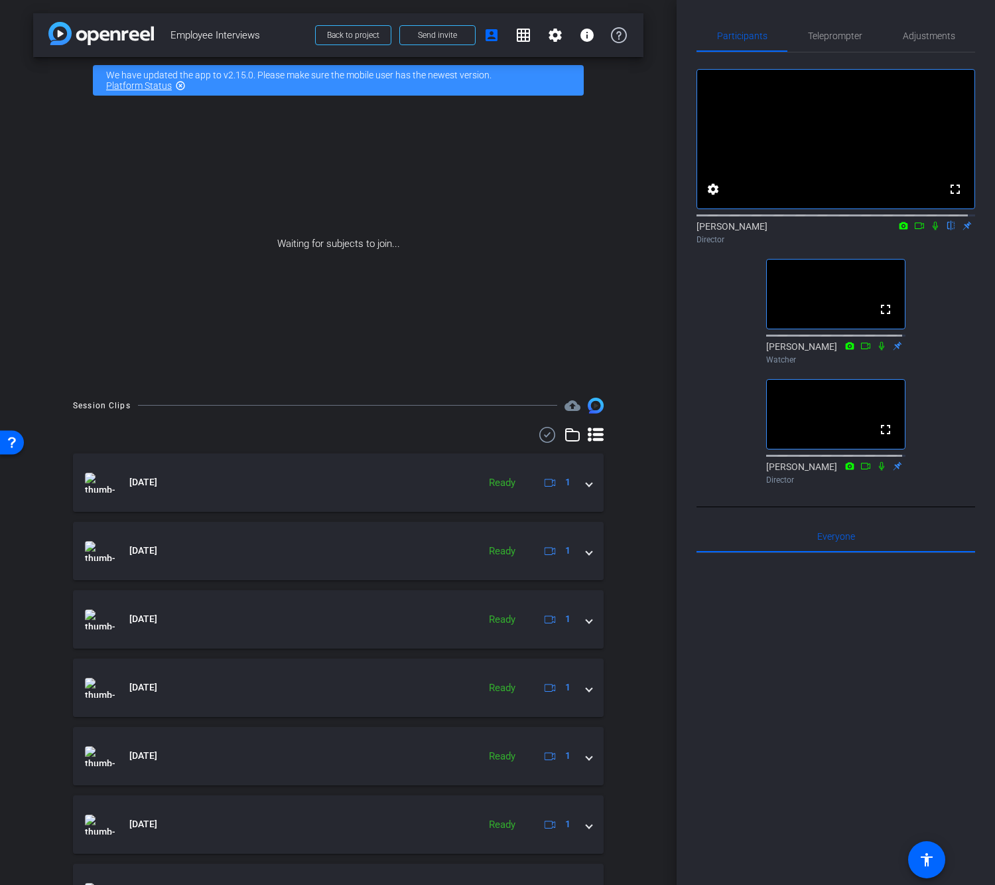
click at [851, 656] on div at bounding box center [836, 717] width 279 height 329
click at [852, 646] on div at bounding box center [836, 717] width 279 height 329
click at [843, 642] on div at bounding box center [836, 717] width 279 height 329
click at [842, 644] on div at bounding box center [836, 717] width 279 height 329
click at [842, 643] on div at bounding box center [836, 717] width 279 height 329
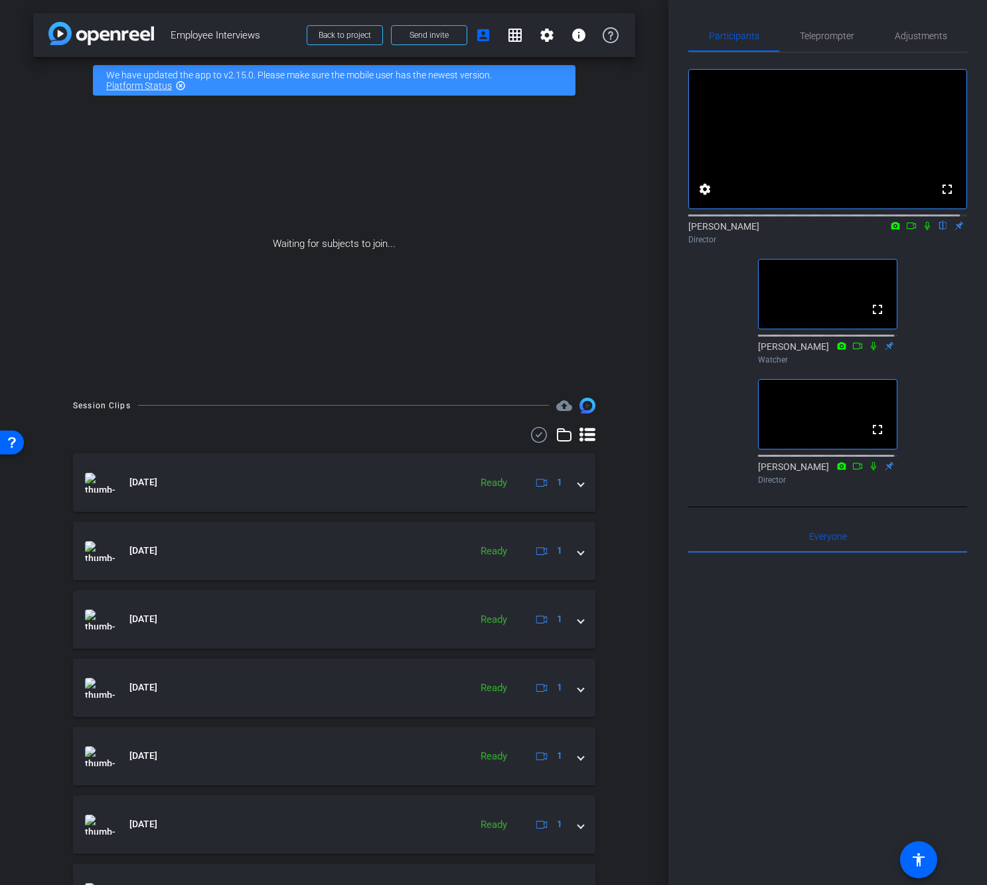
click at [826, 691] on div at bounding box center [827, 717] width 279 height 329
click at [822, 692] on div at bounding box center [827, 717] width 279 height 329
click at [808, 640] on div at bounding box center [827, 717] width 279 height 329
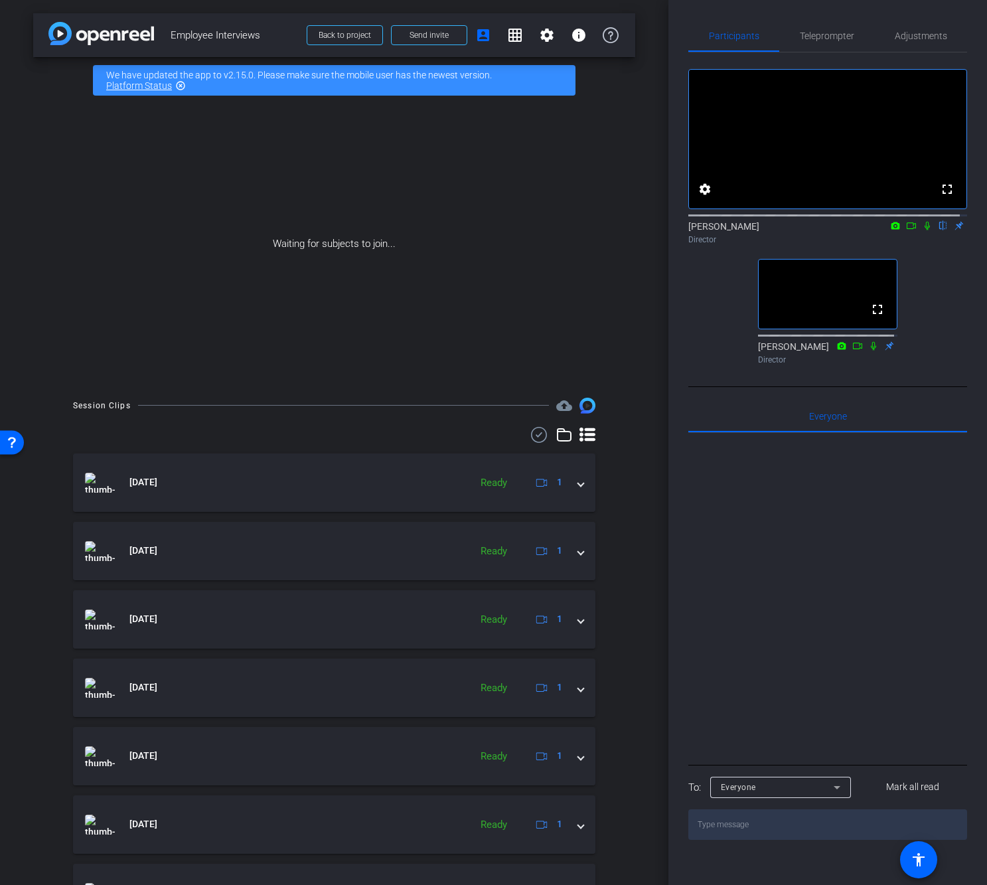
click at [872, 599] on div at bounding box center [827, 597] width 279 height 329
click at [843, 619] on div at bounding box center [827, 597] width 279 height 329
click at [332, 35] on span "Back to project" at bounding box center [345, 35] width 52 height 9
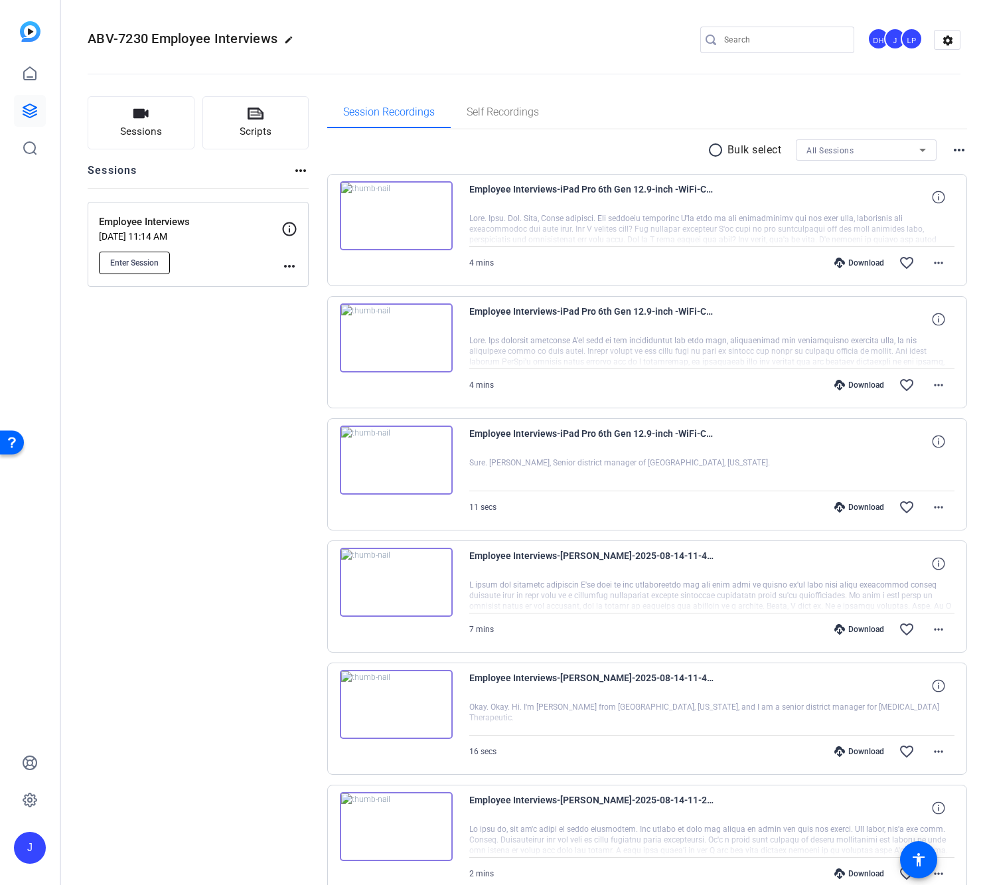
click at [137, 263] on span "Enter Session" at bounding box center [134, 262] width 48 height 11
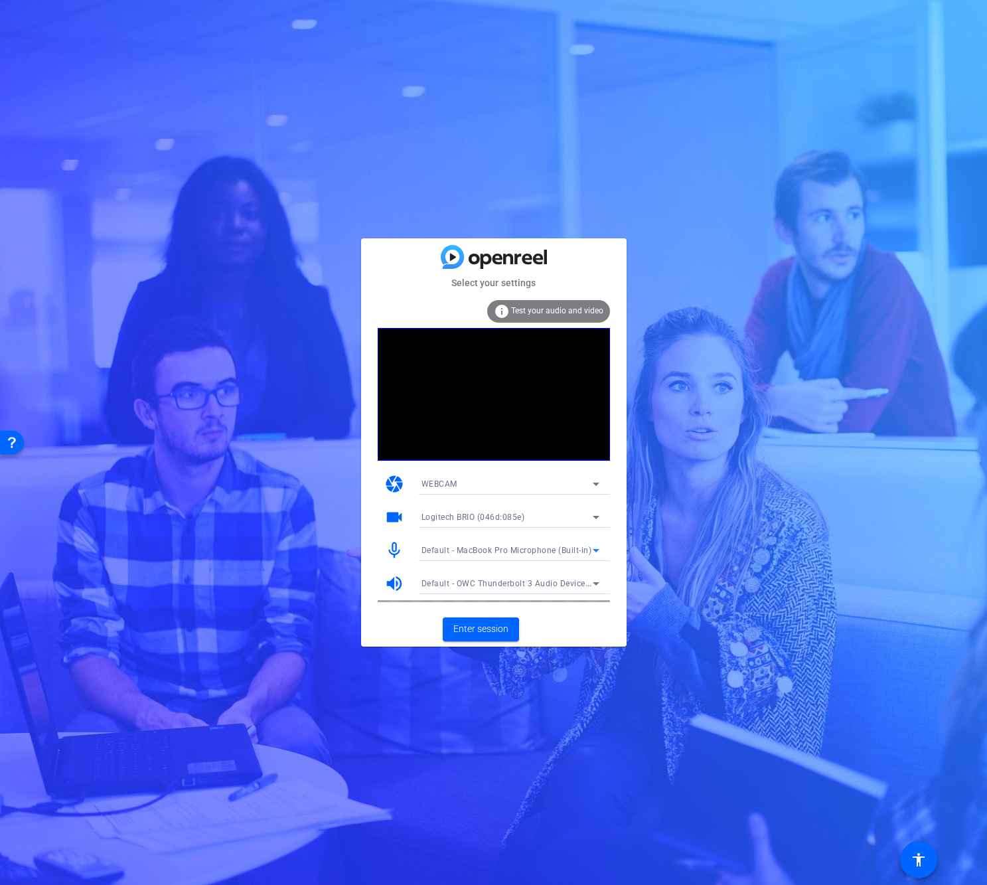
click at [473, 553] on span "Default - MacBook Pro Microphone (Built-in)" at bounding box center [506, 550] width 171 height 9
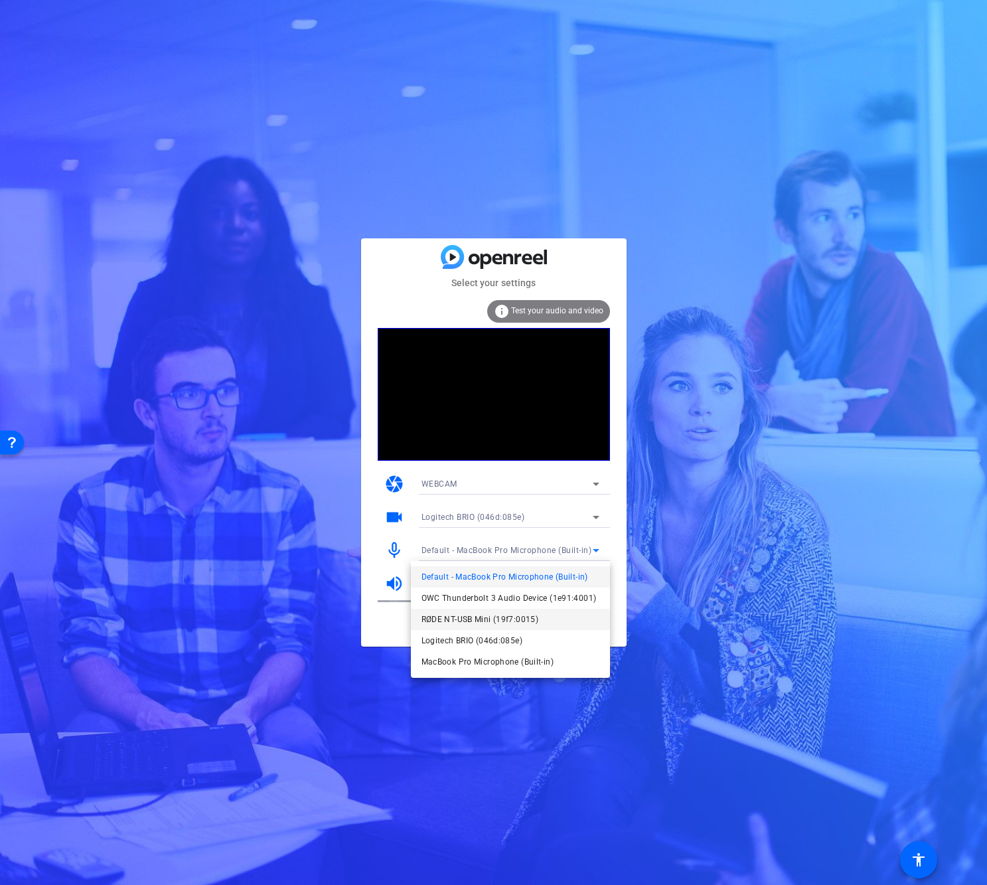
click at [469, 615] on span "RØDE NT-USB Mini (19f7:0015)" at bounding box center [479, 619] width 117 height 16
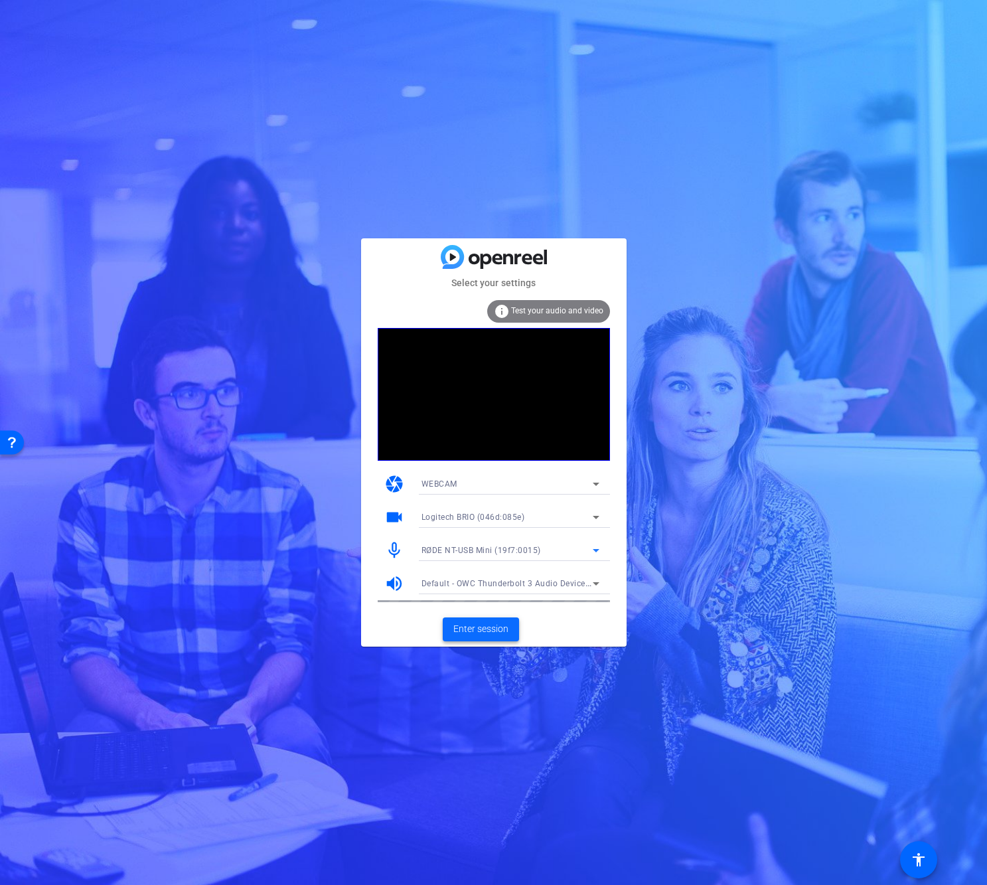
click at [488, 629] on span "Enter session" at bounding box center [480, 629] width 55 height 14
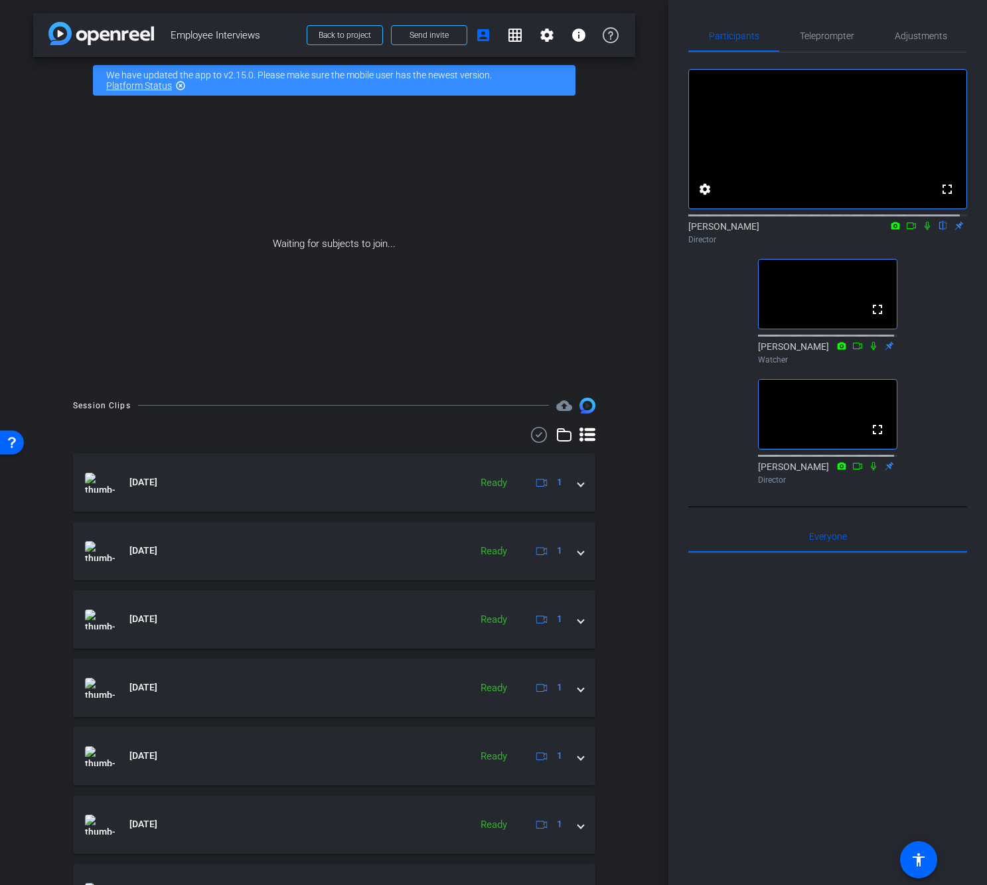
click at [803, 747] on div at bounding box center [827, 717] width 279 height 329
click at [834, 717] on div at bounding box center [827, 717] width 279 height 329
click at [830, 729] on div at bounding box center [827, 717] width 279 height 329
click at [826, 738] on div at bounding box center [827, 717] width 279 height 329
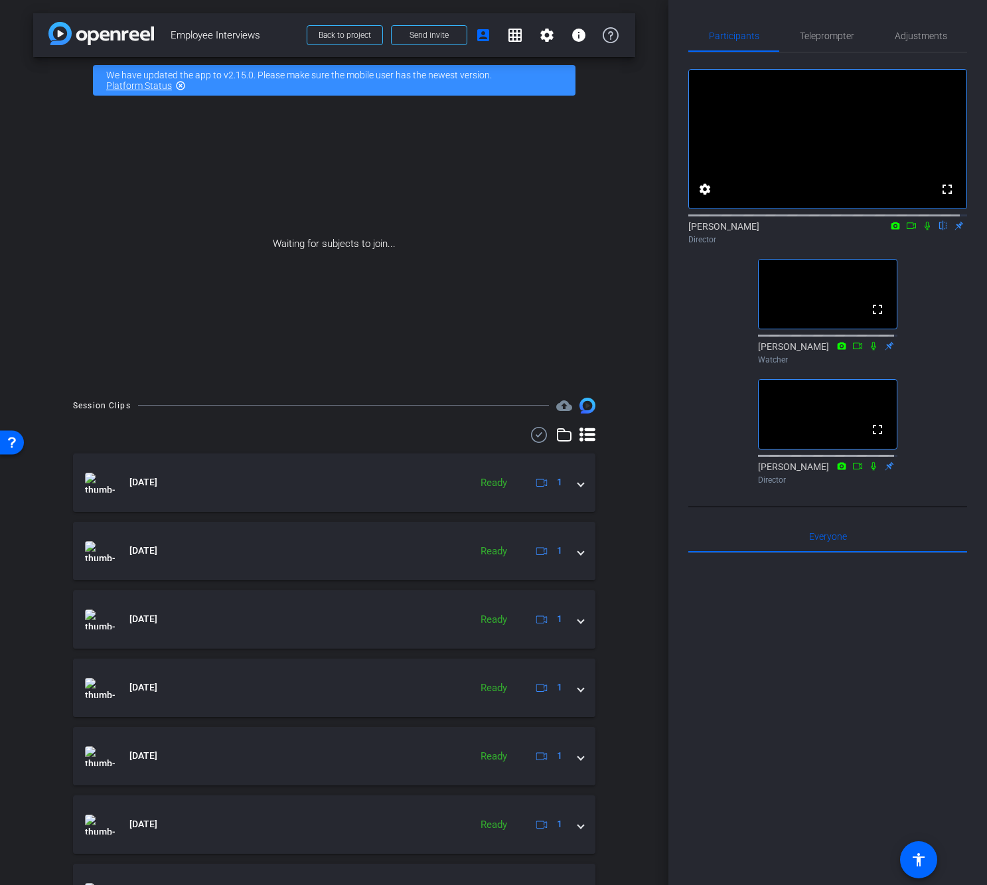
click at [866, 749] on div at bounding box center [827, 717] width 279 height 329
drag, startPoint x: 838, startPoint y: 684, endPoint x: 842, endPoint y: 673, distance: 12.2
click at [838, 683] on div at bounding box center [827, 717] width 279 height 329
click at [796, 709] on div at bounding box center [827, 717] width 279 height 329
click at [831, 696] on div at bounding box center [827, 717] width 279 height 329
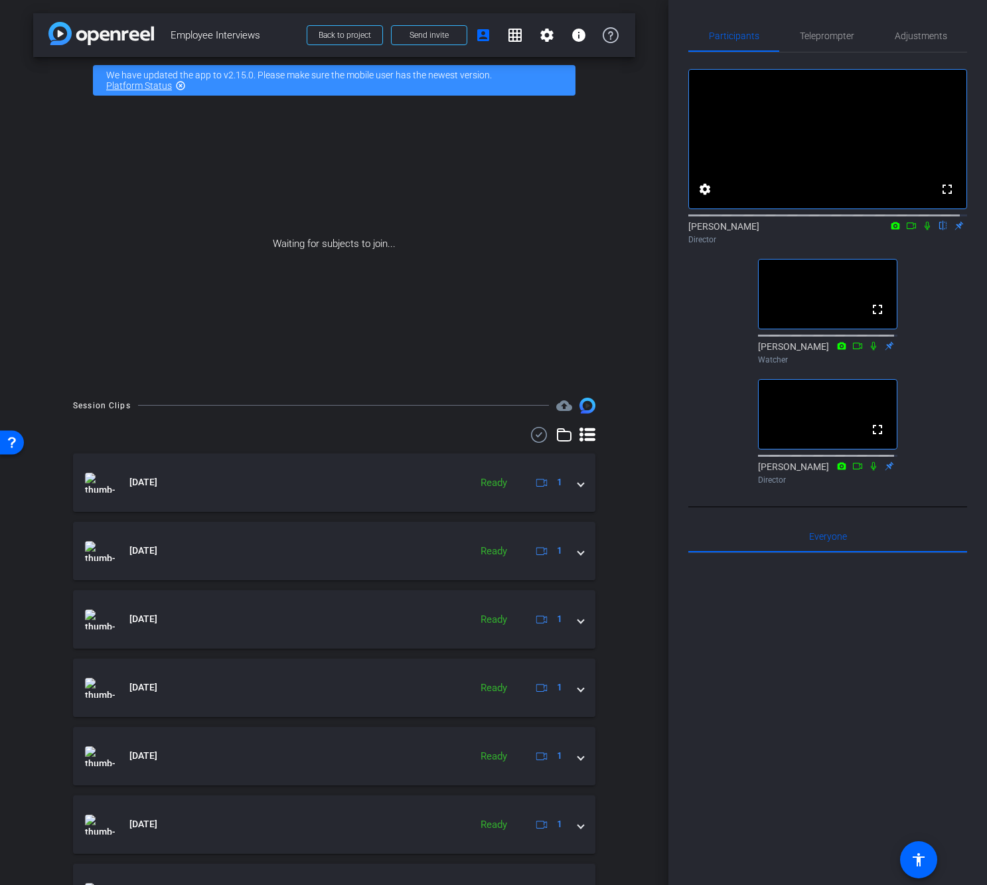
click at [794, 683] on div at bounding box center [827, 717] width 279 height 329
click at [432, 263] on div "Waiting for subjects to join..." at bounding box center [334, 244] width 602 height 281
click at [895, 741] on div at bounding box center [827, 717] width 279 height 329
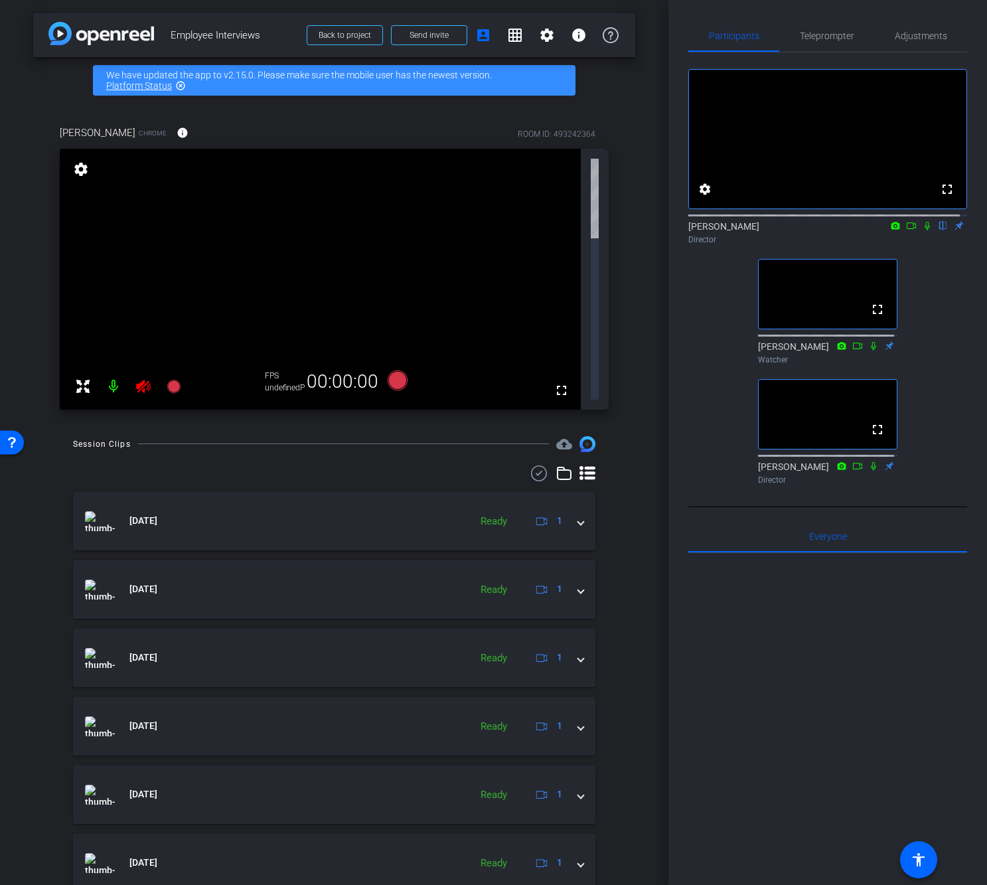
click at [148, 380] on icon at bounding box center [143, 386] width 14 height 13
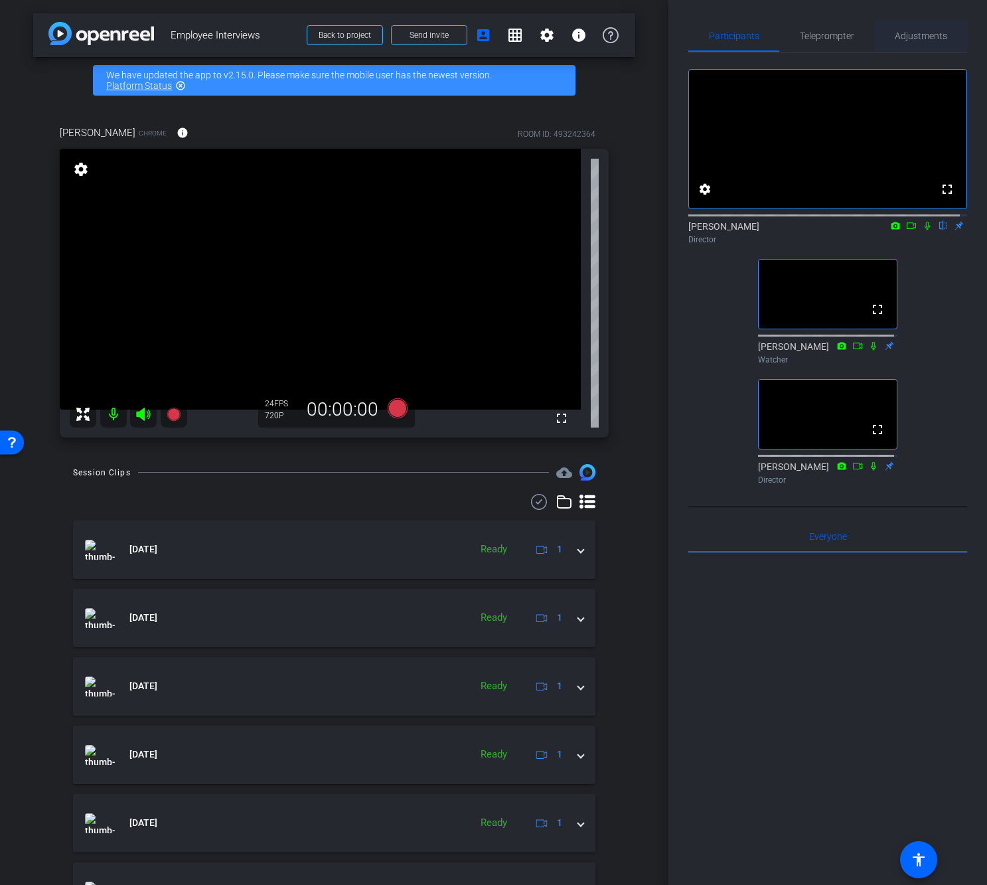
click at [932, 27] on span "Adjustments" at bounding box center [921, 36] width 52 height 32
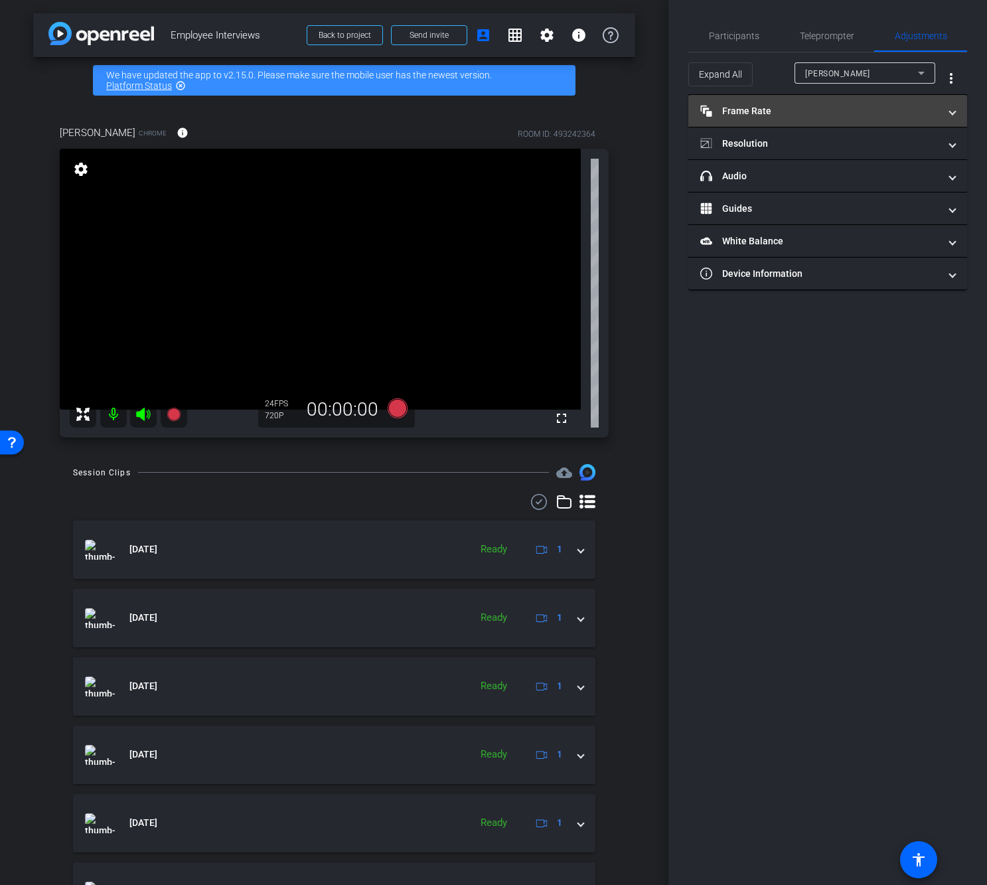
click at [798, 104] on mat-panel-title "Frame Rate Frame Rate" at bounding box center [819, 111] width 239 height 14
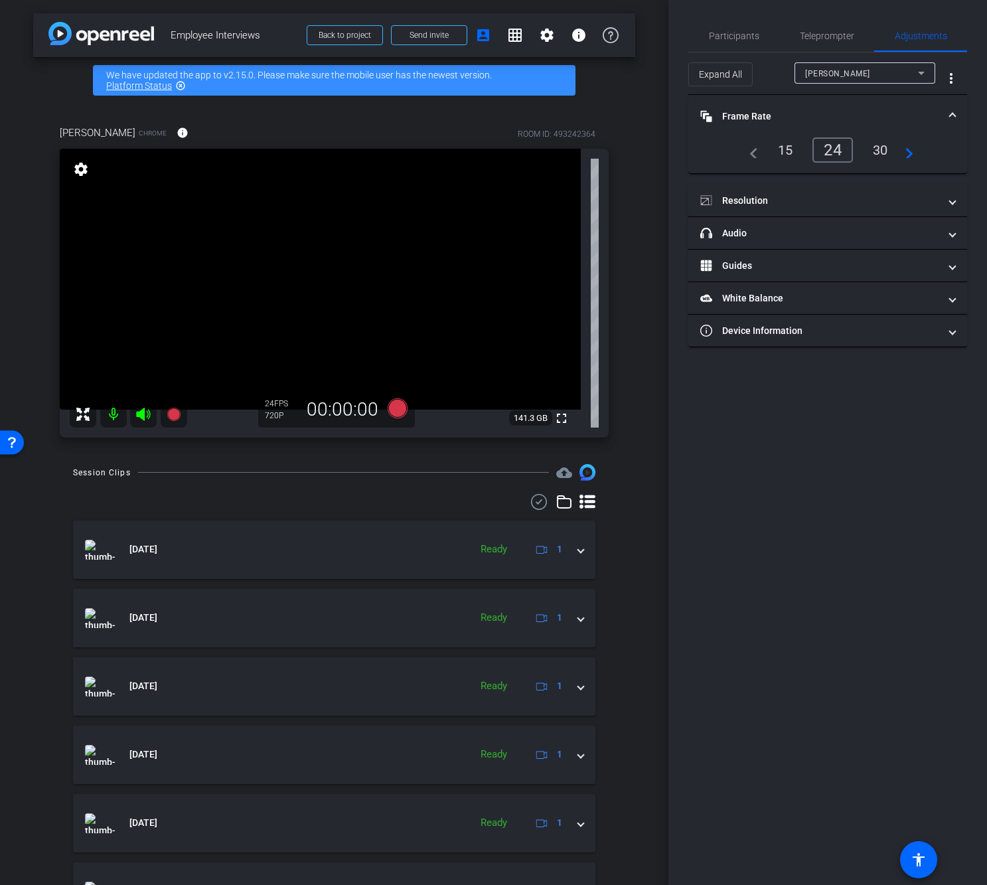
click at [828, 150] on div "24" at bounding box center [832, 149] width 40 height 25
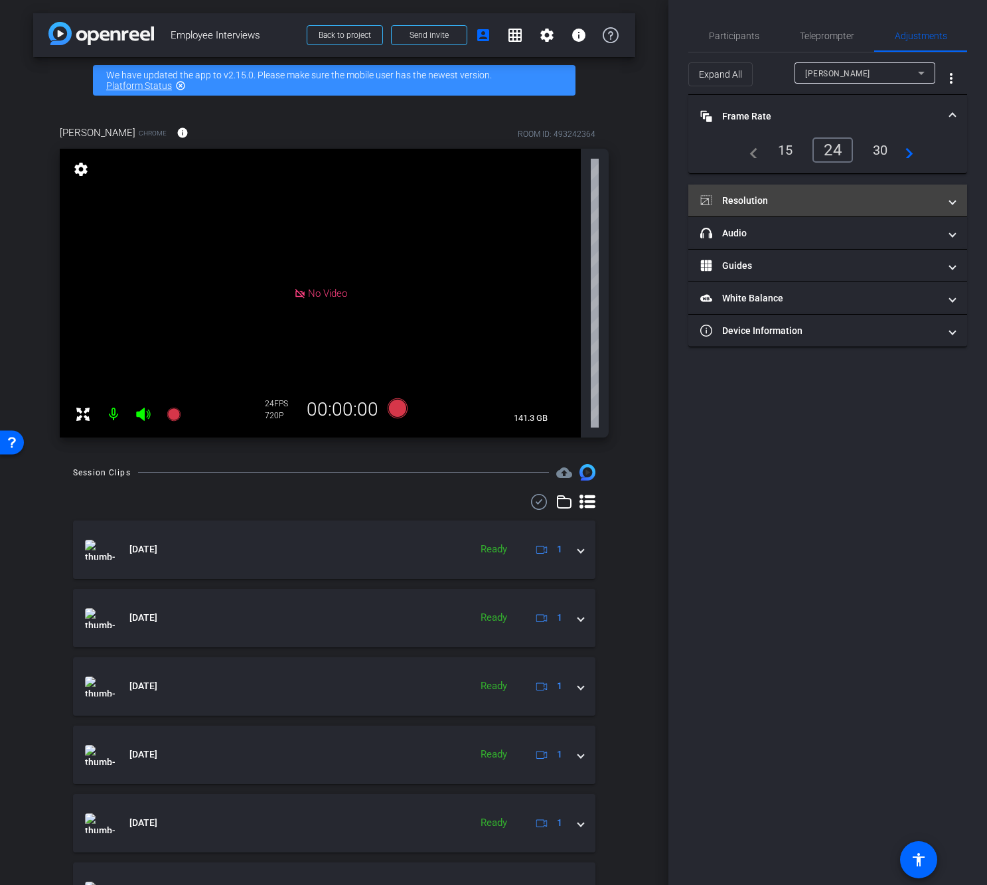
click at [812, 192] on mat-expansion-panel-header "Resolution" at bounding box center [827, 200] width 279 height 32
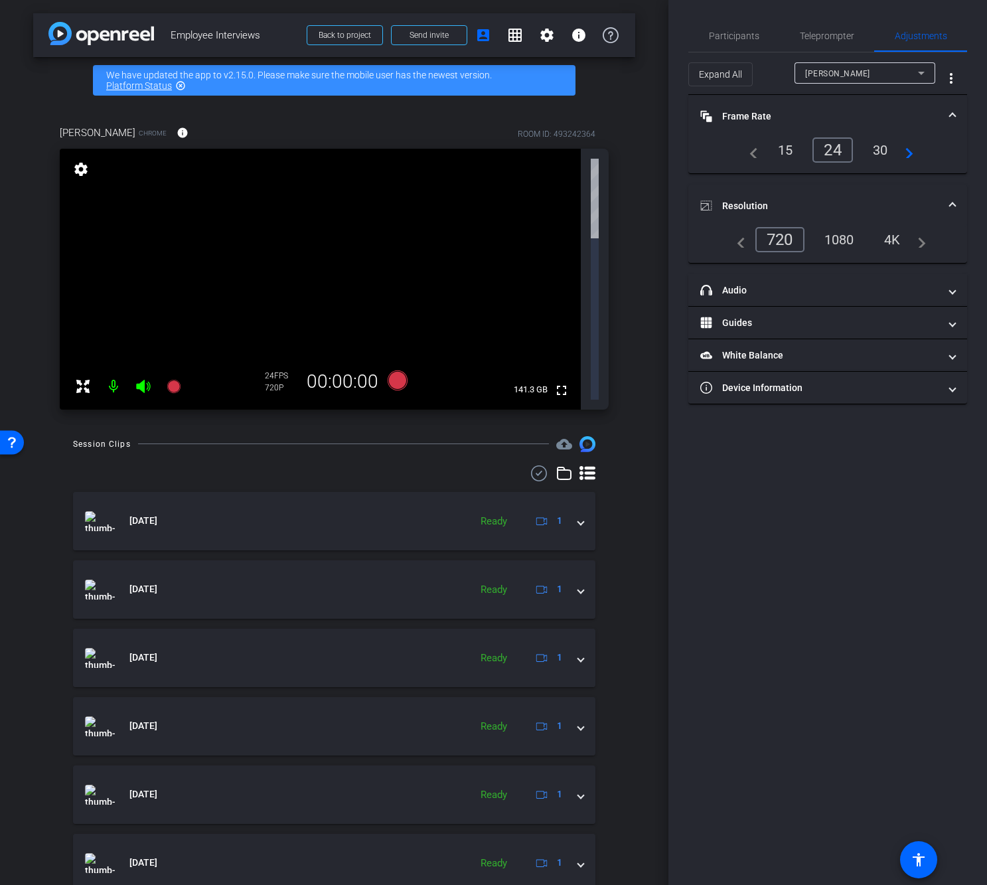
click at [891, 248] on div "4K" at bounding box center [892, 239] width 37 height 23
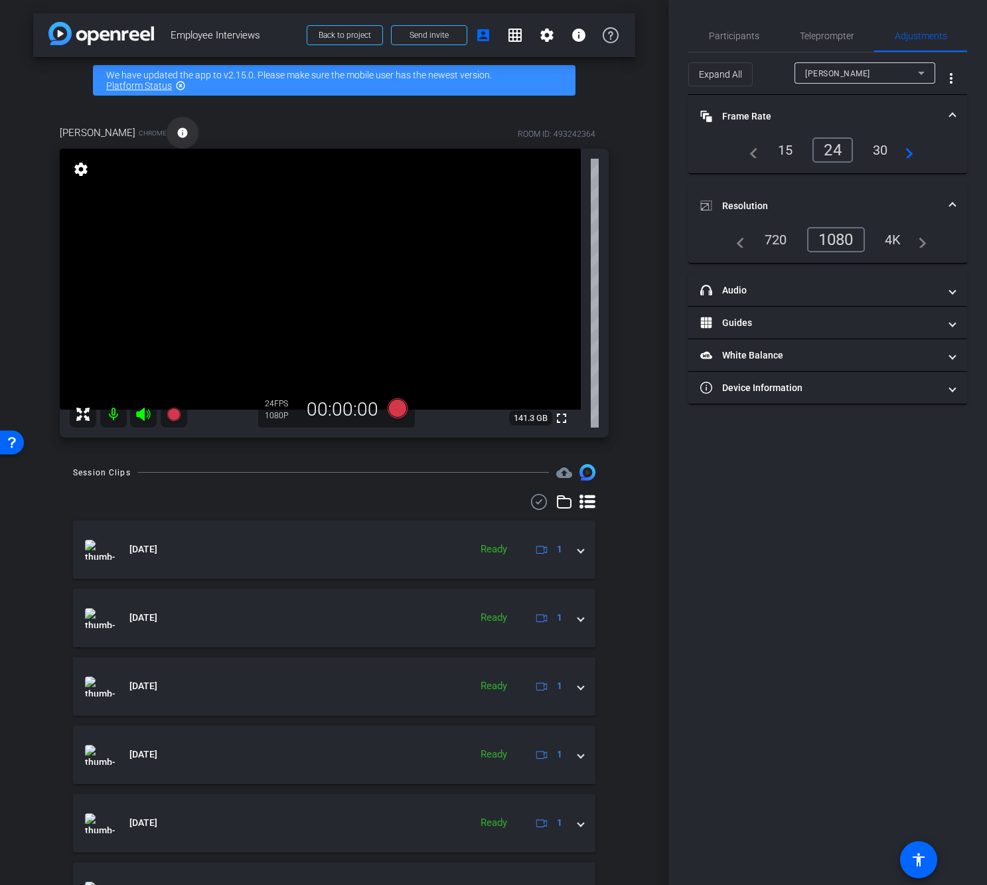
click at [177, 127] on mat-icon "info" at bounding box center [183, 133] width 12 height 12
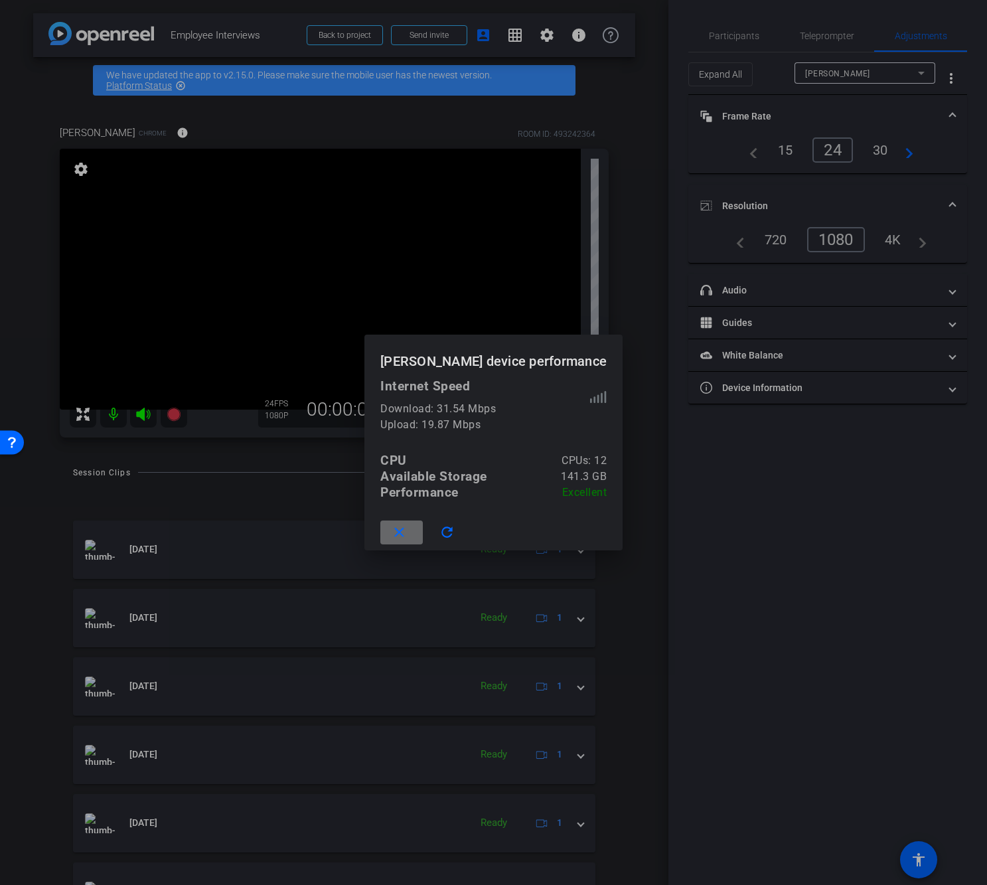
click at [407, 537] on mat-icon "close" at bounding box center [399, 532] width 17 height 17
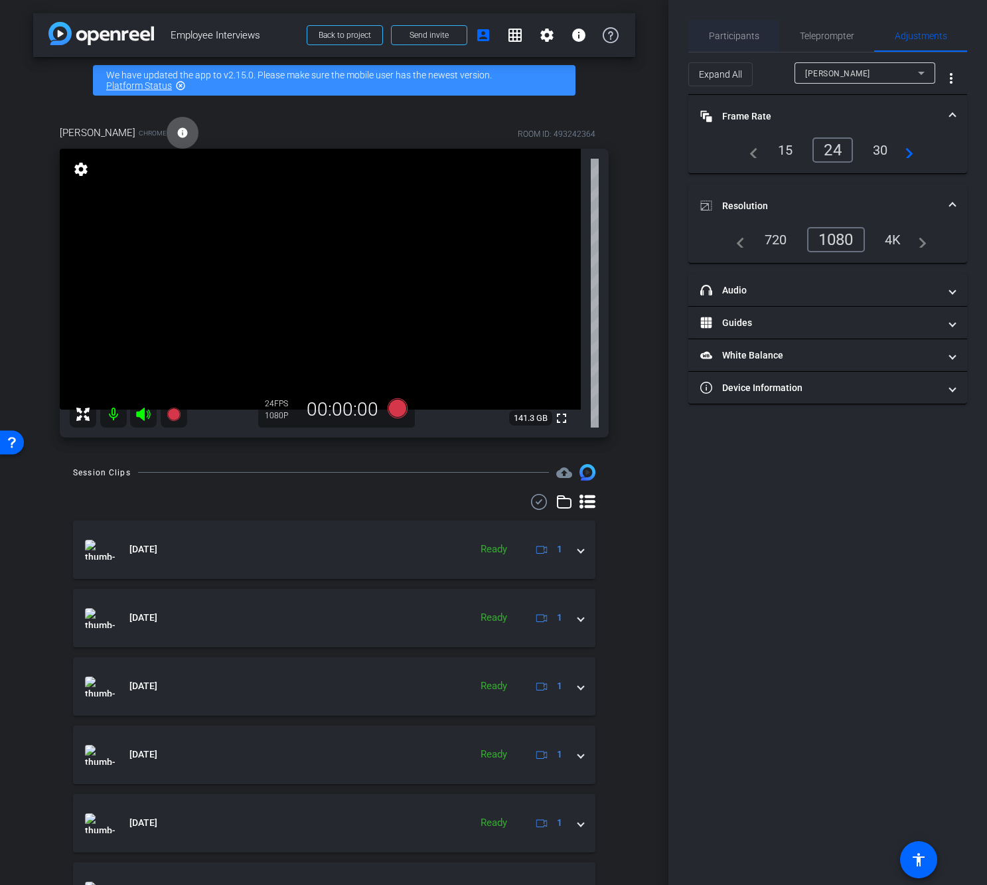
click at [725, 42] on span "Participants" at bounding box center [734, 36] width 50 height 32
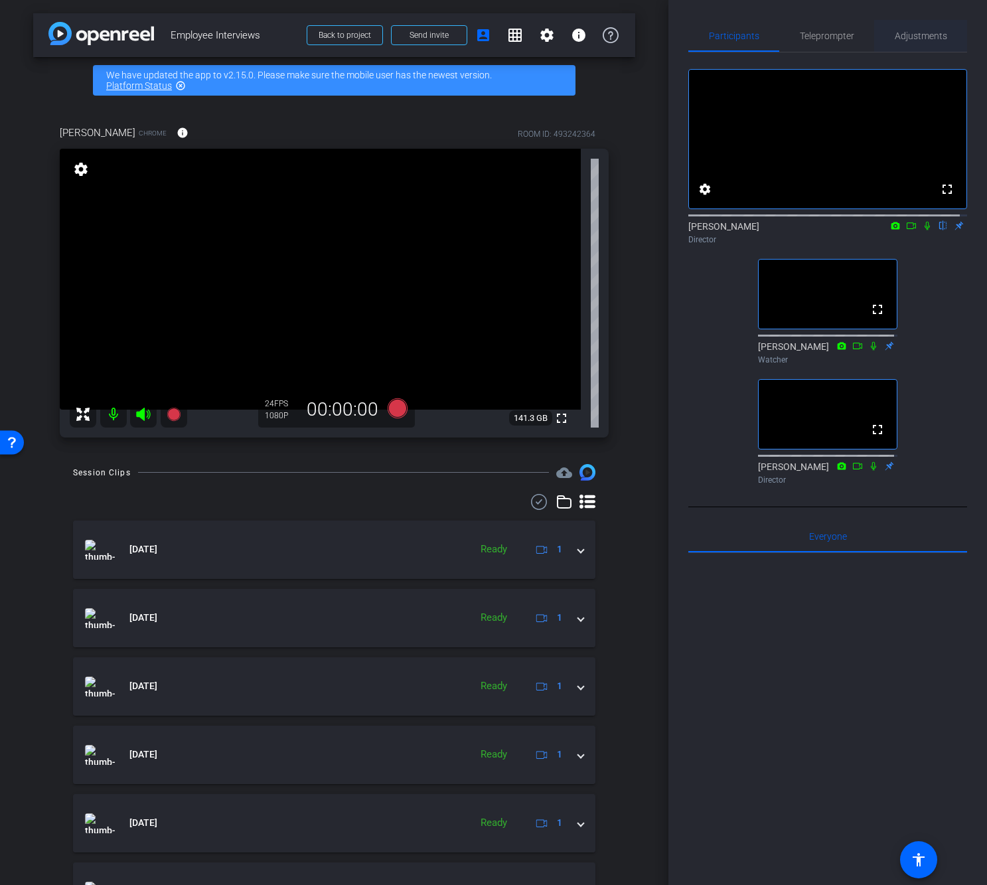
click at [930, 28] on span "Adjustments" at bounding box center [921, 36] width 52 height 32
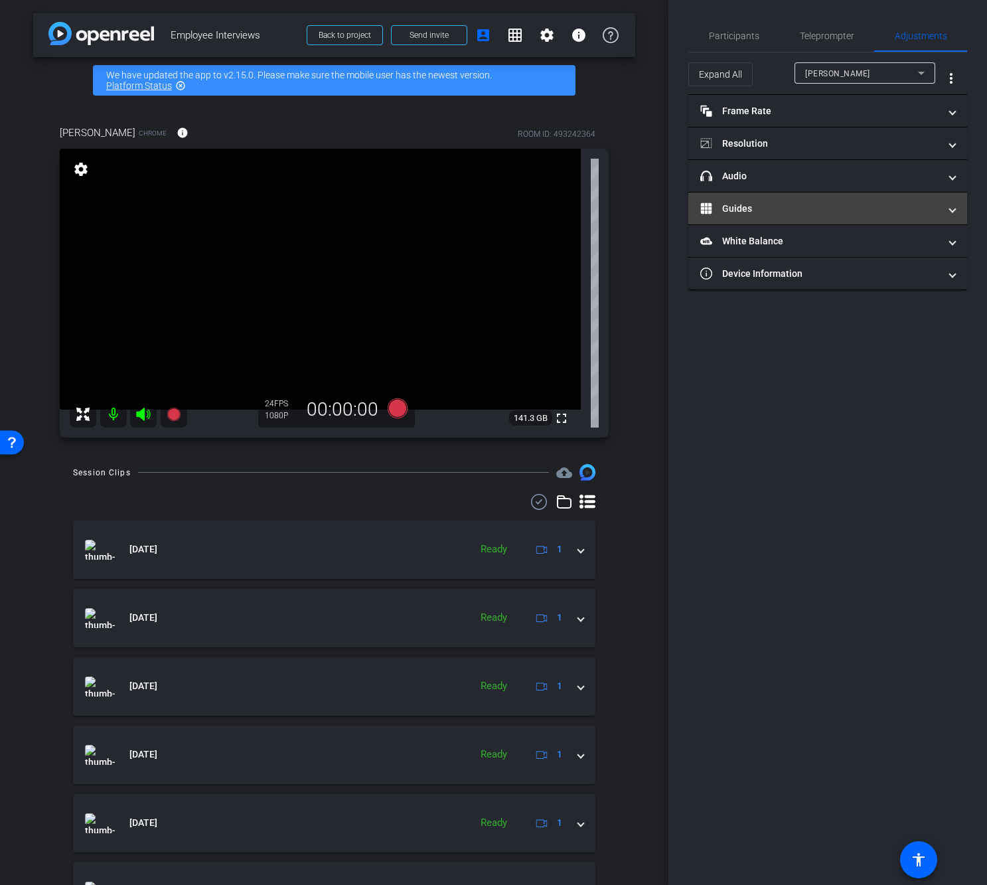
drag, startPoint x: 761, startPoint y: 143, endPoint x: 944, endPoint y: 193, distance: 190.6
click at [763, 143] on mat-panel-title "Resolution" at bounding box center [819, 144] width 239 height 14
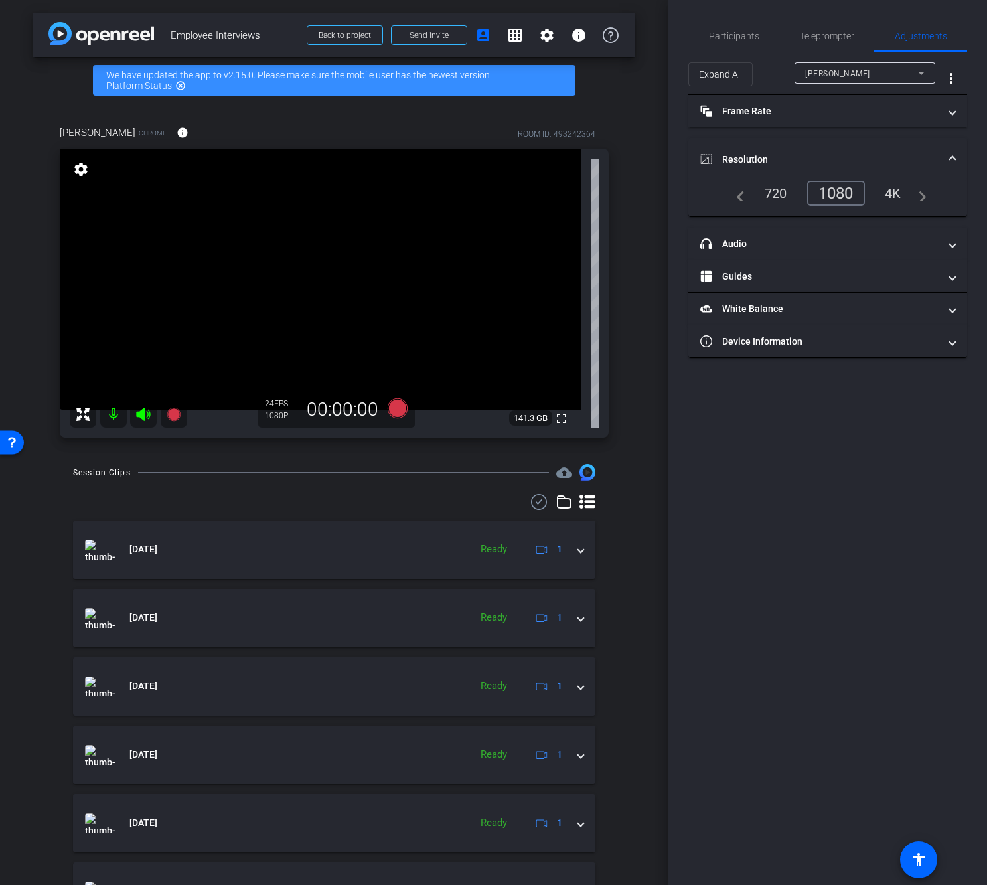
click at [898, 194] on div "4K" at bounding box center [893, 193] width 37 height 23
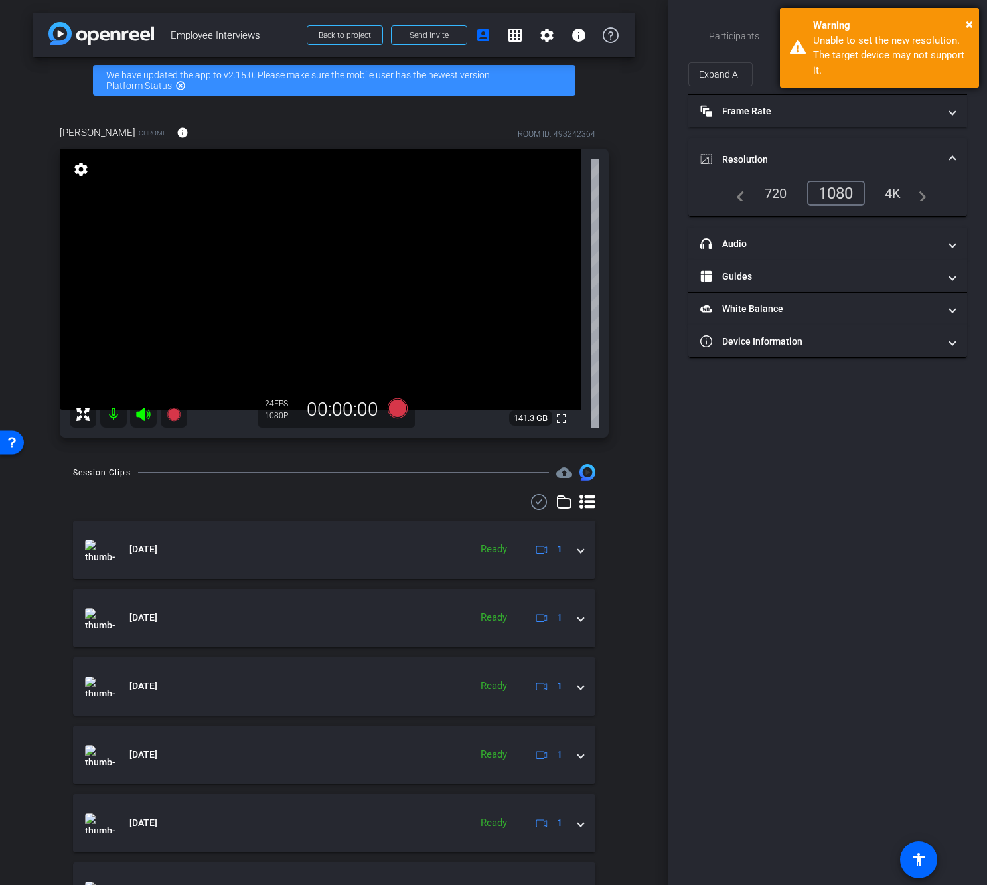
click at [975, 23] on div "× Warning Unable to set the new resolution. The target device may not support i…" at bounding box center [879, 48] width 199 height 80
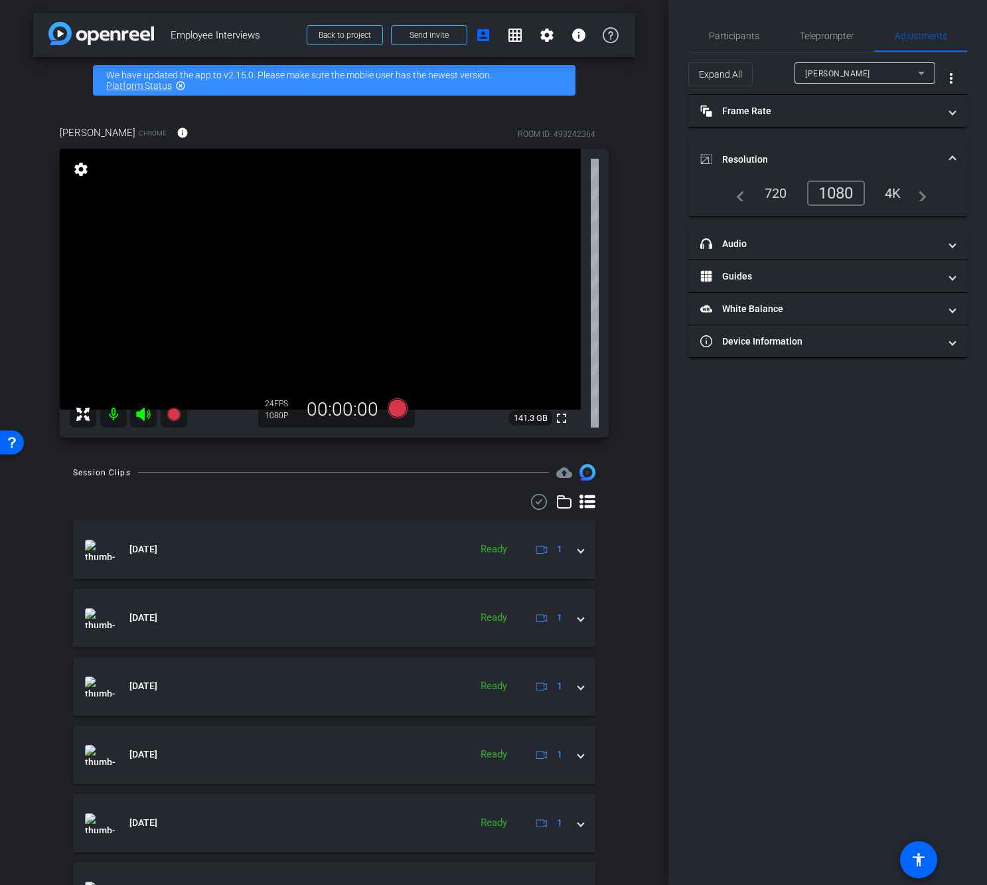
click at [87, 175] on mat-icon "settings" at bounding box center [81, 169] width 19 height 16
click at [845, 43] on span "Teleprompter" at bounding box center [827, 36] width 54 height 32
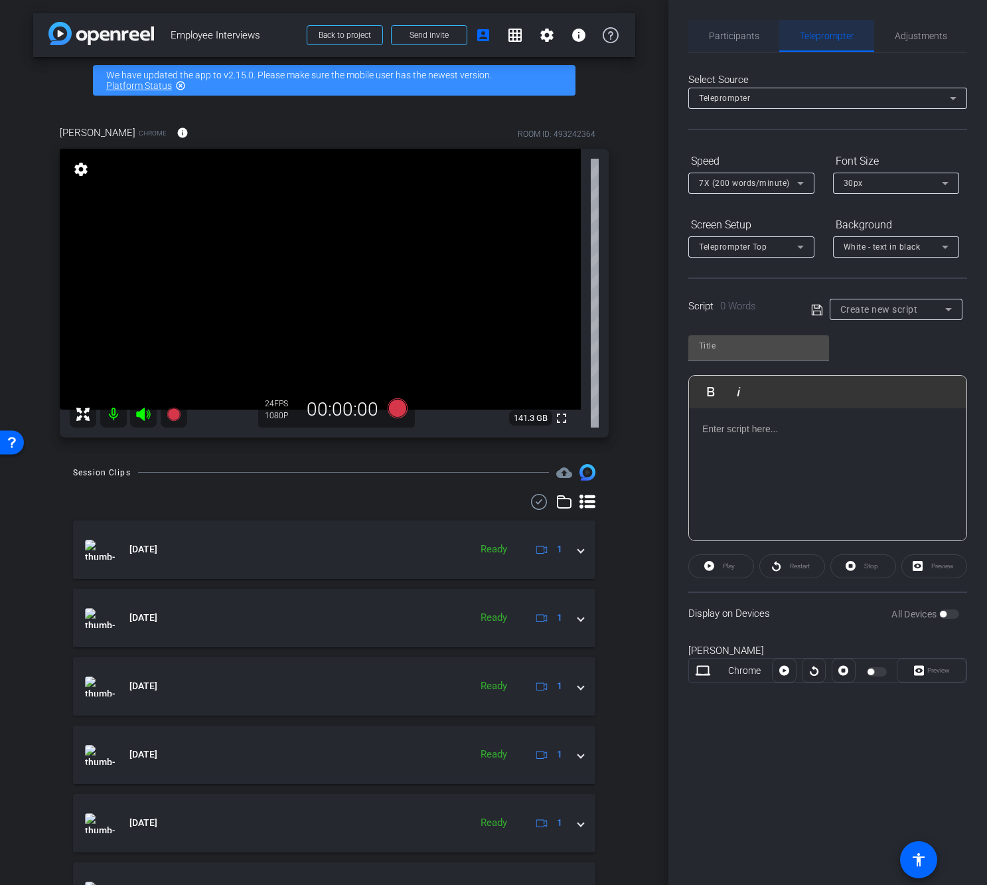
click at [703, 27] on div "Participants" at bounding box center [733, 36] width 91 height 32
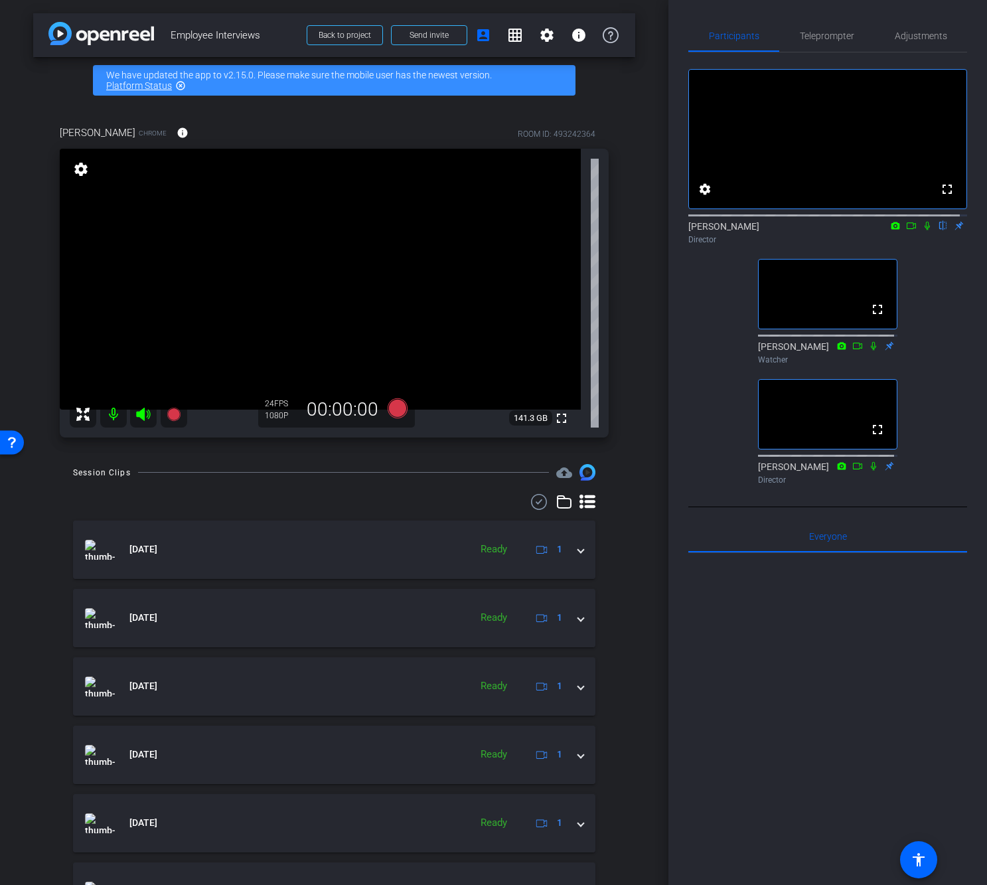
click at [728, 334] on div "fullscreen settings [PERSON_NAME] flip Director fullscreen [PERSON_NAME] Watche…" at bounding box center [827, 270] width 279 height 437
click at [839, 774] on div at bounding box center [827, 717] width 279 height 329
click at [838, 778] on div at bounding box center [827, 717] width 279 height 329
click at [842, 782] on div at bounding box center [827, 717] width 279 height 329
click at [849, 767] on div at bounding box center [827, 717] width 279 height 329
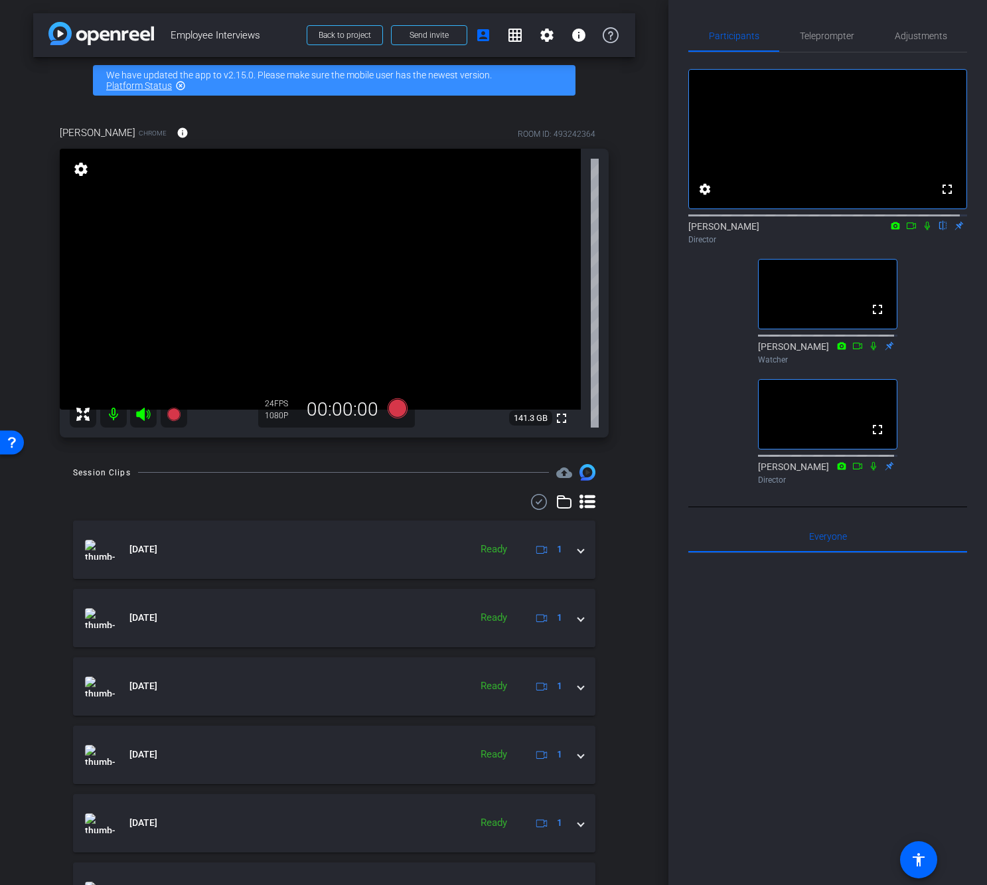
click at [845, 684] on div at bounding box center [827, 717] width 279 height 329
click at [847, 688] on div at bounding box center [827, 717] width 279 height 329
click at [843, 699] on div at bounding box center [827, 717] width 279 height 329
click at [844, 701] on div at bounding box center [827, 717] width 279 height 329
click at [850, 705] on div at bounding box center [827, 717] width 279 height 329
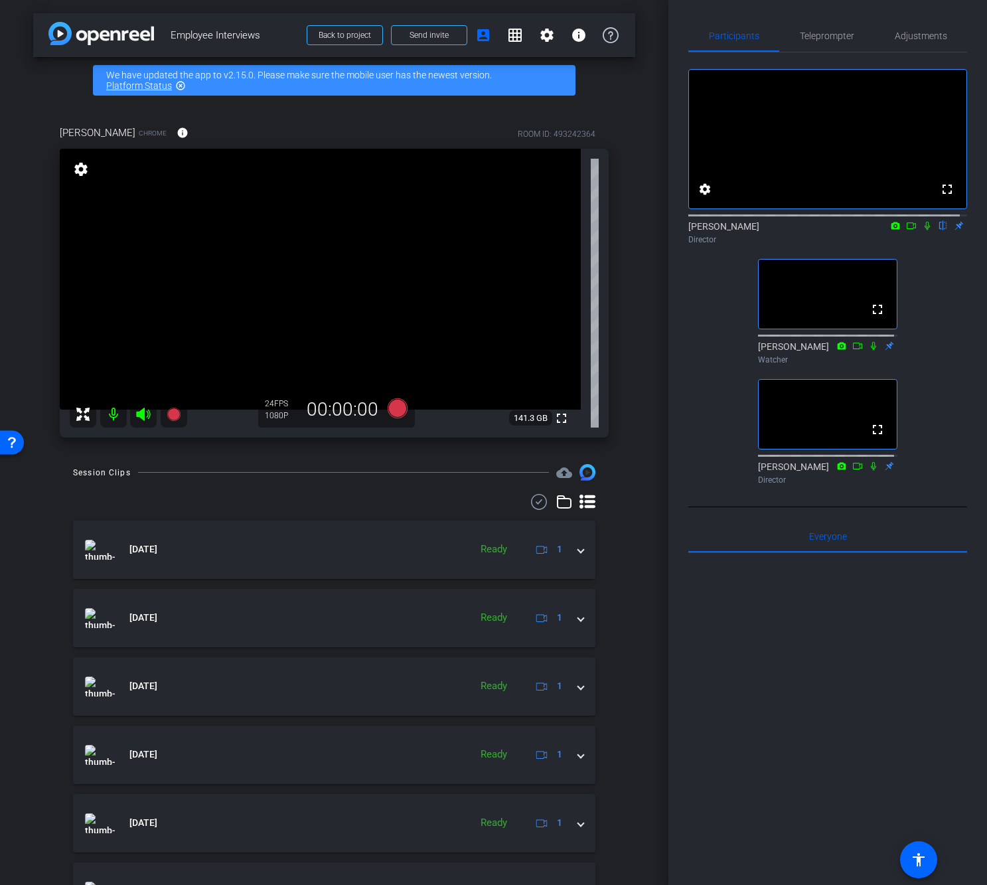
click at [13, 372] on div "arrow_back Employee Interviews Back to project Send invite account_box grid_on …" at bounding box center [334, 442] width 668 height 885
click at [864, 601] on div at bounding box center [827, 717] width 279 height 329
click at [836, 626] on div at bounding box center [827, 717] width 279 height 329
drag, startPoint x: 908, startPoint y: 637, endPoint x: 918, endPoint y: 643, distance: 12.2
click at [909, 637] on div at bounding box center [827, 717] width 279 height 329
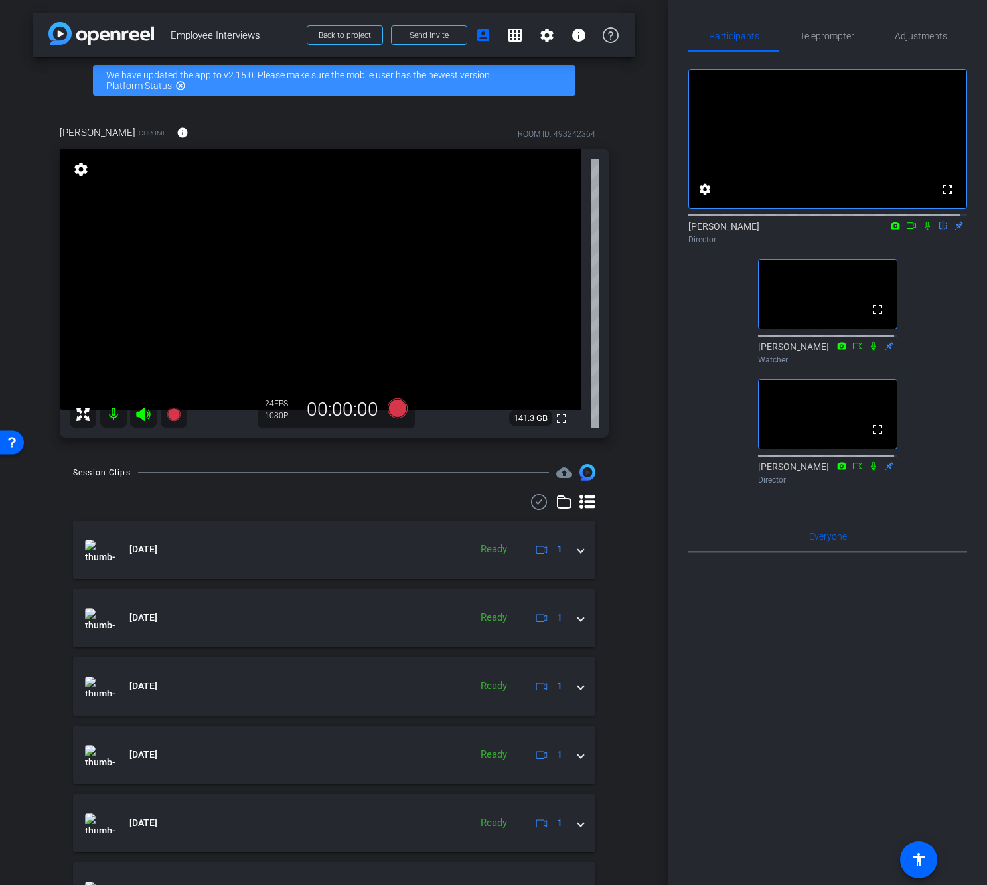
click at [892, 674] on div at bounding box center [827, 717] width 279 height 329
click at [826, 674] on div at bounding box center [827, 717] width 279 height 329
click at [34, 534] on div "Session Clips cloud_upload Aug 14, 2025 Ready 1 Aug 14, 2025 Ready 1 Aug 14, 20…" at bounding box center [334, 852] width 602 height 776
click at [849, 669] on div at bounding box center [827, 717] width 279 height 329
click at [928, 790] on div at bounding box center [827, 717] width 279 height 329
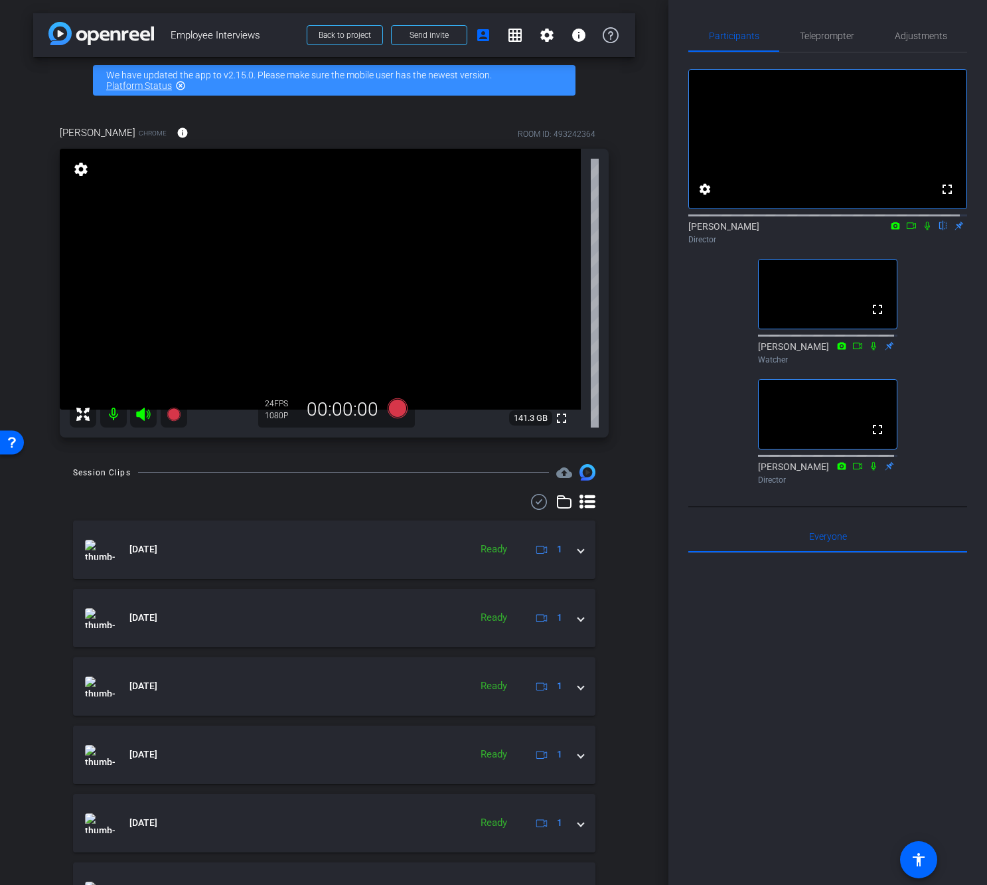
click at [894, 774] on div at bounding box center [827, 717] width 279 height 329
click at [821, 765] on div at bounding box center [827, 717] width 279 height 329
click at [823, 757] on div at bounding box center [827, 717] width 279 height 329
drag, startPoint x: 824, startPoint y: 758, endPoint x: 946, endPoint y: 784, distance: 125.5
click at [824, 758] on div at bounding box center [827, 717] width 279 height 329
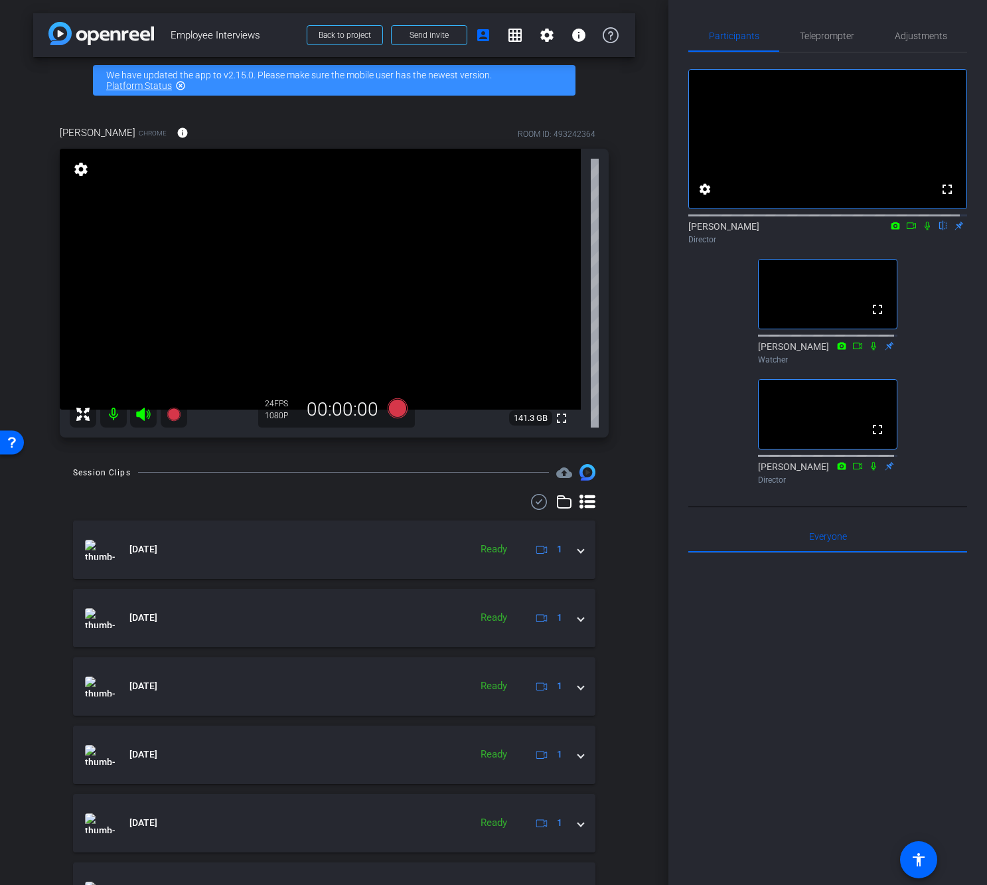
click at [829, 6] on div "Participants Teleprompter Adjustments fullscreen settings [PERSON_NAME] flip Di…" at bounding box center [827, 442] width 319 height 885
click at [954, 307] on div "fullscreen settings [PERSON_NAME] flip Director fullscreen [PERSON_NAME] Watche…" at bounding box center [827, 270] width 279 height 437
click at [52, 490] on div "Session Clips cloud_upload Aug 14, 2025 Ready 1 Aug 14, 2025 Ready 1 Aug 14, 20…" at bounding box center [334, 852] width 602 height 776
drag, startPoint x: 78, startPoint y: 471, endPoint x: 311, endPoint y: 481, distance: 233.2
click at [311, 481] on div "Session Clips cloud_upload Aug 14, 2025 Ready 1 Aug 14, 2025 Ready 1 Aug 14, 20…" at bounding box center [334, 852] width 602 height 776
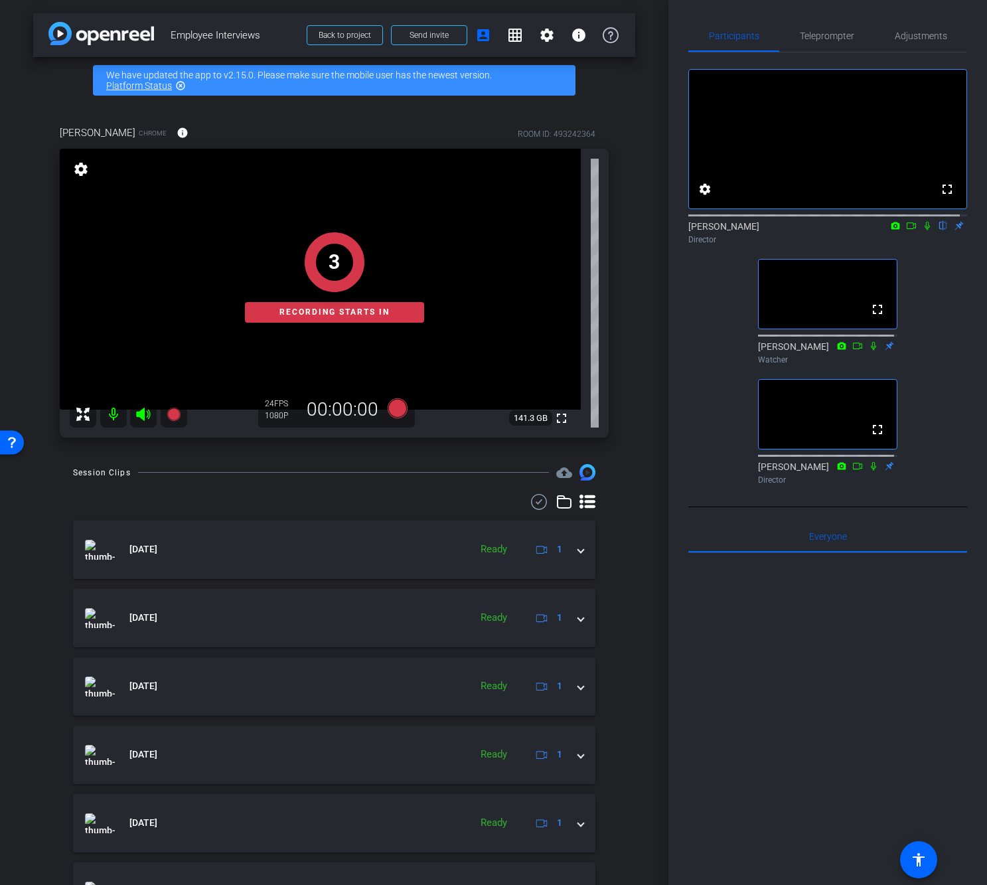
click at [624, 473] on div "Session Clips cloud_upload Aug 14, 2025 Ready 1 Aug 14, 2025 Ready 1 Aug 14, 20…" at bounding box center [334, 852] width 602 height 776
click at [653, 513] on div "arrow_back Employee Interviews Back to project Send invite account_box grid_on …" at bounding box center [334, 442] width 668 height 885
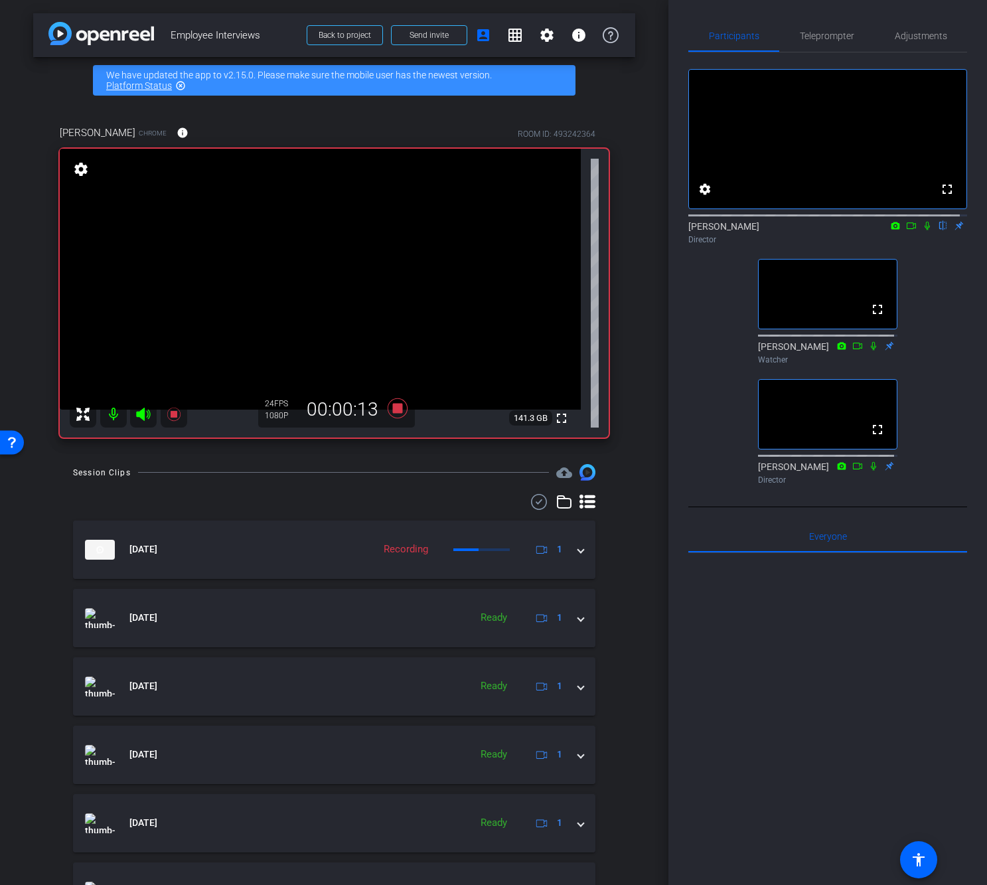
click at [180, 85] on mat-icon "highlight_off" at bounding box center [180, 85] width 11 height 11
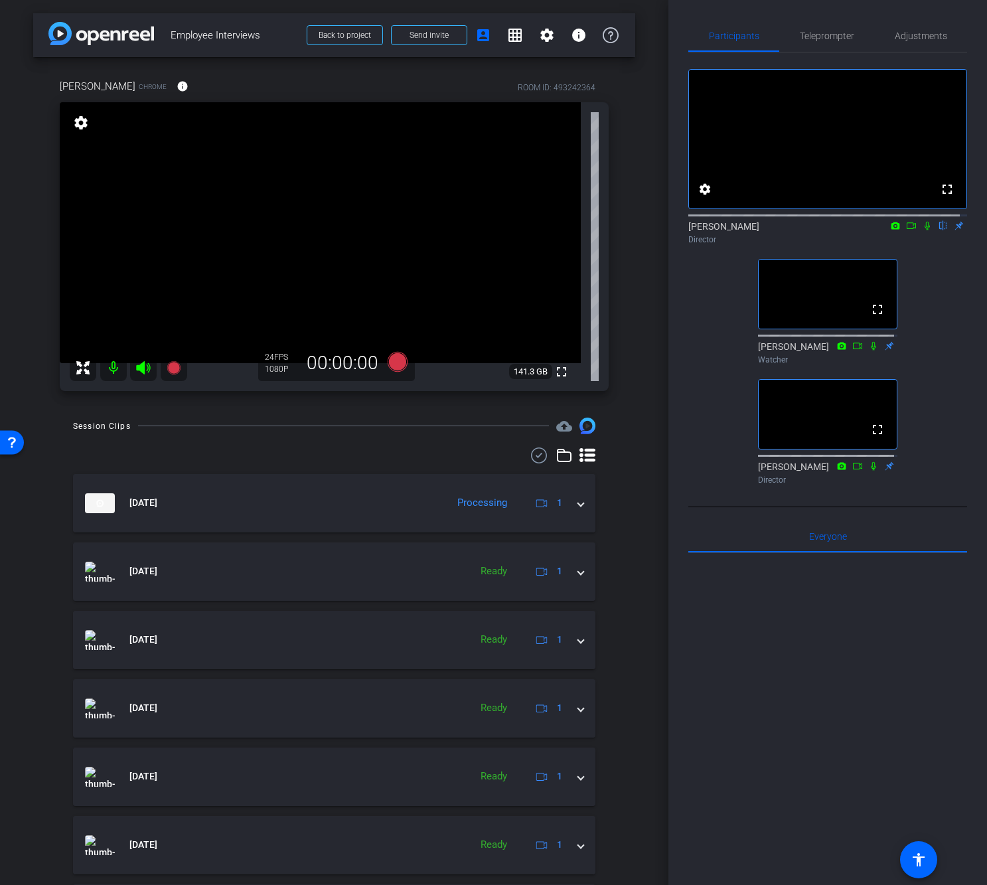
click at [922, 230] on icon at bounding box center [927, 225] width 11 height 9
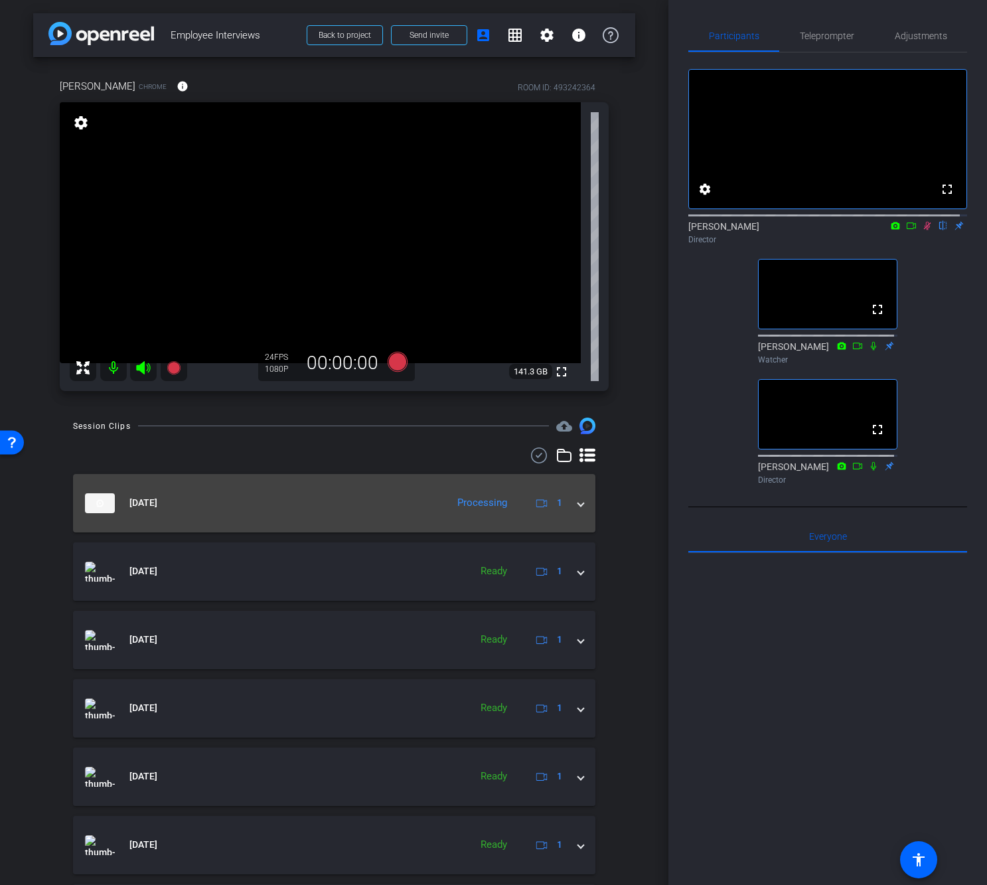
click at [578, 498] on mat-expansion-panel-header "Aug 15, 2025 Processing 1" at bounding box center [334, 503] width 522 height 58
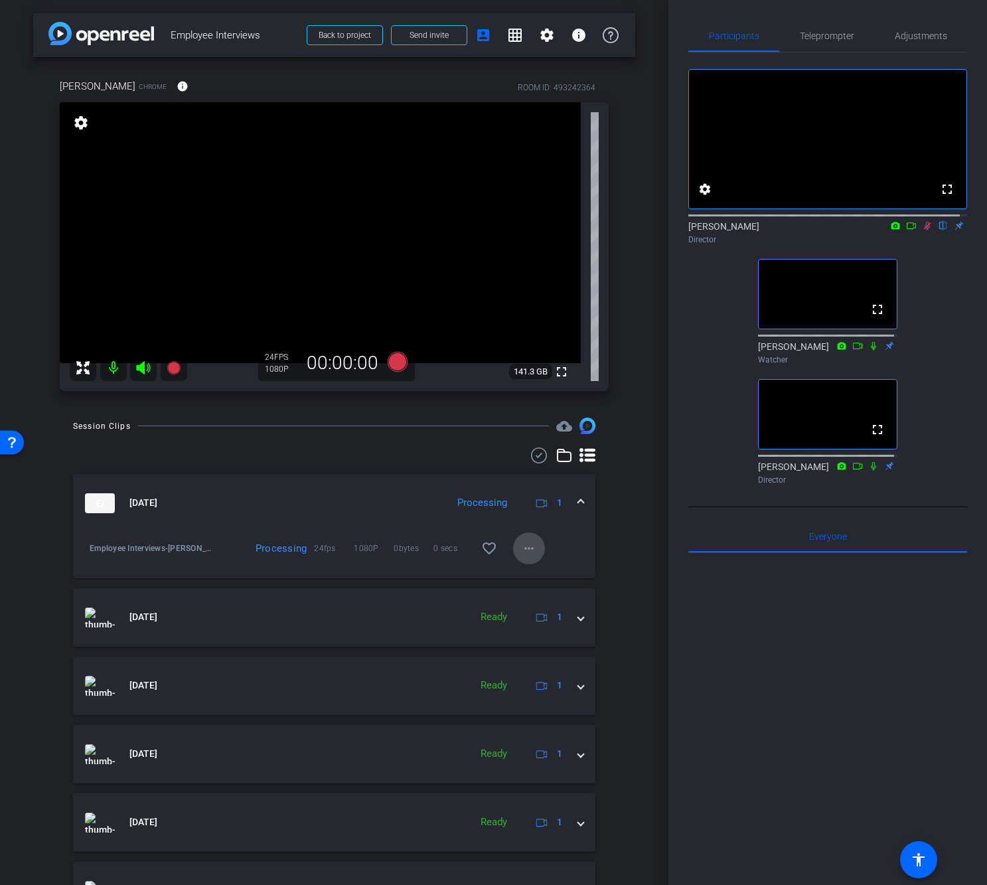
click at [532, 543] on span at bounding box center [529, 548] width 32 height 32
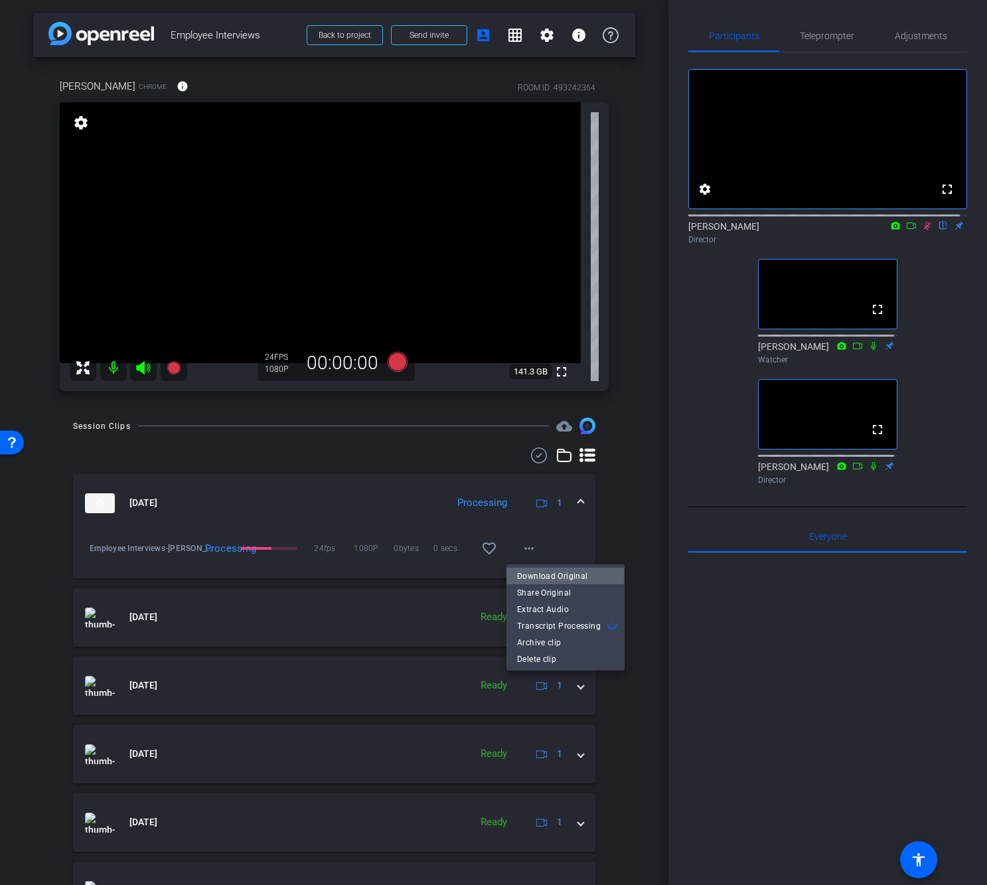
click at [534, 574] on span "Download Original" at bounding box center [565, 575] width 97 height 16
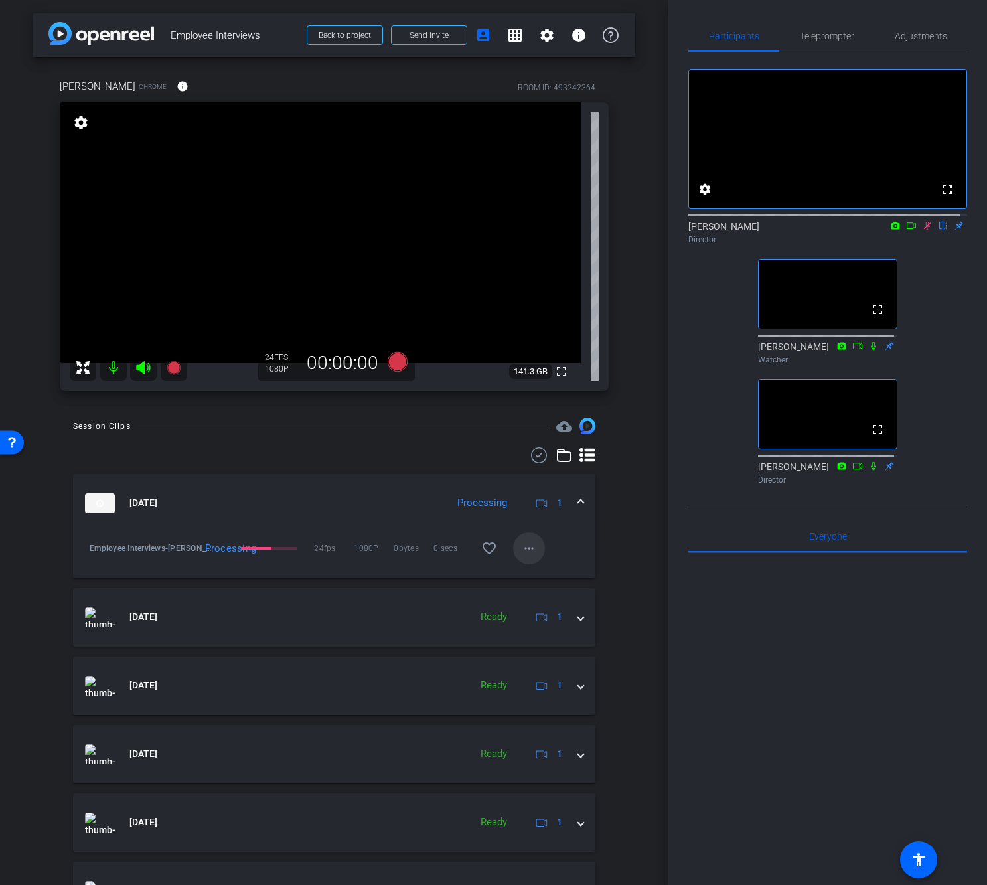
click at [528, 554] on mat-icon "more_horiz" at bounding box center [529, 548] width 16 height 16
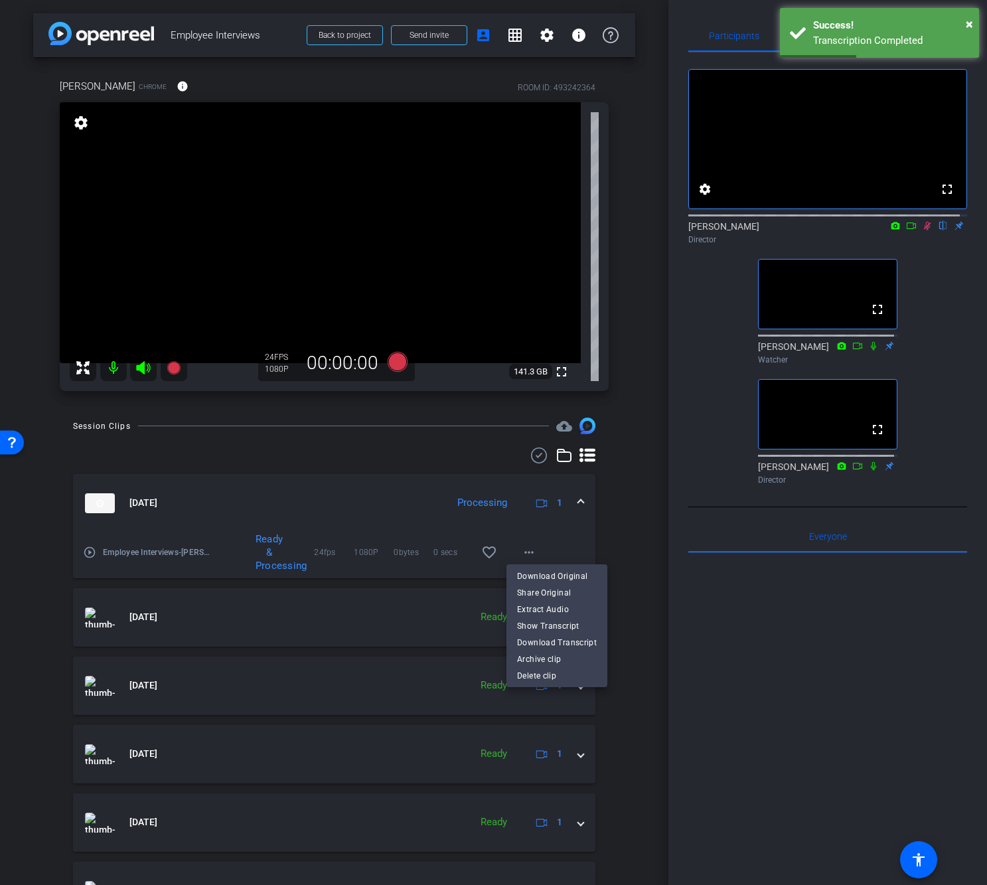
click at [561, 529] on div at bounding box center [493, 442] width 987 height 885
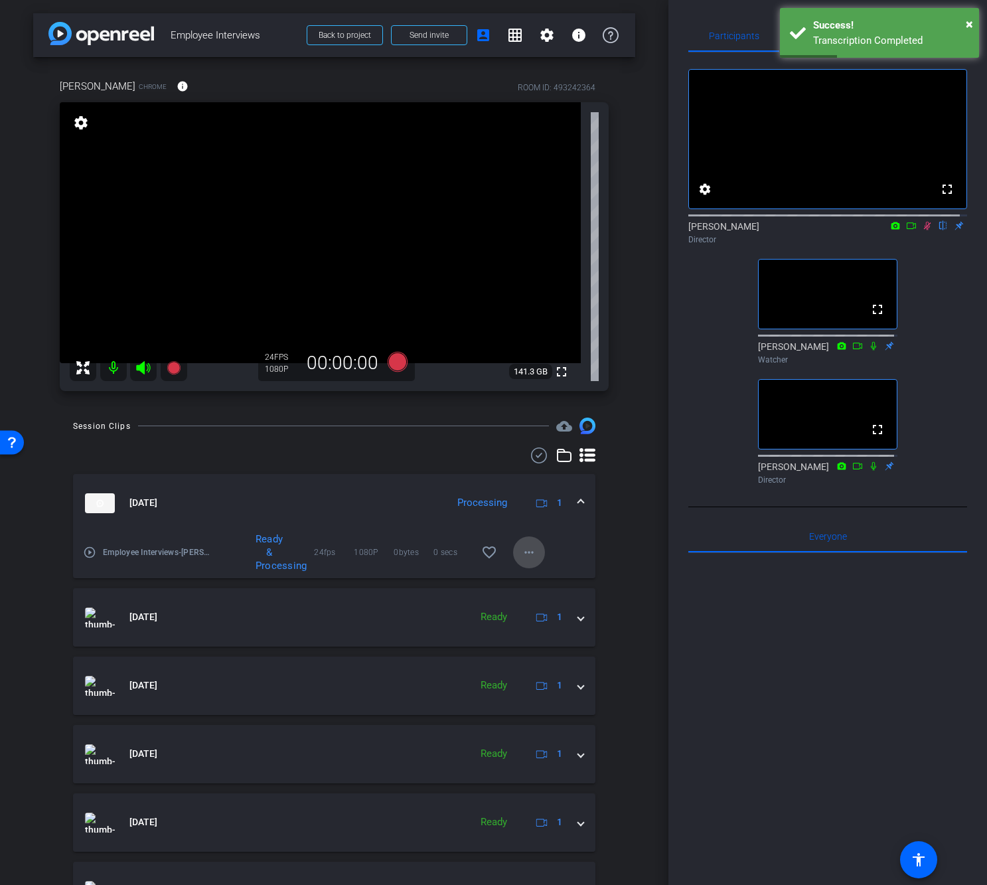
click at [526, 551] on mat-icon "more_horiz" at bounding box center [529, 552] width 16 height 16
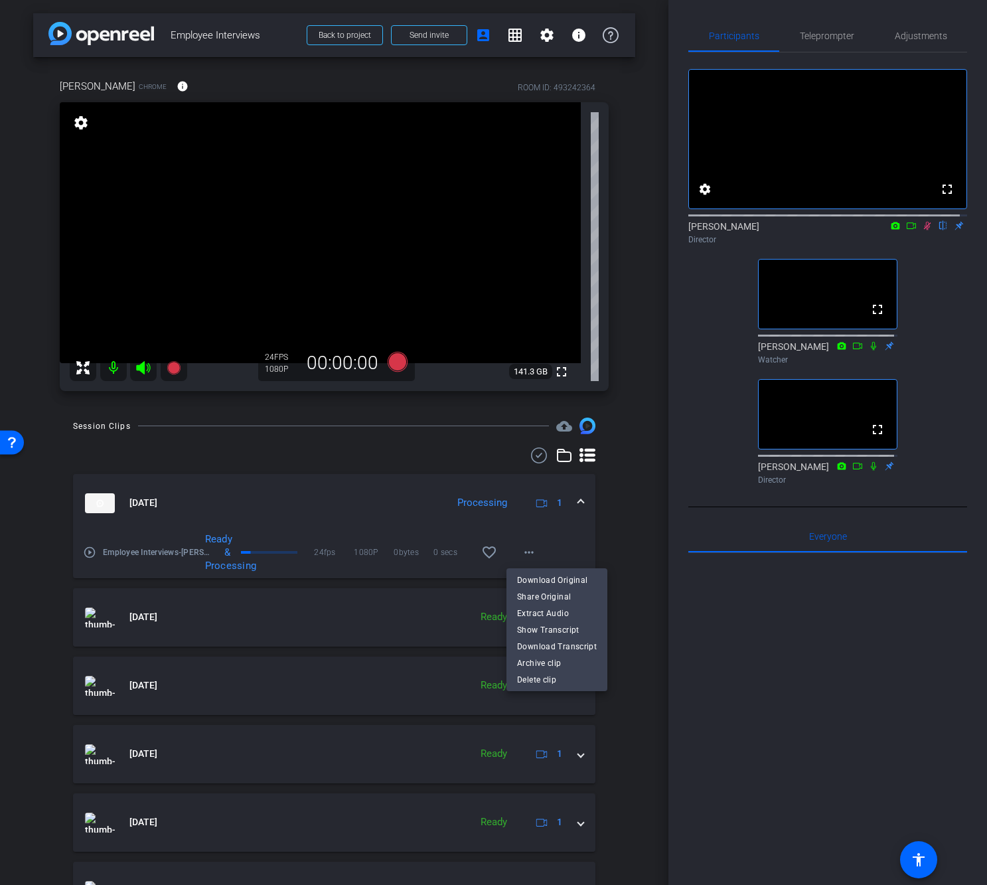
click at [553, 536] on div at bounding box center [493, 442] width 987 height 885
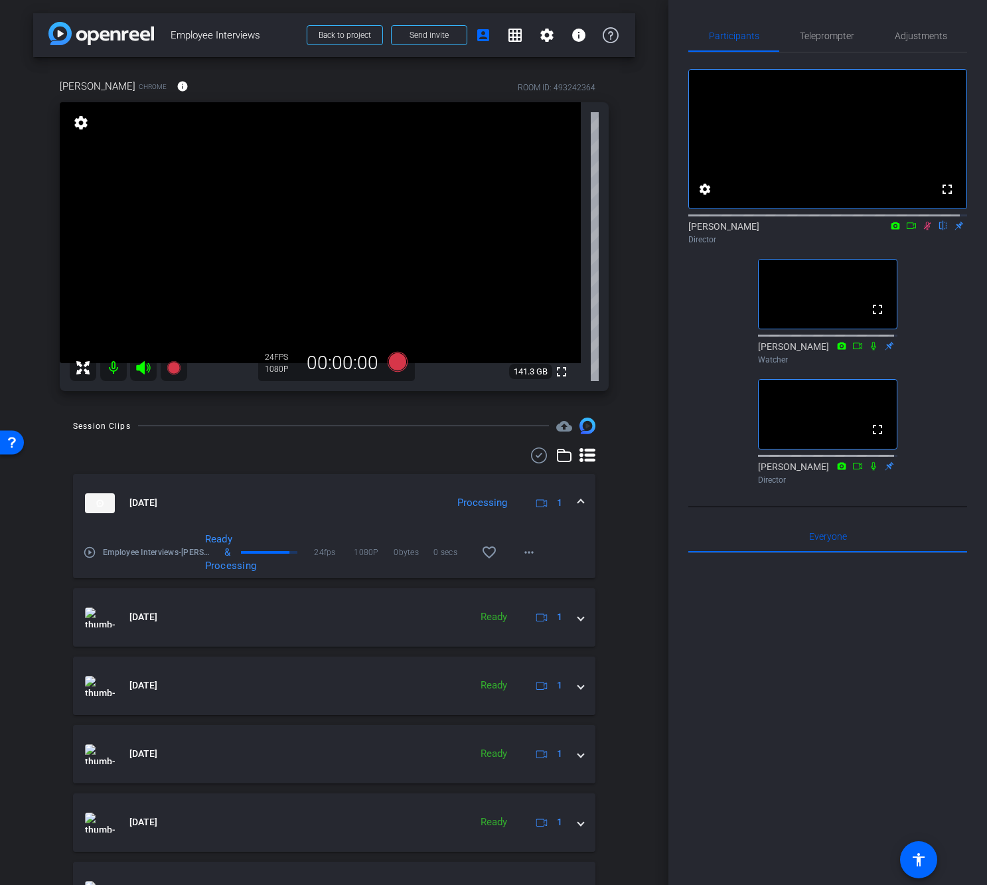
click at [907, 229] on icon at bounding box center [911, 225] width 9 height 7
click at [521, 553] on mat-icon "more_horiz" at bounding box center [529, 548] width 16 height 16
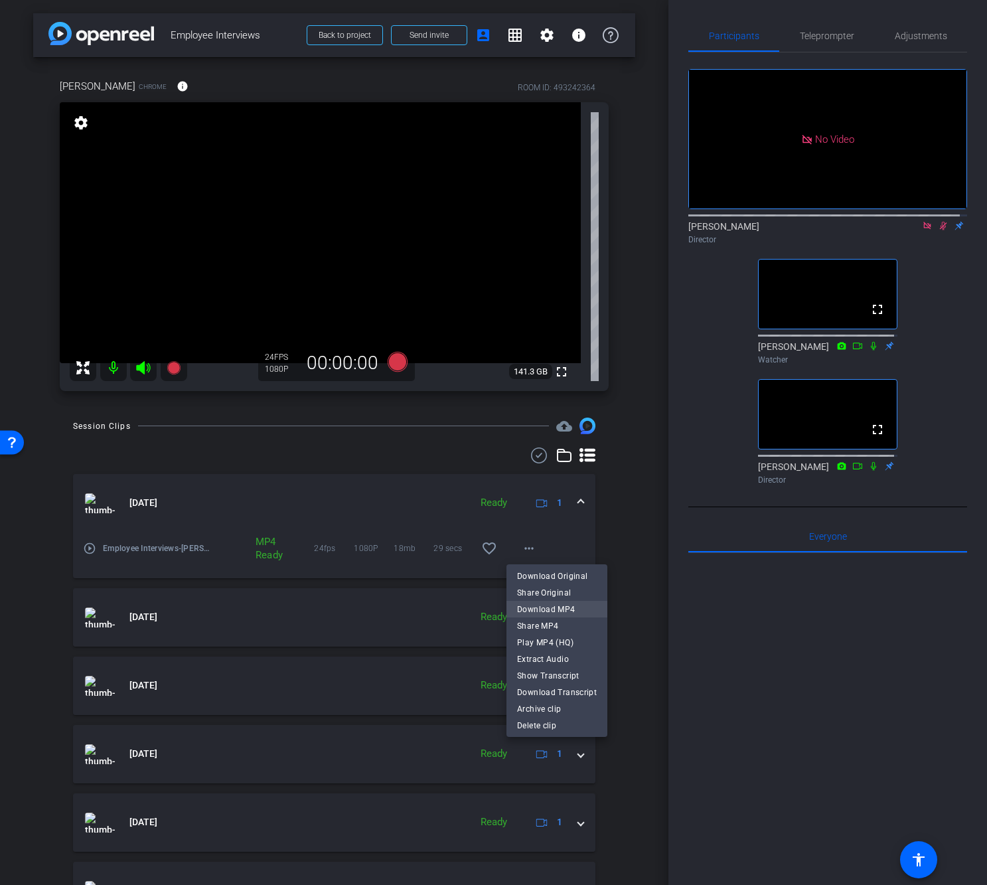
click at [528, 605] on span "Download MP4" at bounding box center [557, 609] width 80 height 16
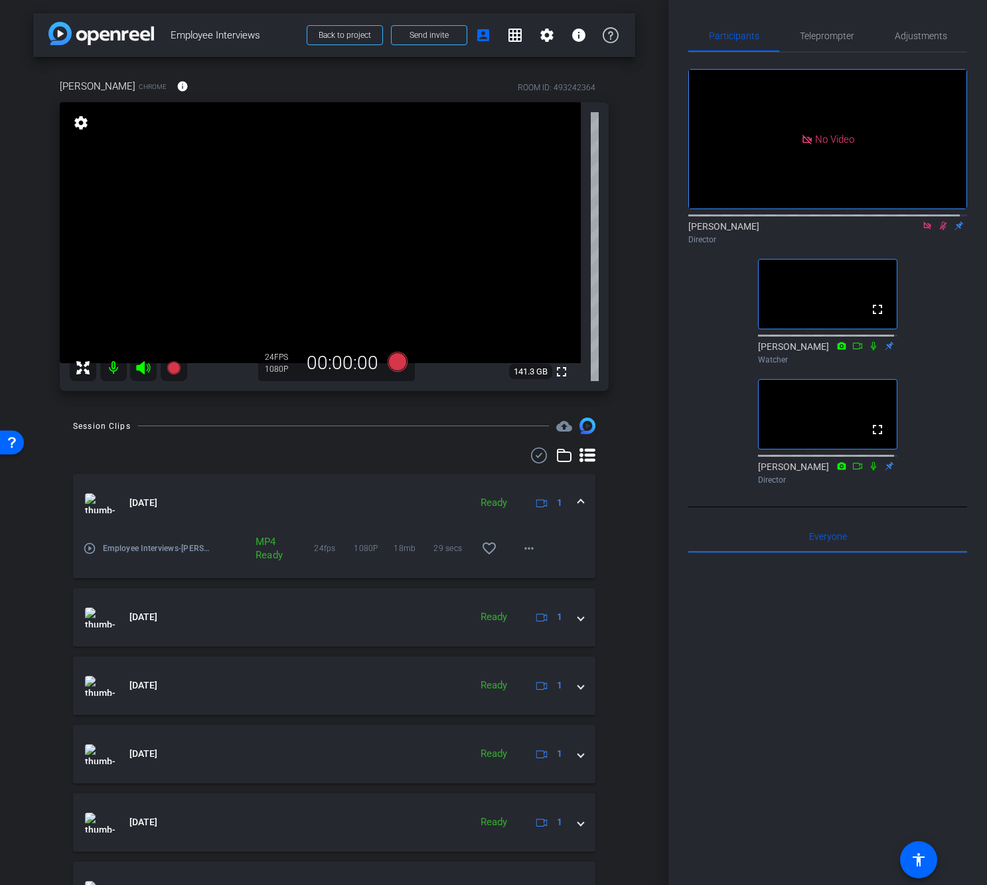
click at [950, 353] on div "No Video James Director fullscreen Nicole Watcher fullscreen Dan Hoffman Direct…" at bounding box center [827, 270] width 279 height 437
click at [938, 230] on icon at bounding box center [943, 225] width 11 height 9
click at [923, 230] on icon at bounding box center [927, 225] width 11 height 9
click at [308, 453] on div at bounding box center [334, 455] width 522 height 16
drag, startPoint x: 813, startPoint y: 761, endPoint x: 804, endPoint y: 747, distance: 17.3
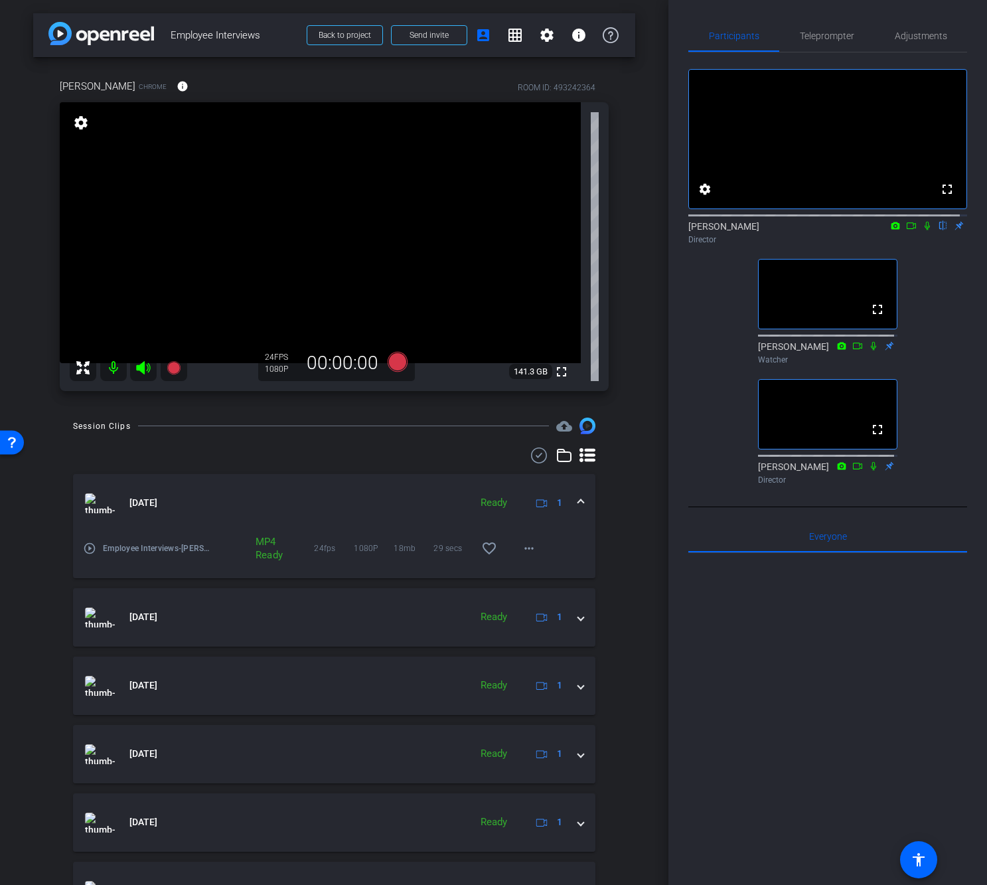
click at [812, 759] on div at bounding box center [827, 717] width 279 height 329
click at [27, 480] on div "arrow_back Employee Interviews Back to project Send invite account_box grid_on …" at bounding box center [334, 442] width 668 height 885
click at [936, 321] on div "fullscreen settings [PERSON_NAME] flip Director fullscreen [PERSON_NAME] Watche…" at bounding box center [827, 270] width 279 height 437
click at [713, 315] on div "fullscreen settings [PERSON_NAME] flip Director fullscreen [PERSON_NAME] Watche…" at bounding box center [827, 270] width 279 height 437
click at [713, 313] on div "fullscreen settings [PERSON_NAME] flip Director fullscreen [PERSON_NAME] Watche…" at bounding box center [827, 270] width 279 height 437
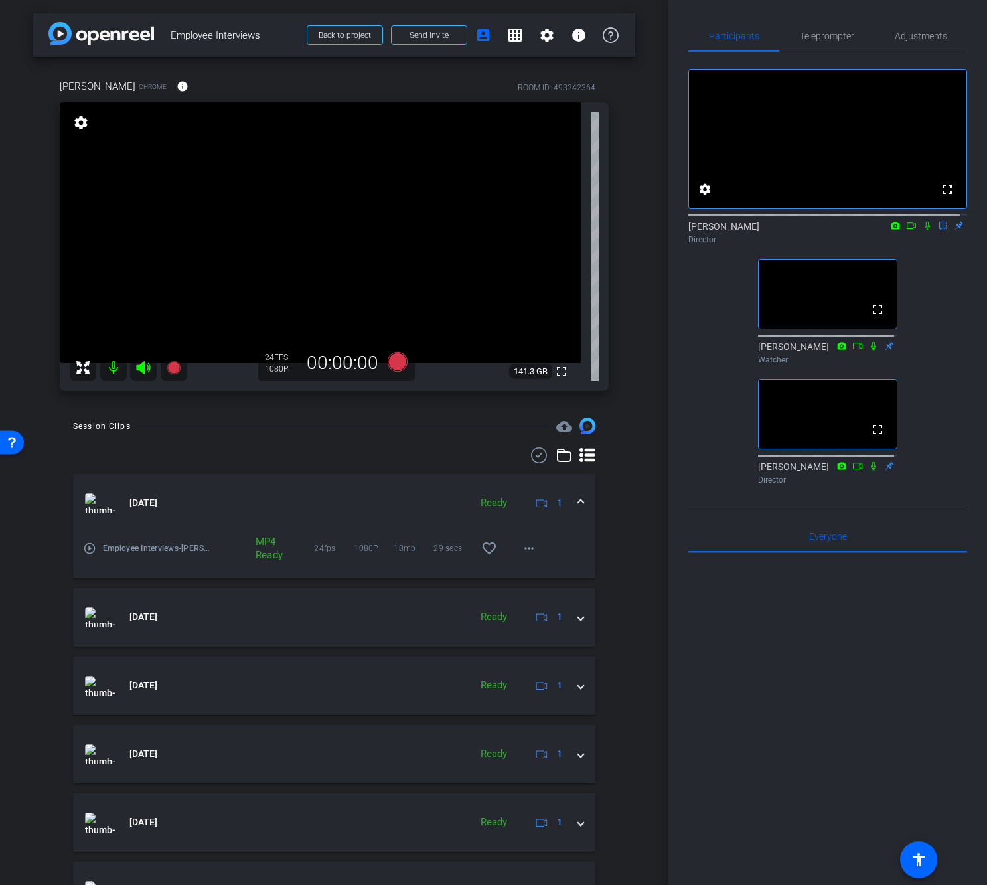
click at [700, 327] on div "fullscreen settings [PERSON_NAME] flip Director fullscreen [PERSON_NAME] Watche…" at bounding box center [827, 270] width 279 height 437
drag, startPoint x: 887, startPoint y: 865, endPoint x: 864, endPoint y: 845, distance: 30.2
click at [887, 863] on div at bounding box center [827, 717] width 279 height 329
click at [934, 304] on div "fullscreen settings [PERSON_NAME] flip Director fullscreen [PERSON_NAME] Watche…" at bounding box center [827, 270] width 279 height 437
click at [936, 302] on div "fullscreen settings [PERSON_NAME] flip Director fullscreen [PERSON_NAME] Watche…" at bounding box center [827, 270] width 279 height 437
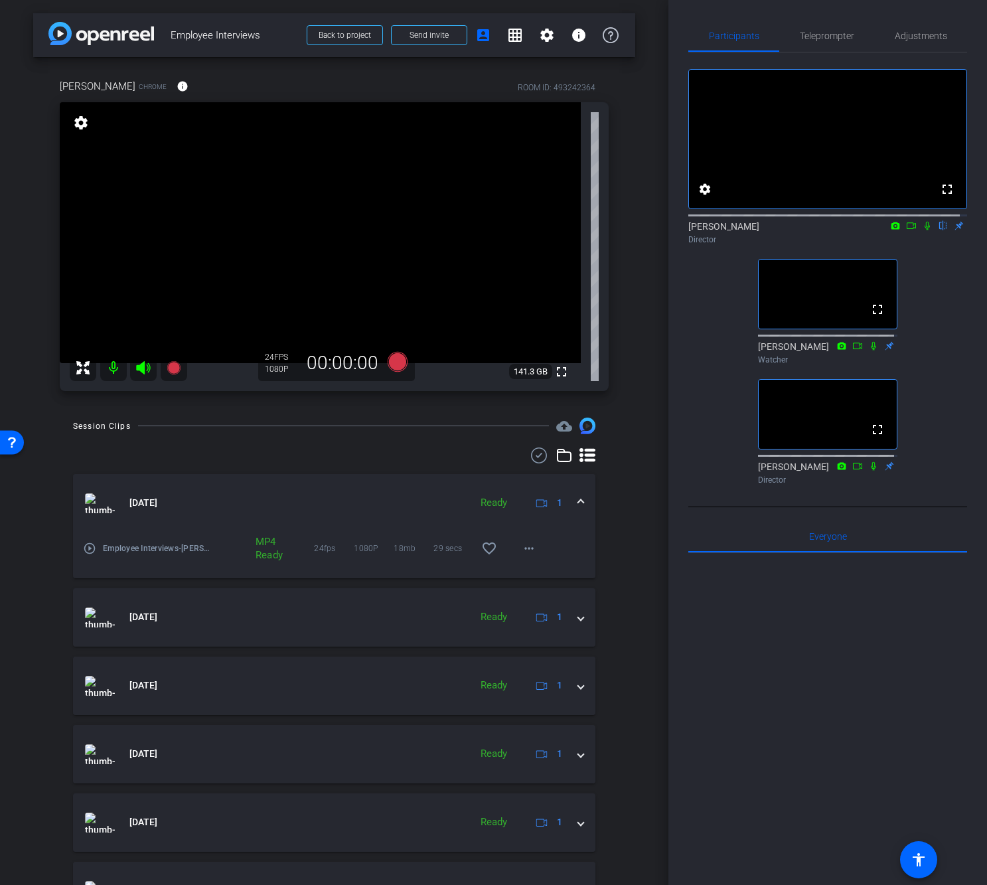
click at [918, 366] on div "fullscreen settings [PERSON_NAME] flip Director fullscreen [PERSON_NAME] Watche…" at bounding box center [827, 270] width 279 height 437
click at [964, 354] on div "Participants Teleprompter Adjustments fullscreen settings [PERSON_NAME] flip Di…" at bounding box center [827, 442] width 319 height 885
click at [906, 230] on icon at bounding box center [911, 225] width 11 height 9
click at [935, 232] on mat-icon at bounding box center [943, 226] width 16 height 12
click at [781, 741] on div at bounding box center [827, 717] width 279 height 329
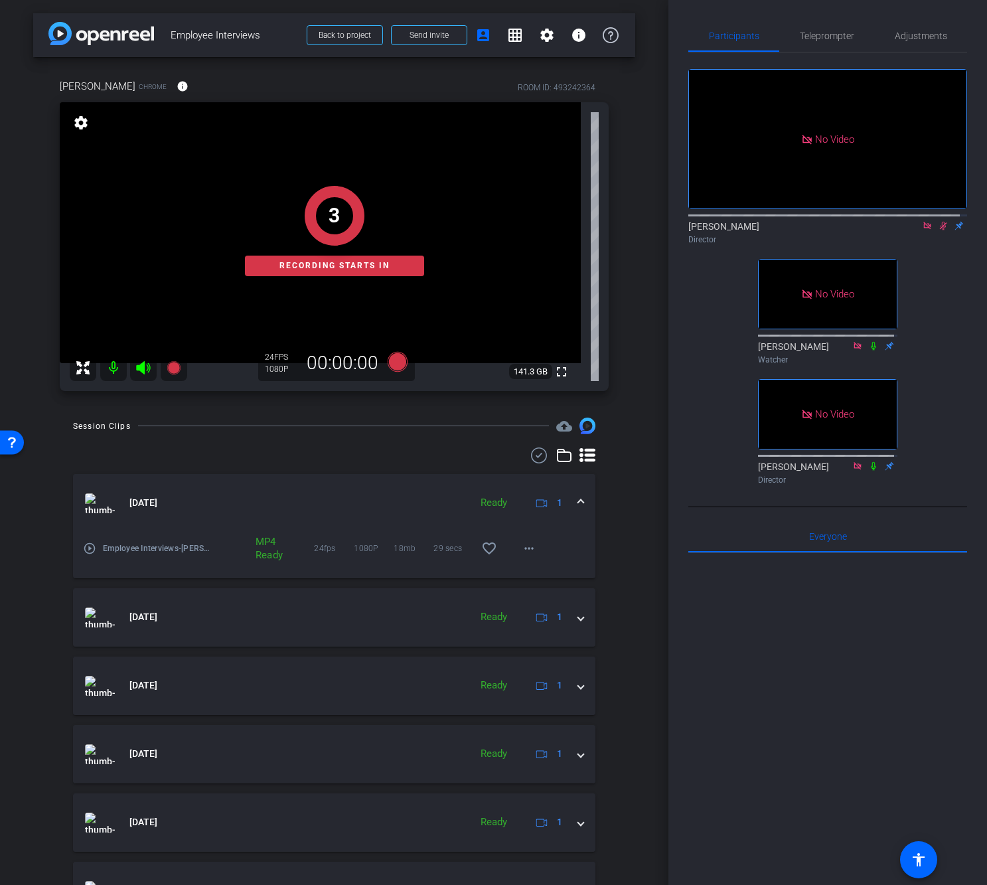
drag, startPoint x: 755, startPoint y: 365, endPoint x: 786, endPoint y: 383, distance: 35.4
click at [786, 383] on div "No Video James Director No Video Nicole Watcher No Video Dan Hoffman Director" at bounding box center [827, 270] width 279 height 437
click at [741, 387] on div "No Video James Director No Video Nicole Watcher No Video Dan Hoffman Director" at bounding box center [827, 270] width 279 height 437
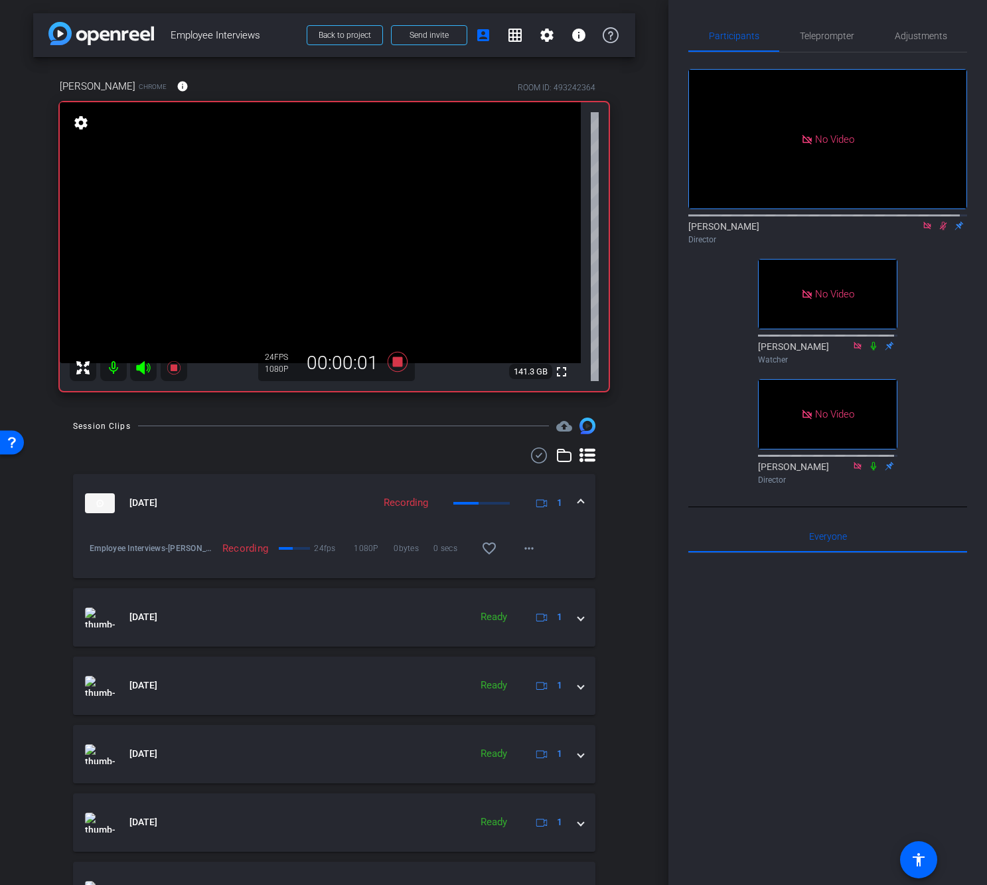
click at [791, 676] on div at bounding box center [827, 717] width 279 height 329
click at [886, 704] on div at bounding box center [827, 717] width 279 height 329
click at [392, 365] on icon at bounding box center [397, 362] width 20 height 20
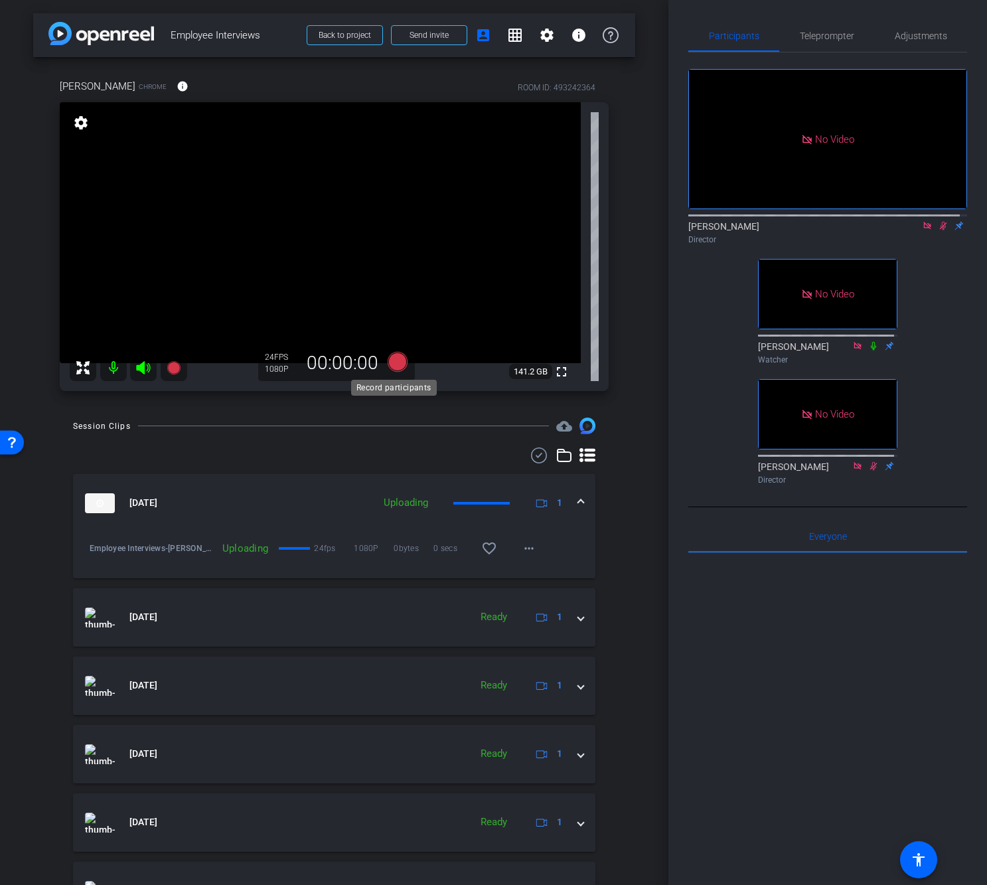
click at [394, 364] on icon at bounding box center [397, 362] width 20 height 20
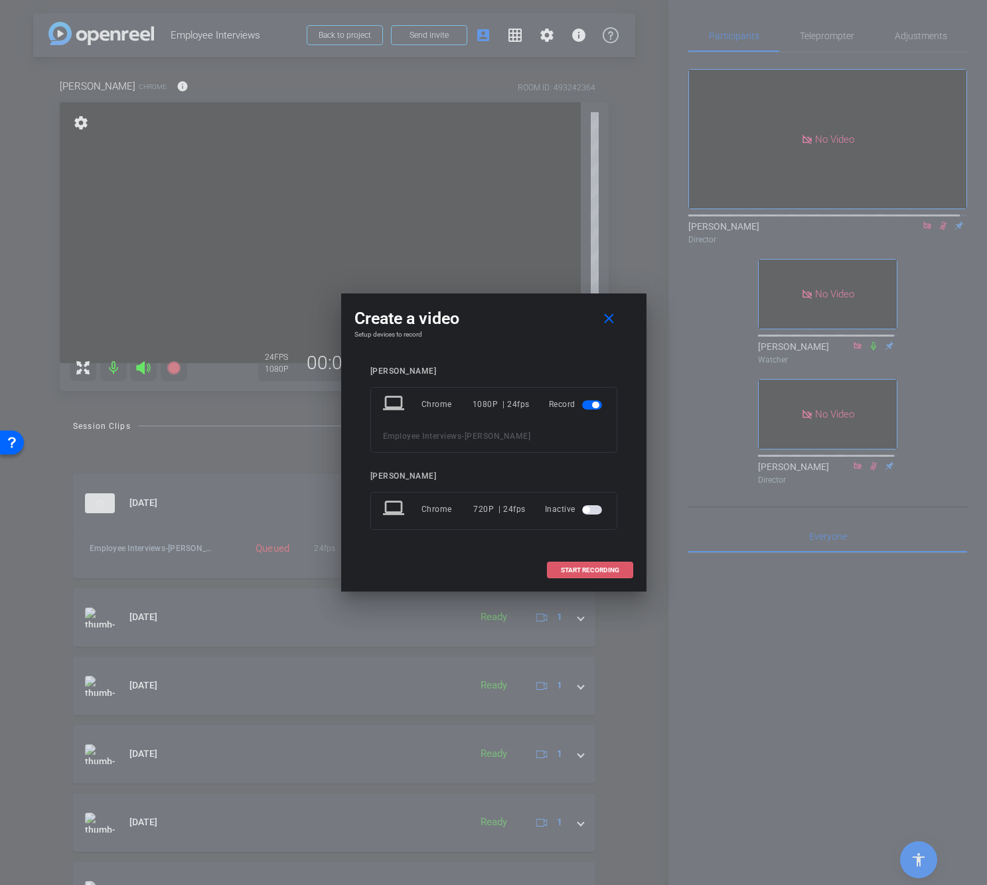
click at [586, 573] on span "START RECORDING" at bounding box center [590, 570] width 58 height 7
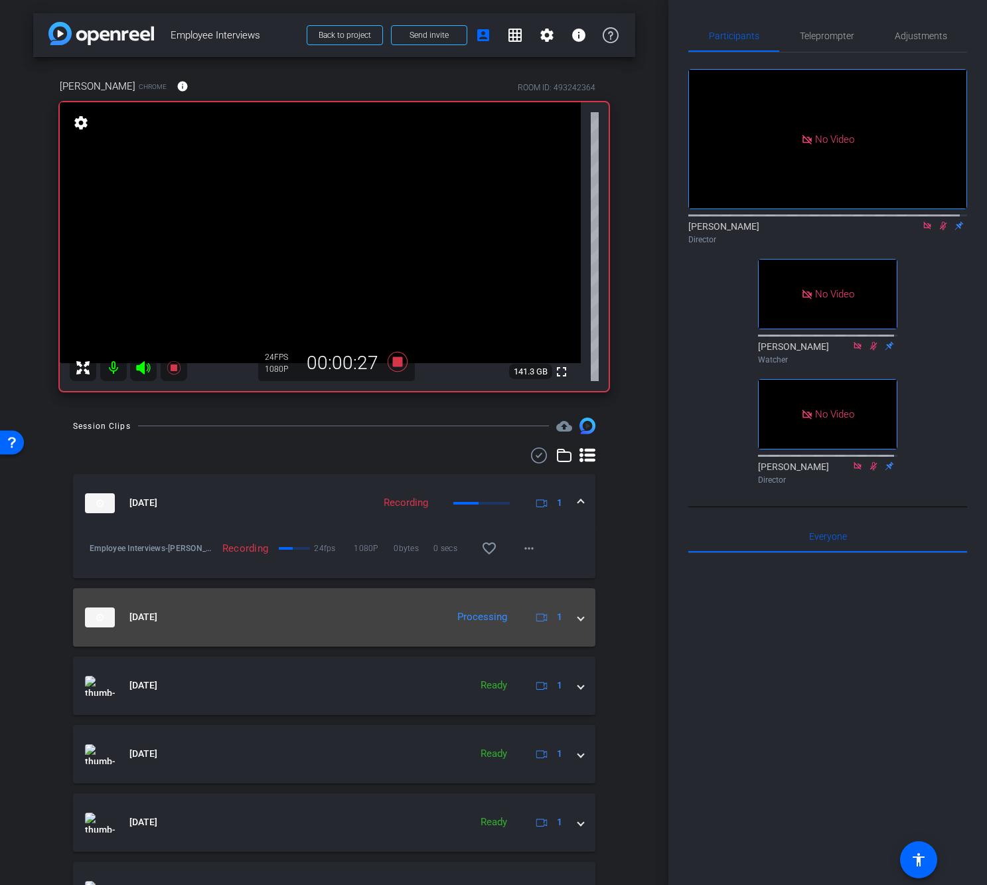
click at [577, 622] on mat-expansion-panel-header "Aug 15, 2025 Processing 1" at bounding box center [334, 617] width 522 height 58
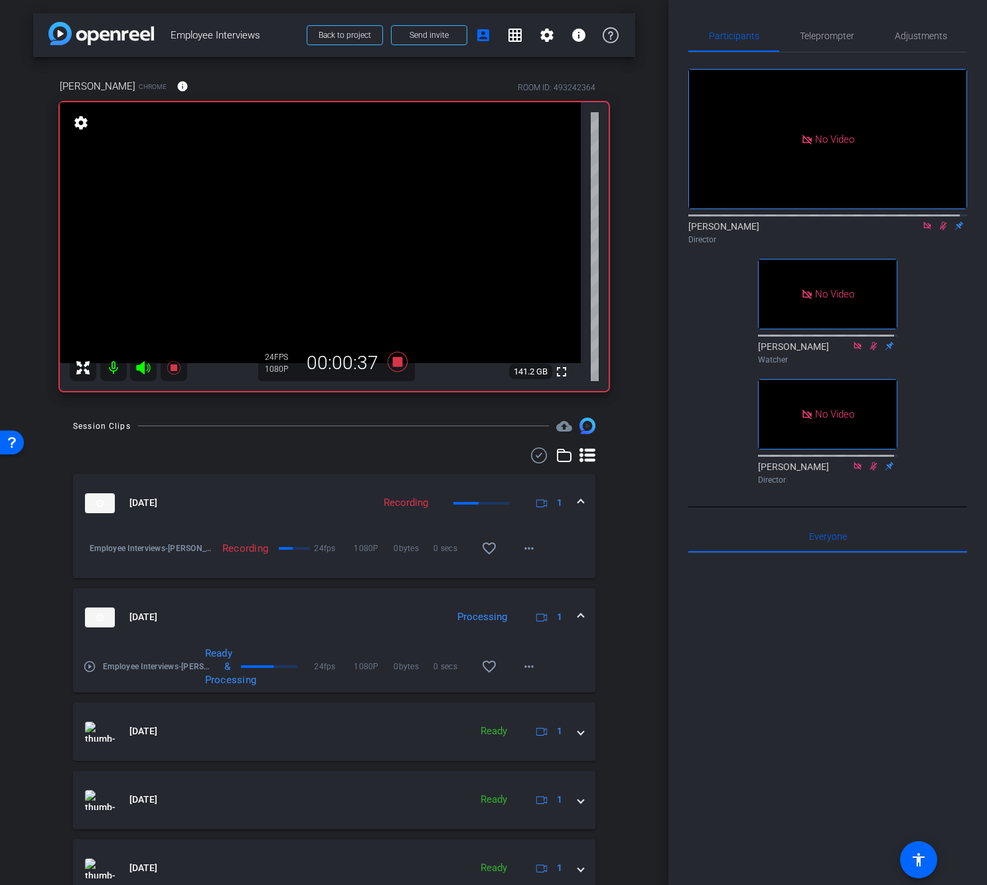
click at [626, 690] on div "Session Clips cloud_upload Aug 15, 2025 Recording 1 Employee Interviews-Elliot …" at bounding box center [334, 851] width 602 height 868
click at [528, 669] on mat-icon "more_horiz" at bounding box center [529, 662] width 16 height 16
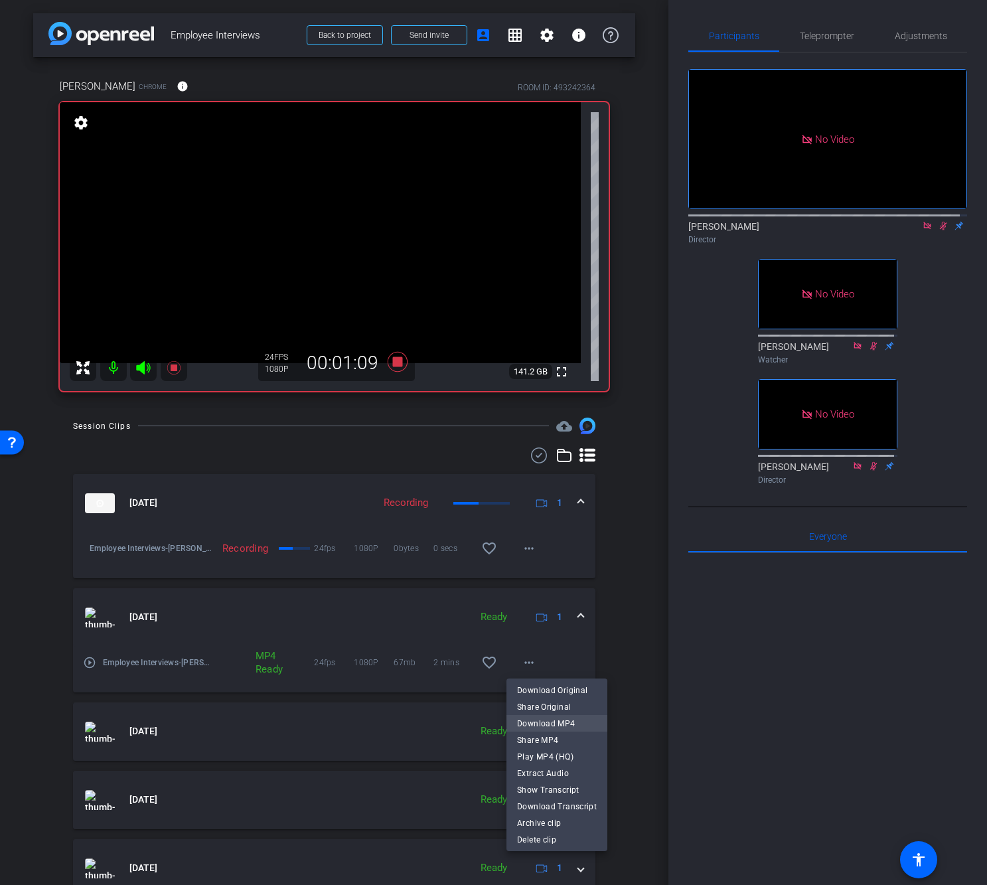
click at [533, 719] on span "Download MP4" at bounding box center [557, 723] width 80 height 16
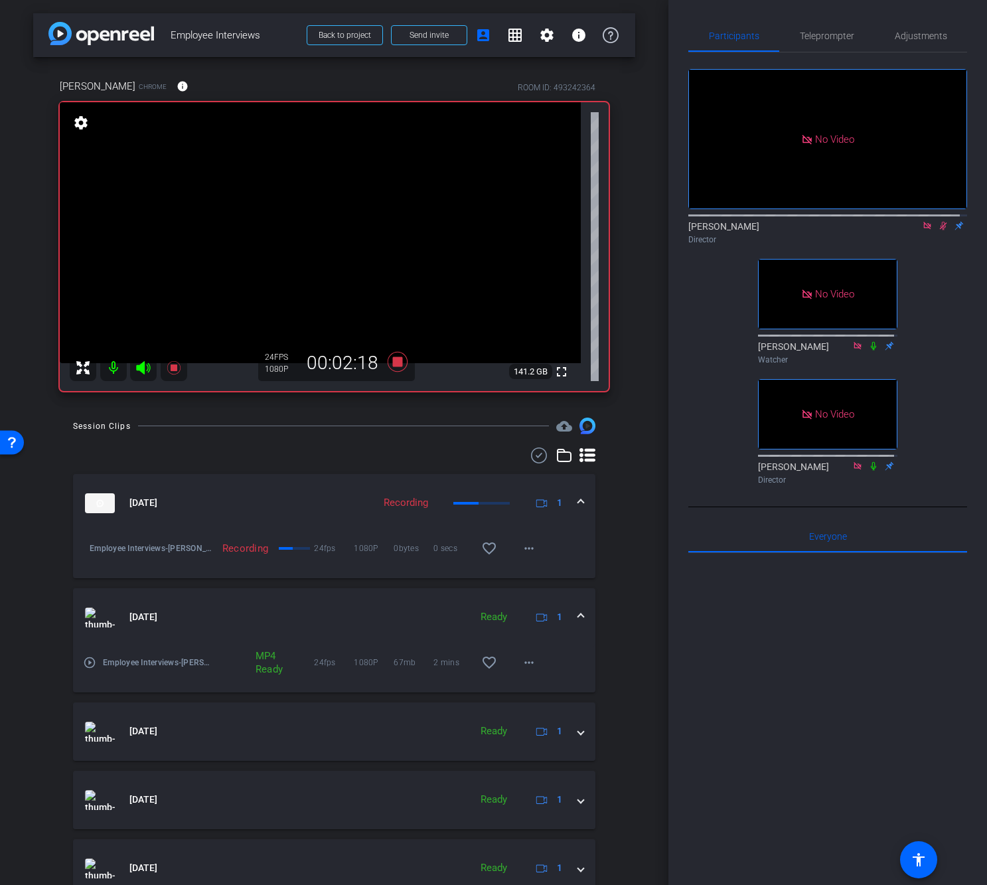
click at [642, 567] on div "arrow_back Employee Interviews Back to project Send invite account_box grid_on …" at bounding box center [334, 442] width 668 height 885
click at [394, 360] on icon at bounding box center [397, 362] width 20 height 20
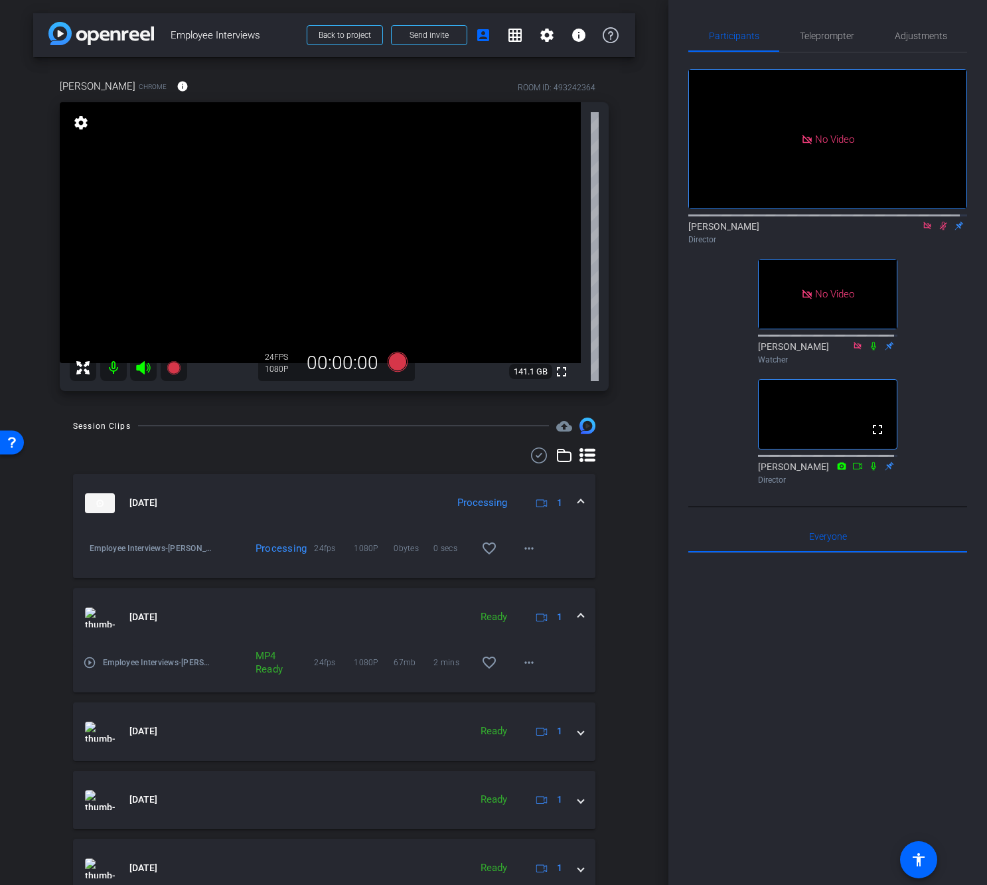
click at [936, 232] on mat-icon at bounding box center [943, 226] width 16 height 12
click at [940, 230] on icon at bounding box center [942, 226] width 5 height 9
click at [828, 774] on div at bounding box center [827, 717] width 279 height 329
click at [938, 230] on icon at bounding box center [943, 225] width 11 height 9
click at [950, 387] on div "No Video James Director No Video Nicole Watcher fullscreen Dan Hoffman Director" at bounding box center [827, 270] width 279 height 437
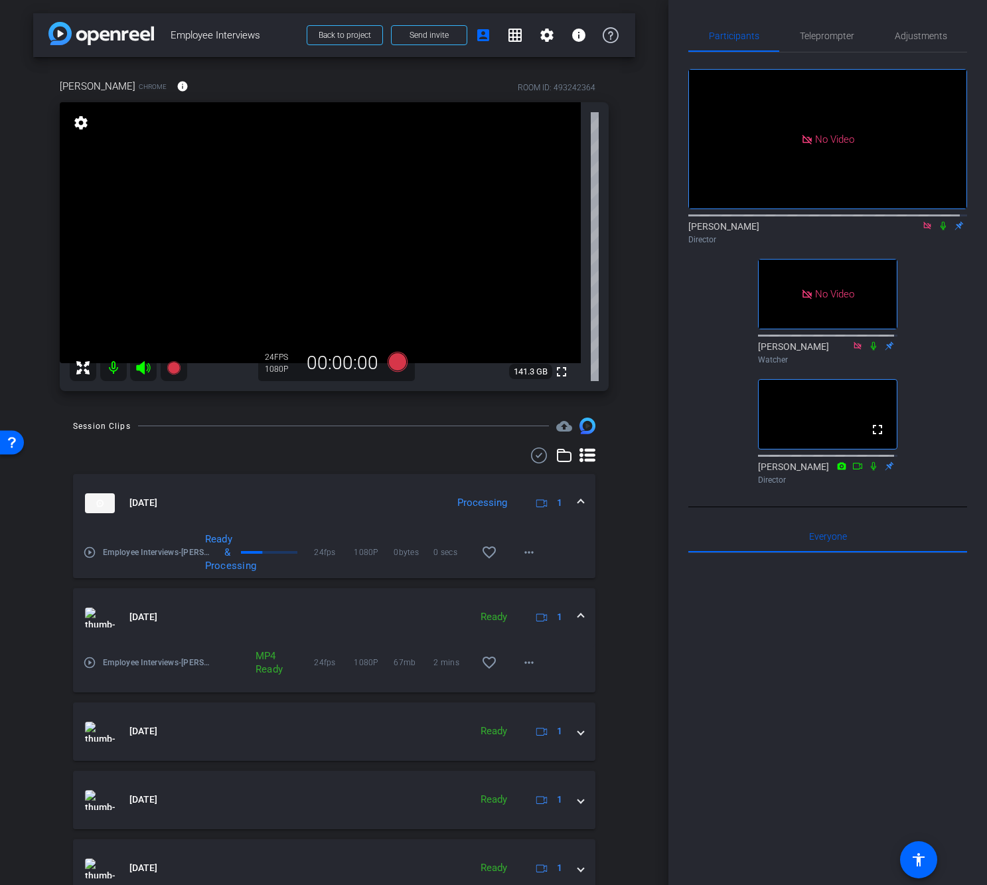
click at [950, 346] on div "No Video James Director No Video Nicole Watcher fullscreen Dan Hoffman Director" at bounding box center [827, 270] width 279 height 437
click at [938, 230] on icon at bounding box center [943, 225] width 11 height 9
click at [939, 230] on icon at bounding box center [943, 225] width 11 height 9
click at [390, 362] on icon at bounding box center [397, 362] width 20 height 20
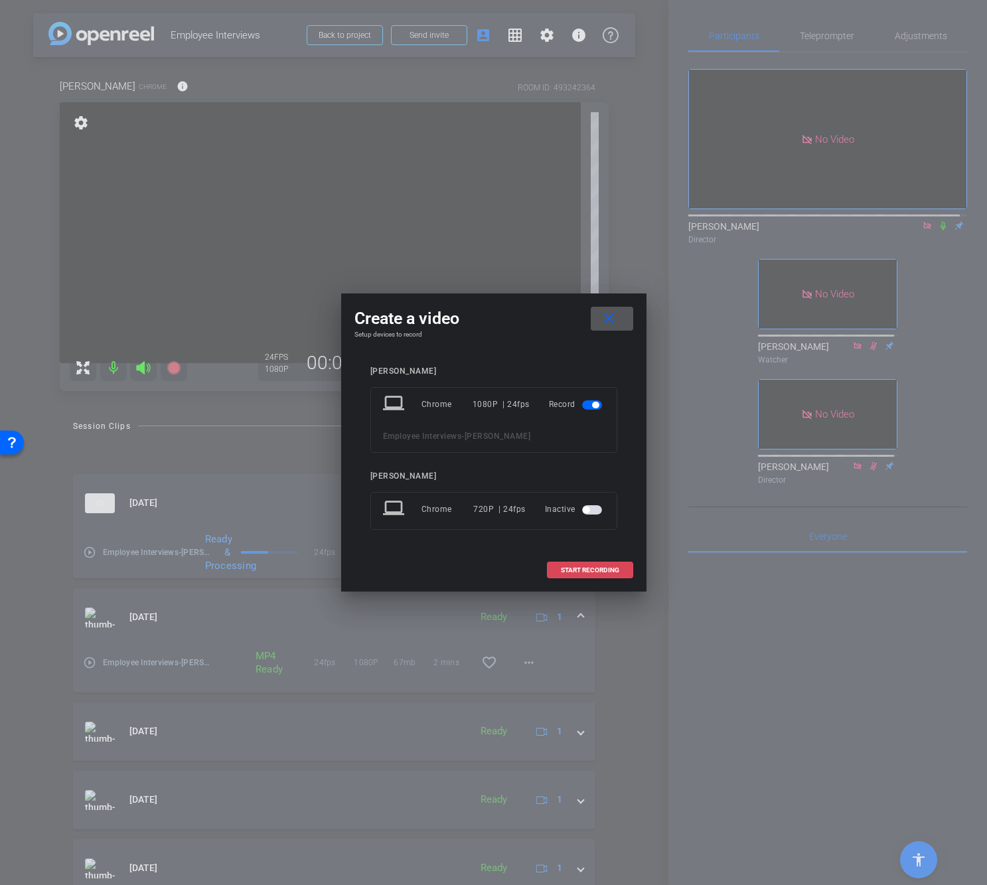
click at [573, 577] on span at bounding box center [590, 570] width 85 height 32
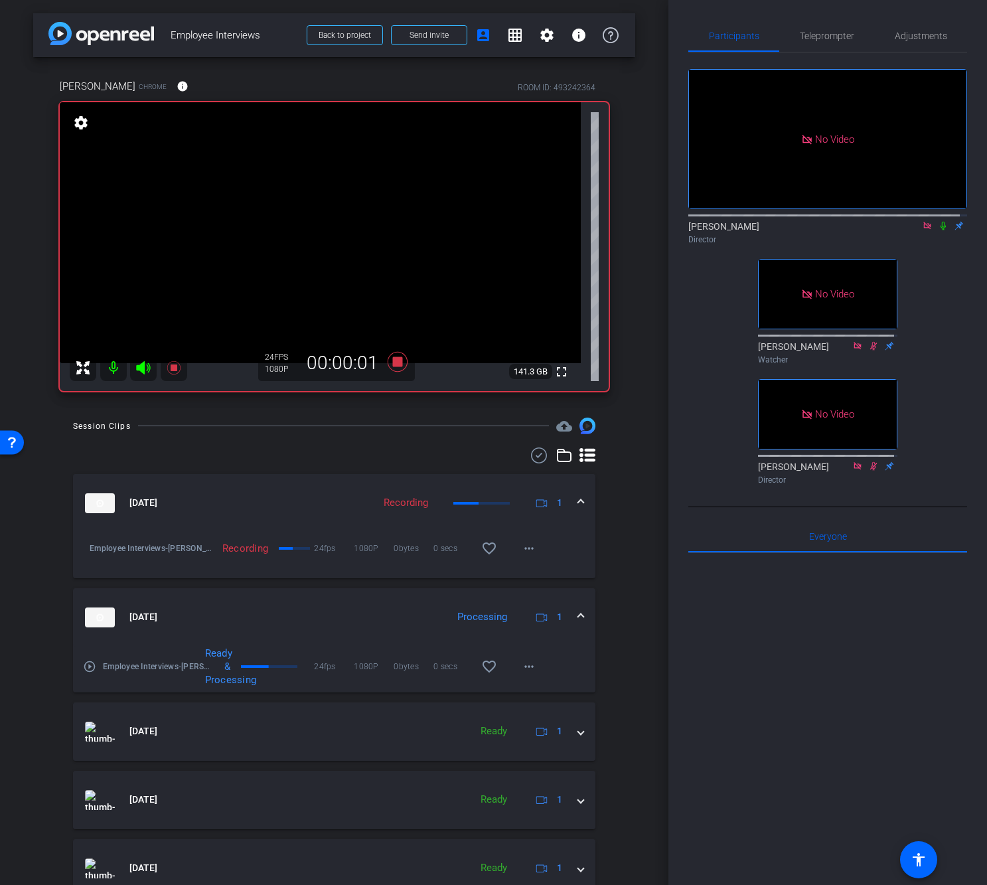
click at [938, 230] on icon at bounding box center [943, 225] width 11 height 9
click at [394, 365] on icon at bounding box center [397, 362] width 20 height 20
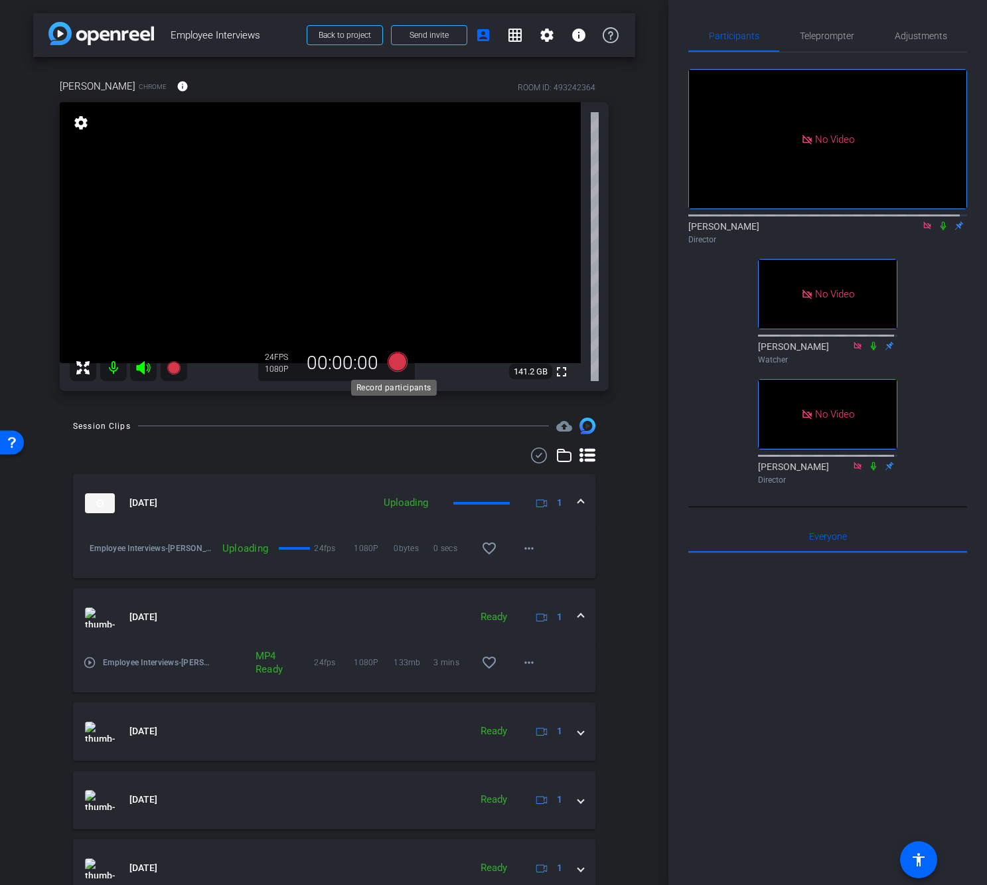
click at [396, 364] on icon at bounding box center [397, 362] width 20 height 20
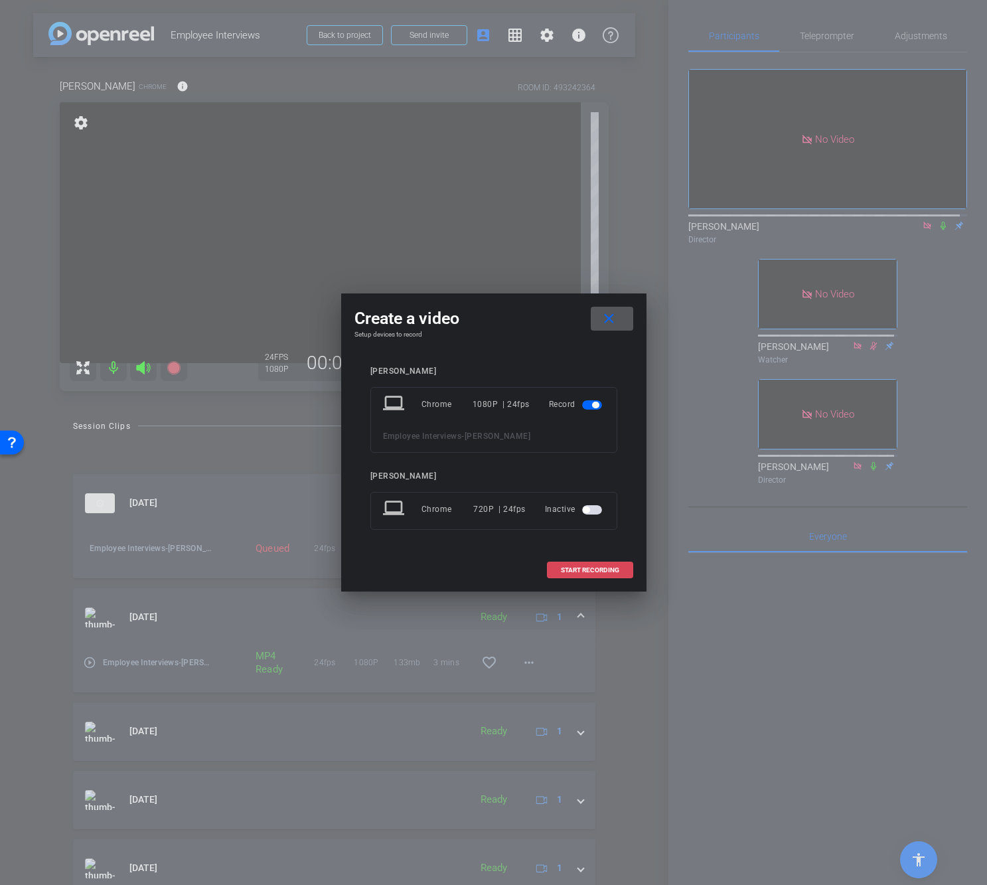
click at [603, 569] on span "START RECORDING" at bounding box center [590, 570] width 58 height 7
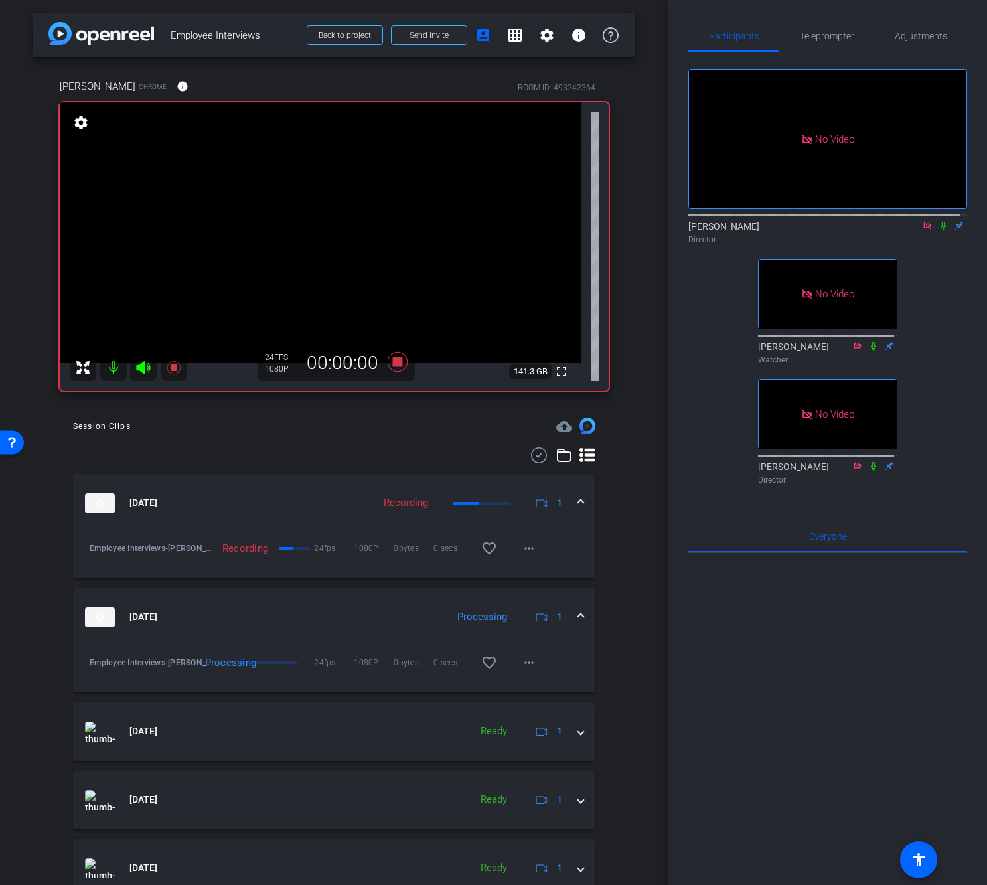
click at [940, 230] on icon at bounding box center [943, 225] width 11 height 9
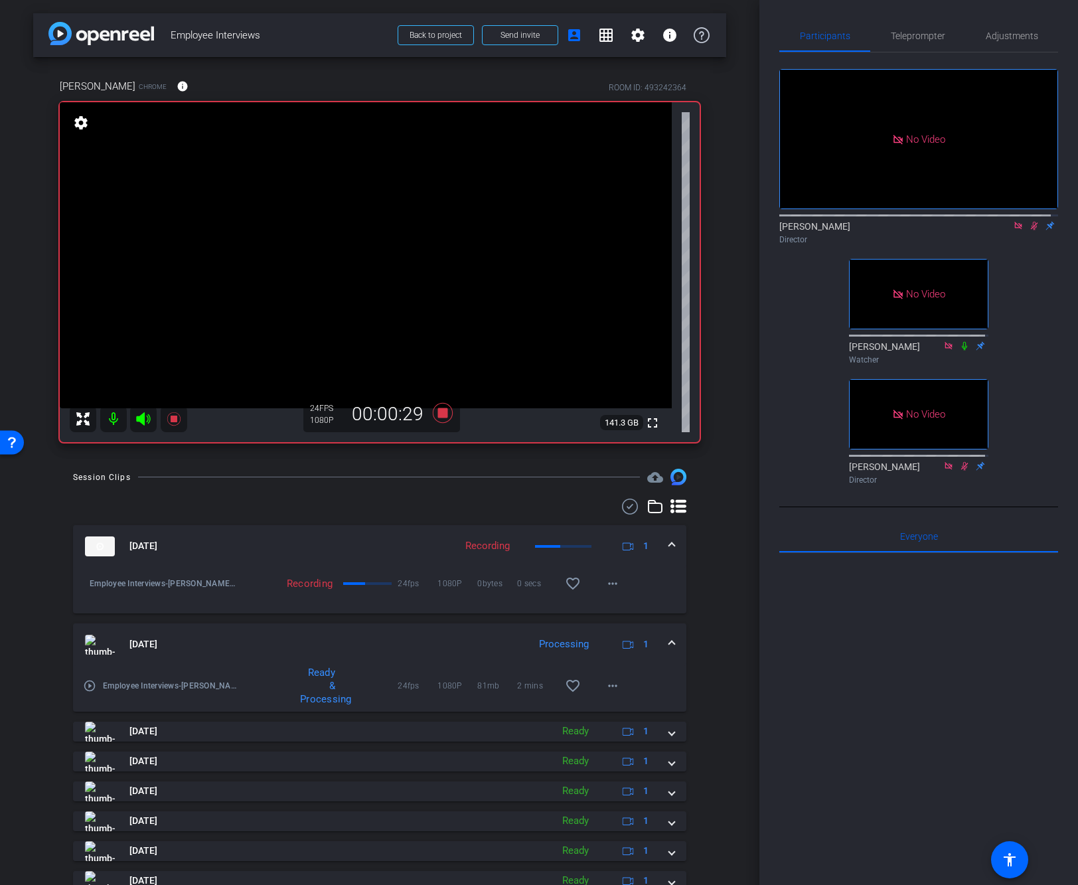
click at [986, 230] on icon at bounding box center [1034, 226] width 7 height 9
drag, startPoint x: 1011, startPoint y: 298, endPoint x: 1021, endPoint y: 232, distance: 67.0
click at [986, 297] on div "No Video James Director No Video Nicole Watcher No Video Dan Hoffman Director" at bounding box center [918, 270] width 279 height 437
click at [986, 230] on icon at bounding box center [1018, 225] width 11 height 9
click at [443, 413] on icon at bounding box center [443, 413] width 20 height 20
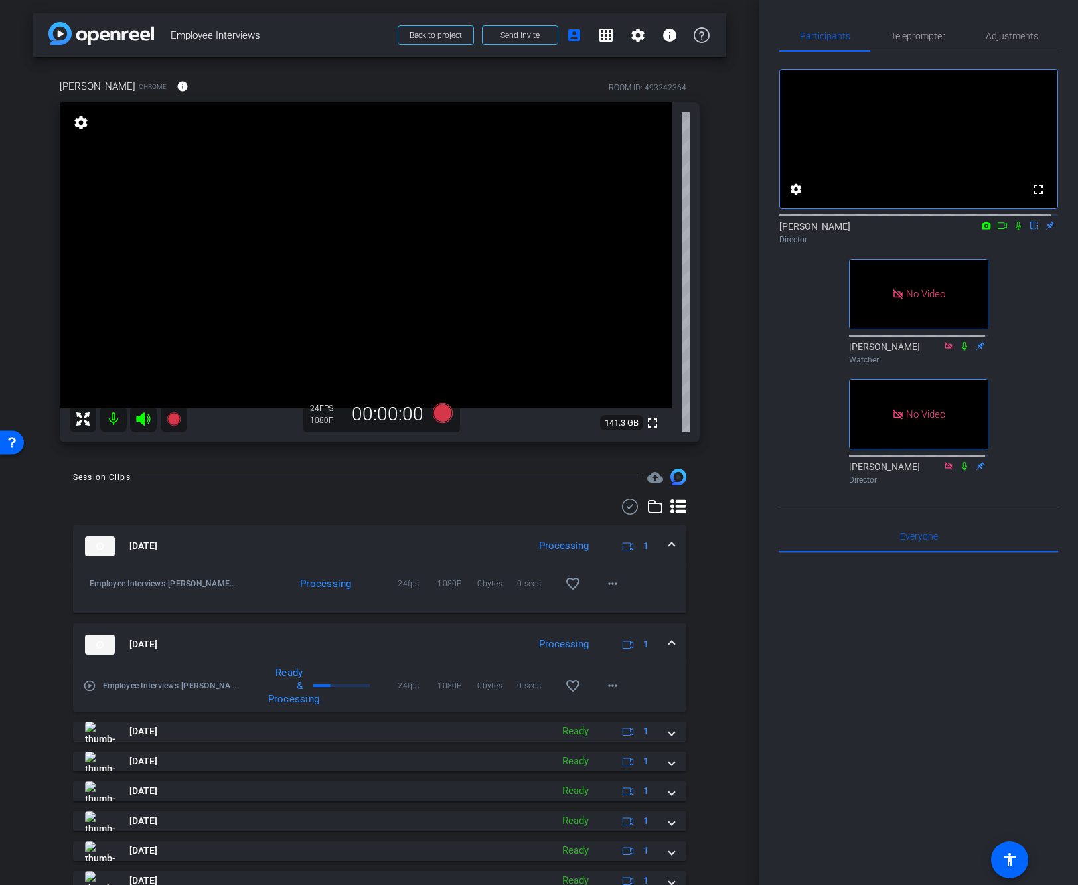
click at [986, 490] on div "fullscreen settings James flip Director No Video Nicole Watcher No Video Dan Ho…" at bounding box center [918, 270] width 279 height 437
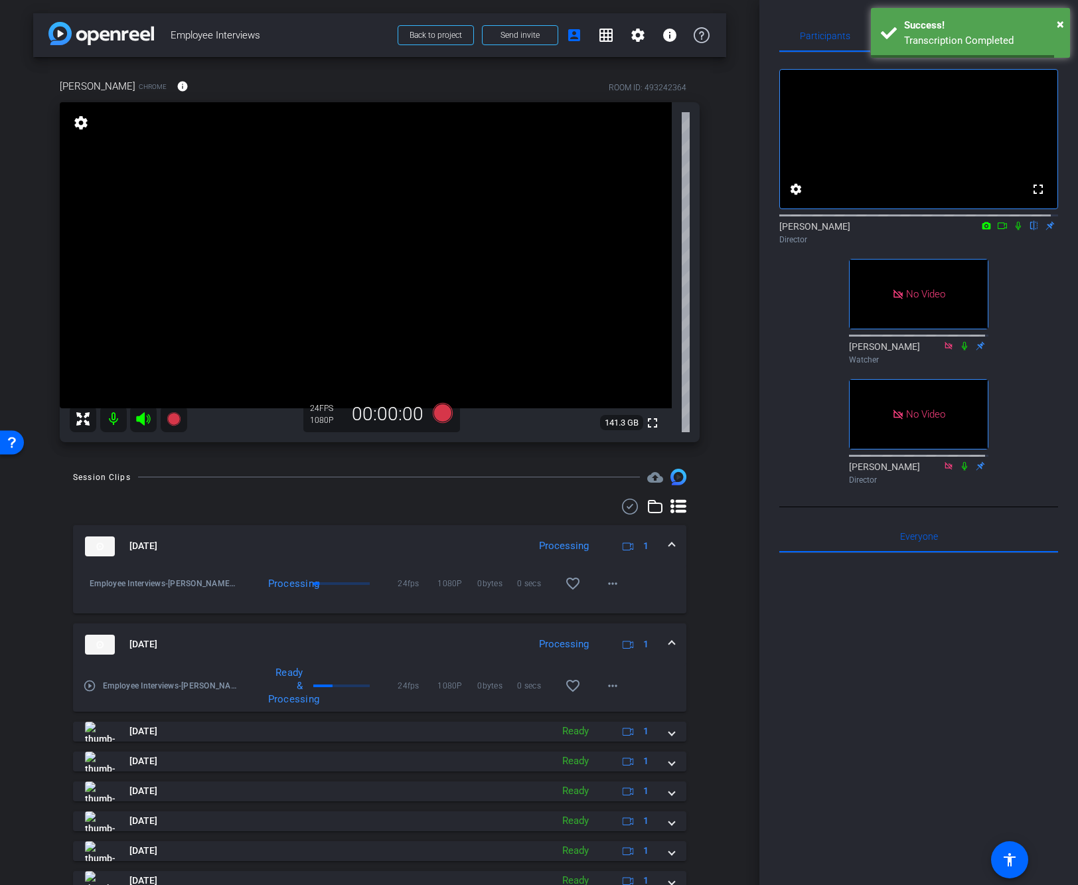
click at [986, 490] on div "fullscreen settings James flip Director No Video Nicole Watcher No Video Dan Ho…" at bounding box center [918, 270] width 279 height 437
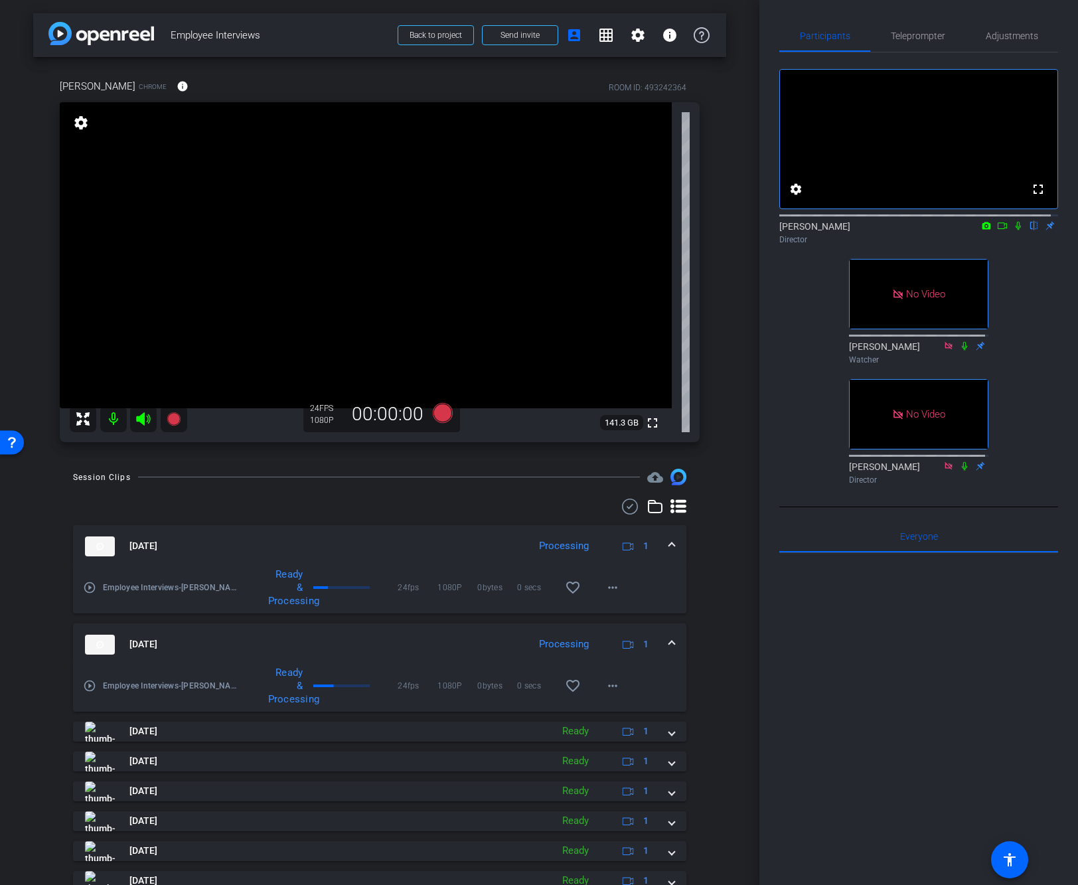
click at [986, 451] on div "fullscreen settings James flip Director No Video Nicole Watcher No Video Dan Ho…" at bounding box center [918, 270] width 279 height 437
drag, startPoint x: 838, startPoint y: 492, endPoint x: 919, endPoint y: 502, distance: 81.7
click at [919, 490] on div "fullscreen settings James flip Director No Video Nicole Watcher No Video Dan Ho…" at bounding box center [918, 270] width 279 height 437
click at [919, 486] on div "Director" at bounding box center [918, 480] width 139 height 12
drag, startPoint x: 815, startPoint y: 509, endPoint x: 846, endPoint y: 496, distance: 33.9
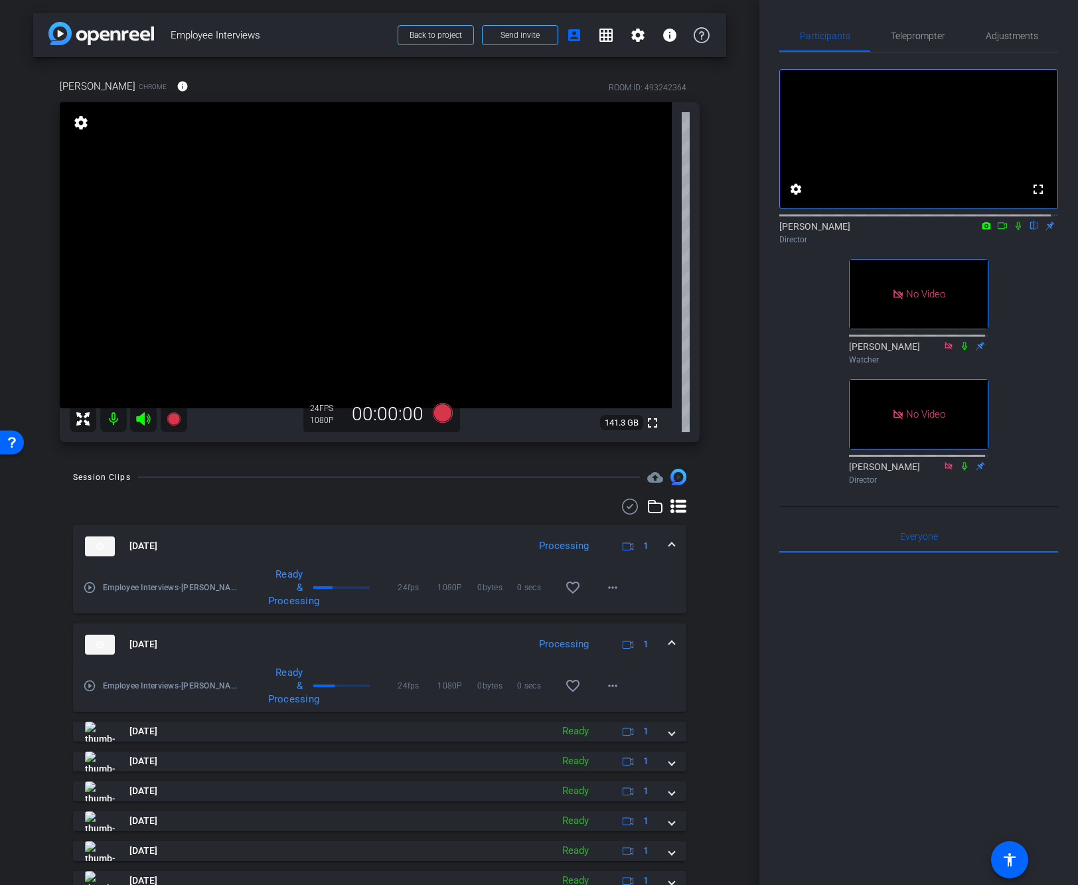
click at [846, 496] on div "fullscreen settings James flip Director No Video Nicole Watcher No Video Dan Ho…" at bounding box center [918, 279] width 279 height 455
click at [855, 486] on div "Dan Hoffman Director" at bounding box center [918, 473] width 139 height 26
click at [986, 230] on icon at bounding box center [1002, 225] width 11 height 9
click at [436, 412] on icon at bounding box center [443, 413] width 20 height 20
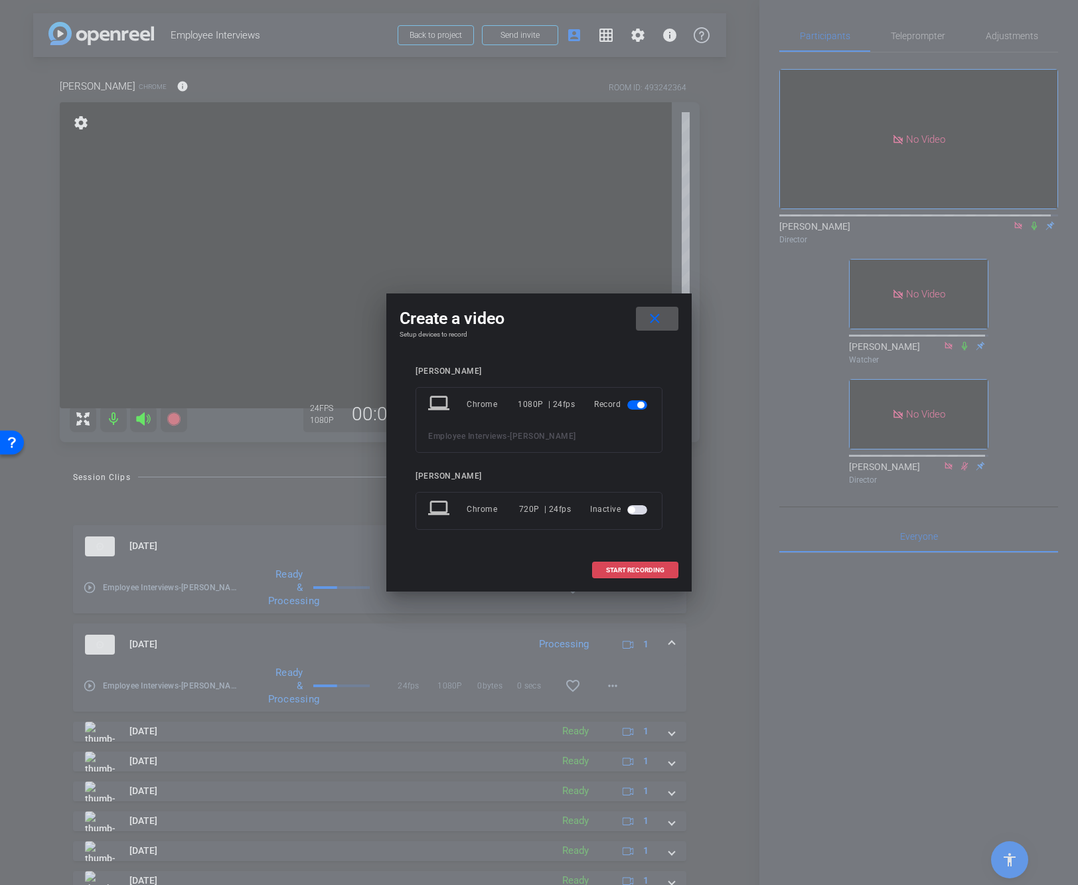
click at [611, 571] on span "START RECORDING" at bounding box center [635, 570] width 58 height 7
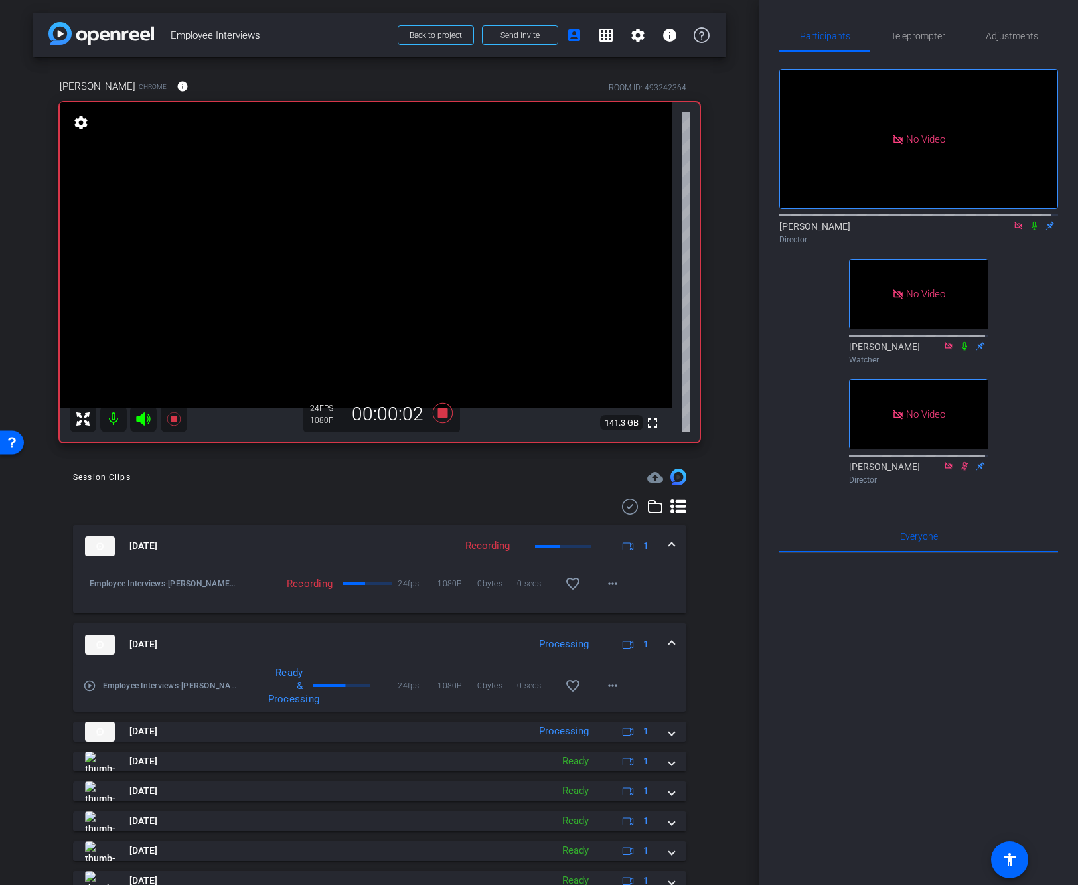
click at [986, 230] on icon at bounding box center [1034, 225] width 11 height 9
click at [986, 383] on div "No Video James Director No Video Nicole Watcher No Video Dan Hoffman Director" at bounding box center [918, 270] width 279 height 437
click at [986, 380] on div "No Video James Director No Video Nicole Watcher No Video Dan Hoffman Director" at bounding box center [918, 270] width 279 height 437
click at [986, 403] on div "No Video James Director No Video Nicole Watcher No Video Dan Hoffman Director" at bounding box center [918, 270] width 279 height 437
click at [986, 405] on div "No Video James Director No Video Nicole Watcher No Video Dan Hoffman Director" at bounding box center [918, 270] width 279 height 437
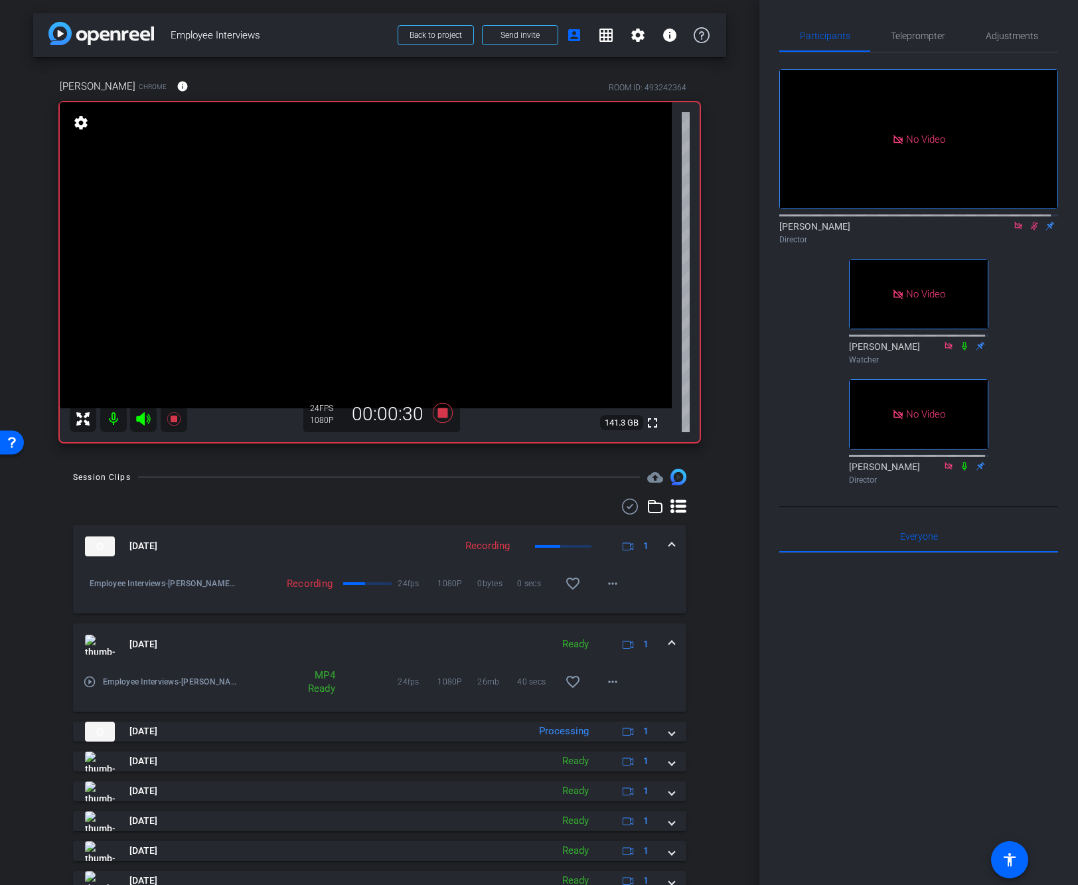
click at [986, 230] on icon at bounding box center [1034, 225] width 11 height 9
click at [437, 417] on icon at bounding box center [443, 413] width 20 height 20
click at [986, 230] on icon at bounding box center [1018, 225] width 11 height 9
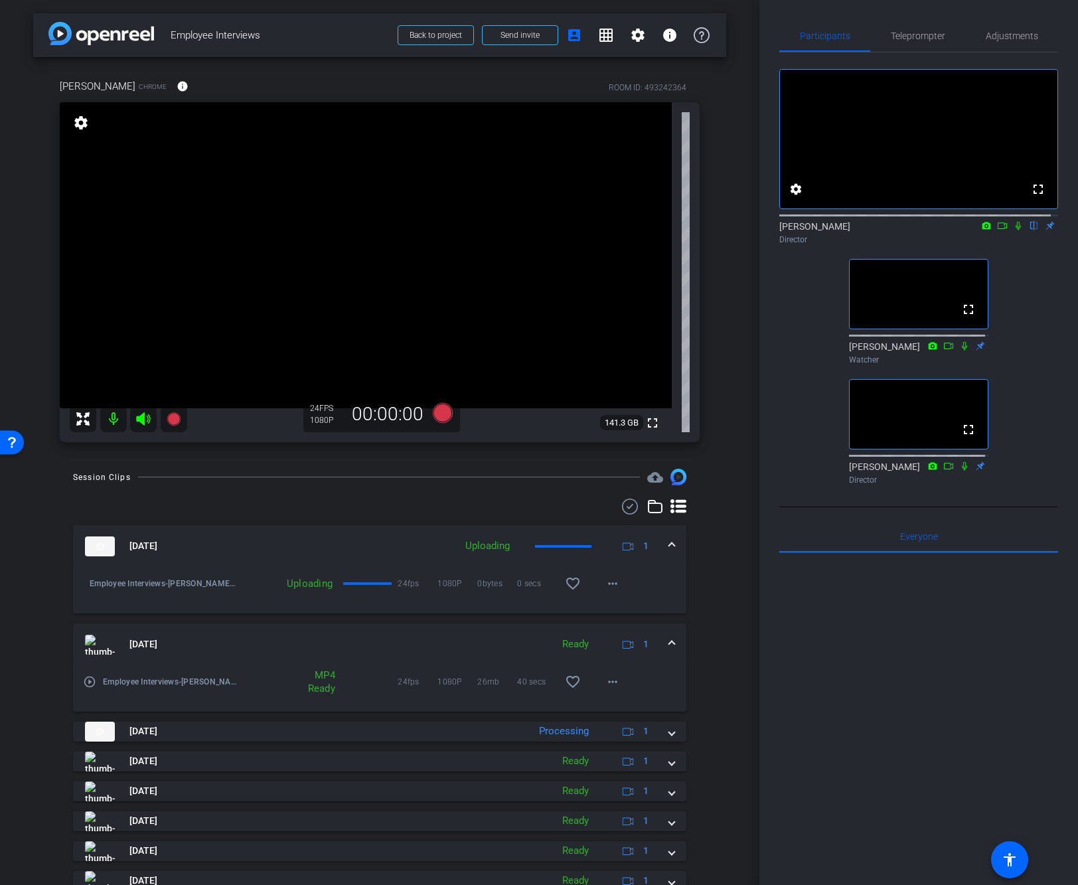
click at [986, 403] on div "fullscreen settings [PERSON_NAME] flip Director fullscreen [PERSON_NAME] Watche…" at bounding box center [918, 270] width 279 height 437
click at [986, 423] on div "fullscreen settings [PERSON_NAME] flip Director fullscreen [PERSON_NAME] Watche…" at bounding box center [918, 270] width 279 height 437
drag, startPoint x: 759, startPoint y: 650, endPoint x: 760, endPoint y: 623, distance: 27.2
click at [760, 623] on div "Participants Teleprompter Adjustments fullscreen settings [PERSON_NAME] flip Di…" at bounding box center [918, 442] width 319 height 885
click at [745, 303] on div "arrow_back Employee Interviews Back to project Send invite account_box grid_on …" at bounding box center [379, 442] width 759 height 885
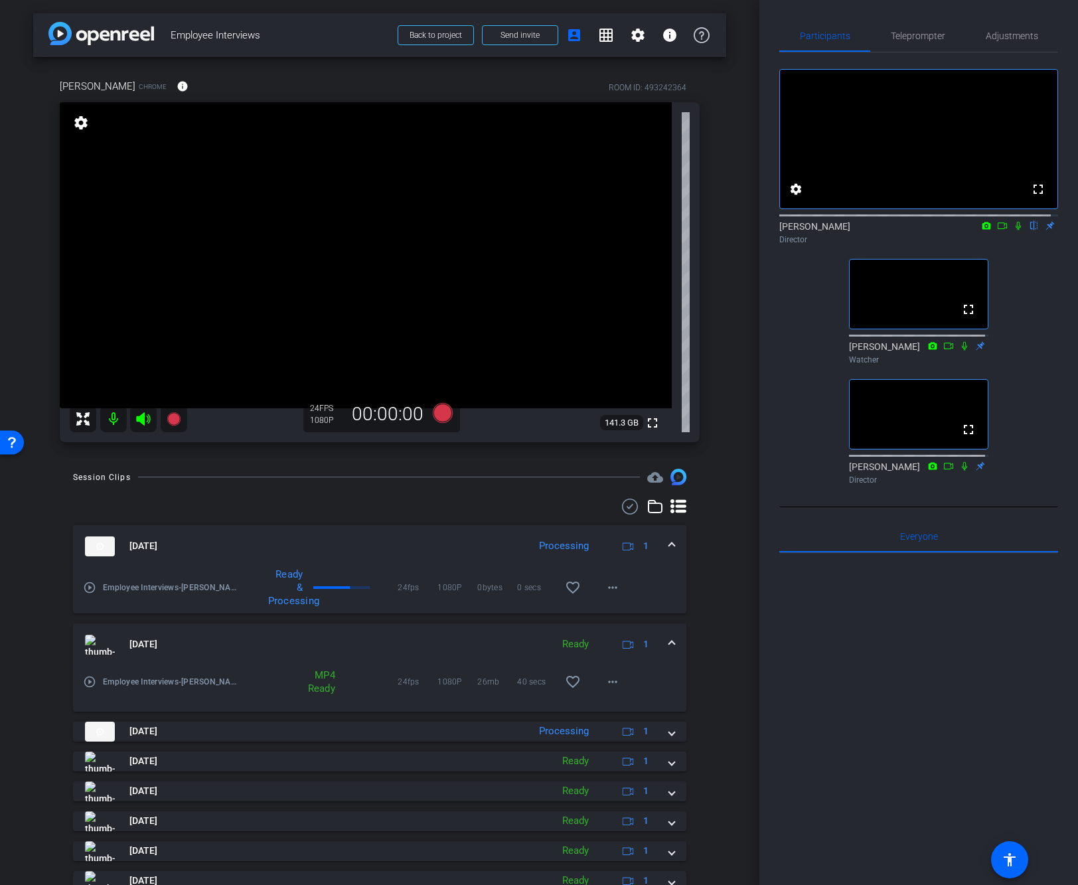
click at [751, 350] on div "arrow_back Employee Interviews Back to project Send invite account_box grid_on …" at bounding box center [379, 442] width 759 height 885
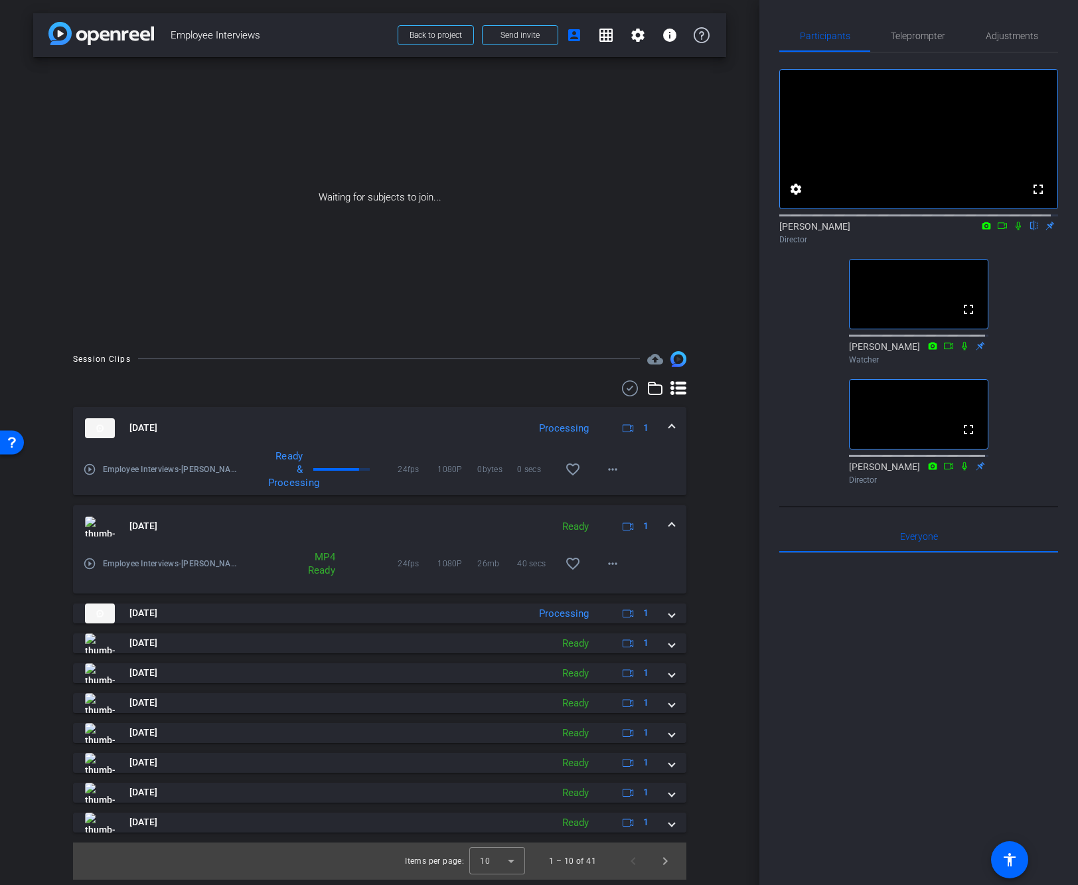
drag, startPoint x: 735, startPoint y: 475, endPoint x: 747, endPoint y: 477, distance: 12.1
click at [735, 475] on div "arrow_back Employee Interviews Back to project Send invite account_box grid_on …" at bounding box center [379, 442] width 759 height 885
click at [761, 453] on div "Participants Teleprompter Adjustments fullscreen settings [PERSON_NAME] flip Di…" at bounding box center [918, 442] width 319 height 885
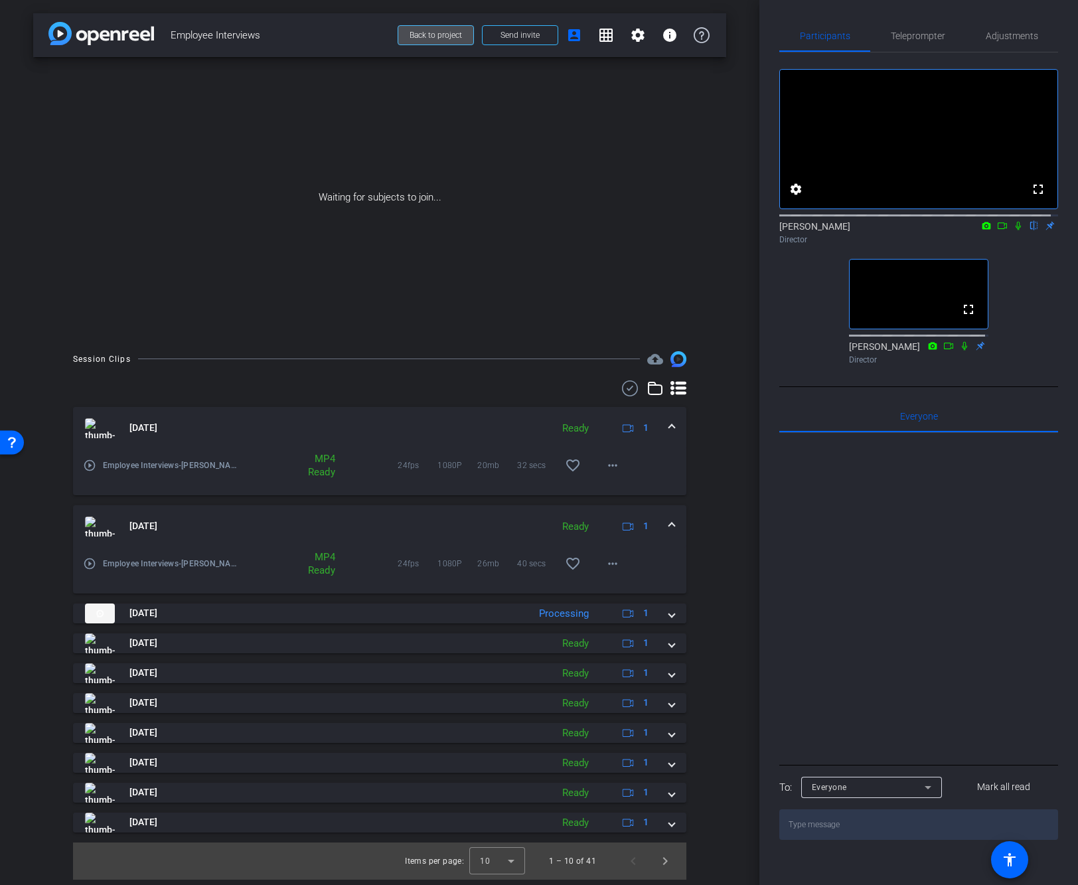
drag, startPoint x: 427, startPoint y: 36, endPoint x: 433, endPoint y: 31, distance: 8.1
click at [433, 31] on span "Back to project" at bounding box center [435, 35] width 52 height 9
